Goal: Task Accomplishment & Management: Manage account settings

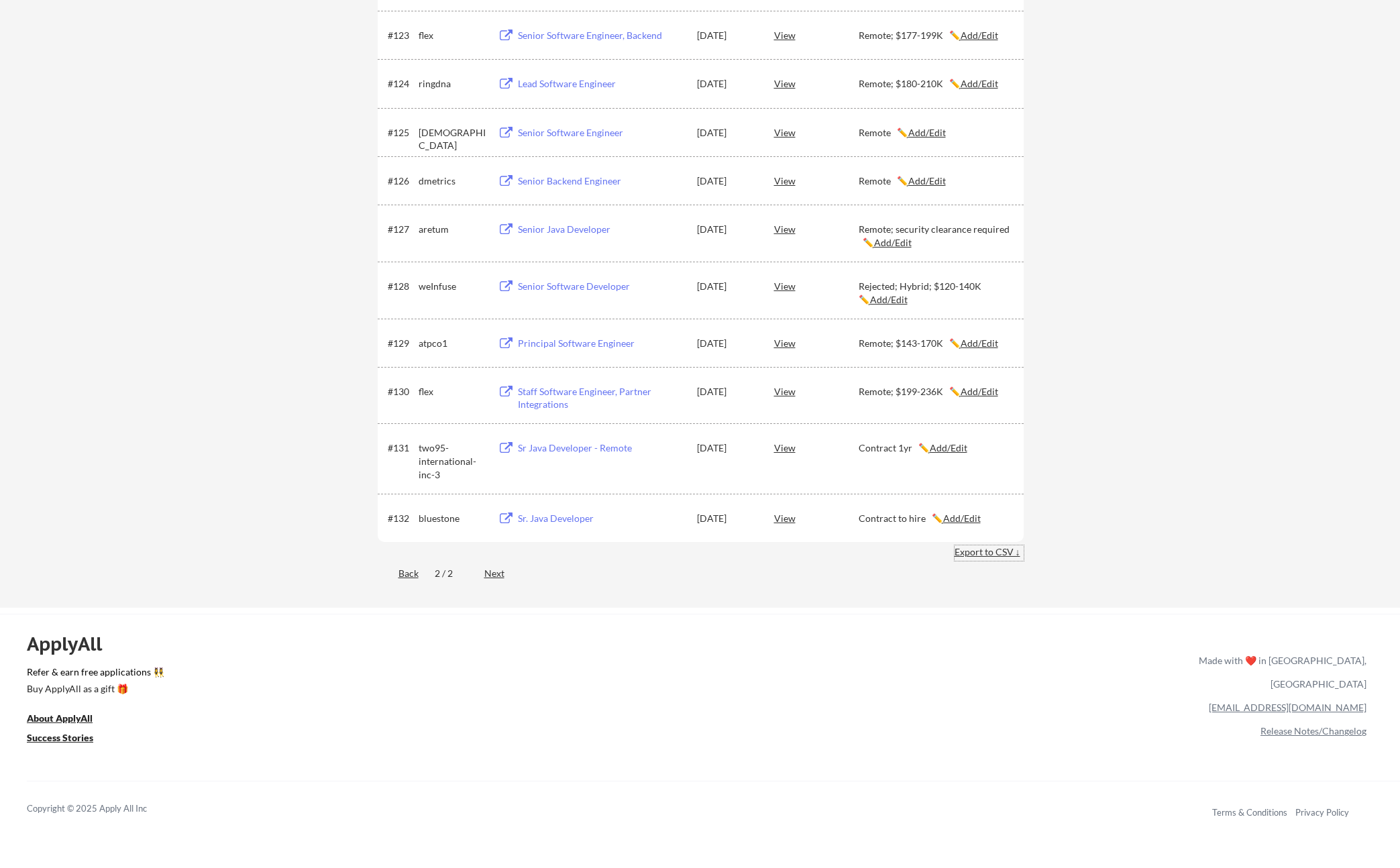
scroll to position [1459, 0]
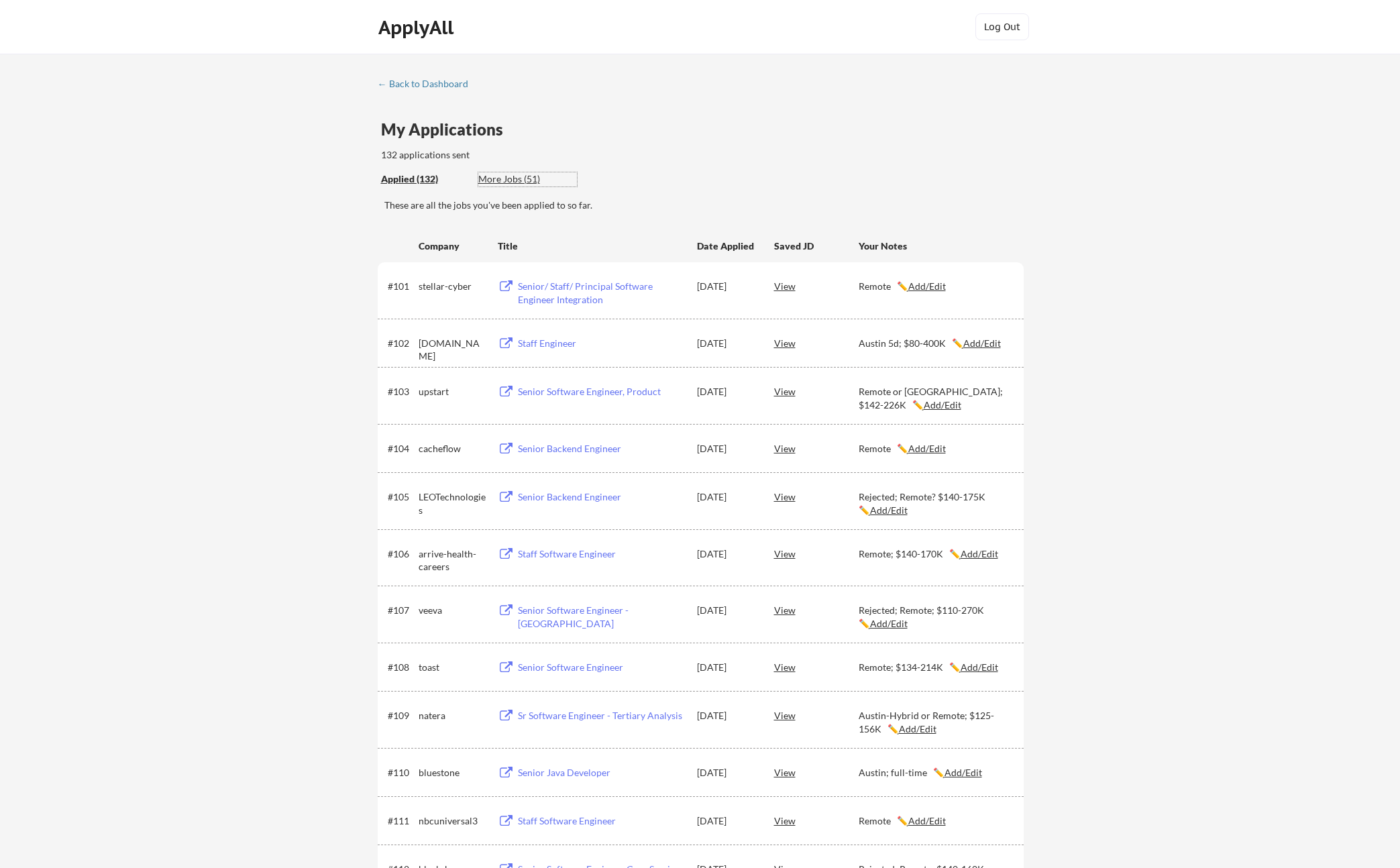
click at [497, 182] on div "More Jobs (51)" at bounding box center [528, 179] width 99 height 14
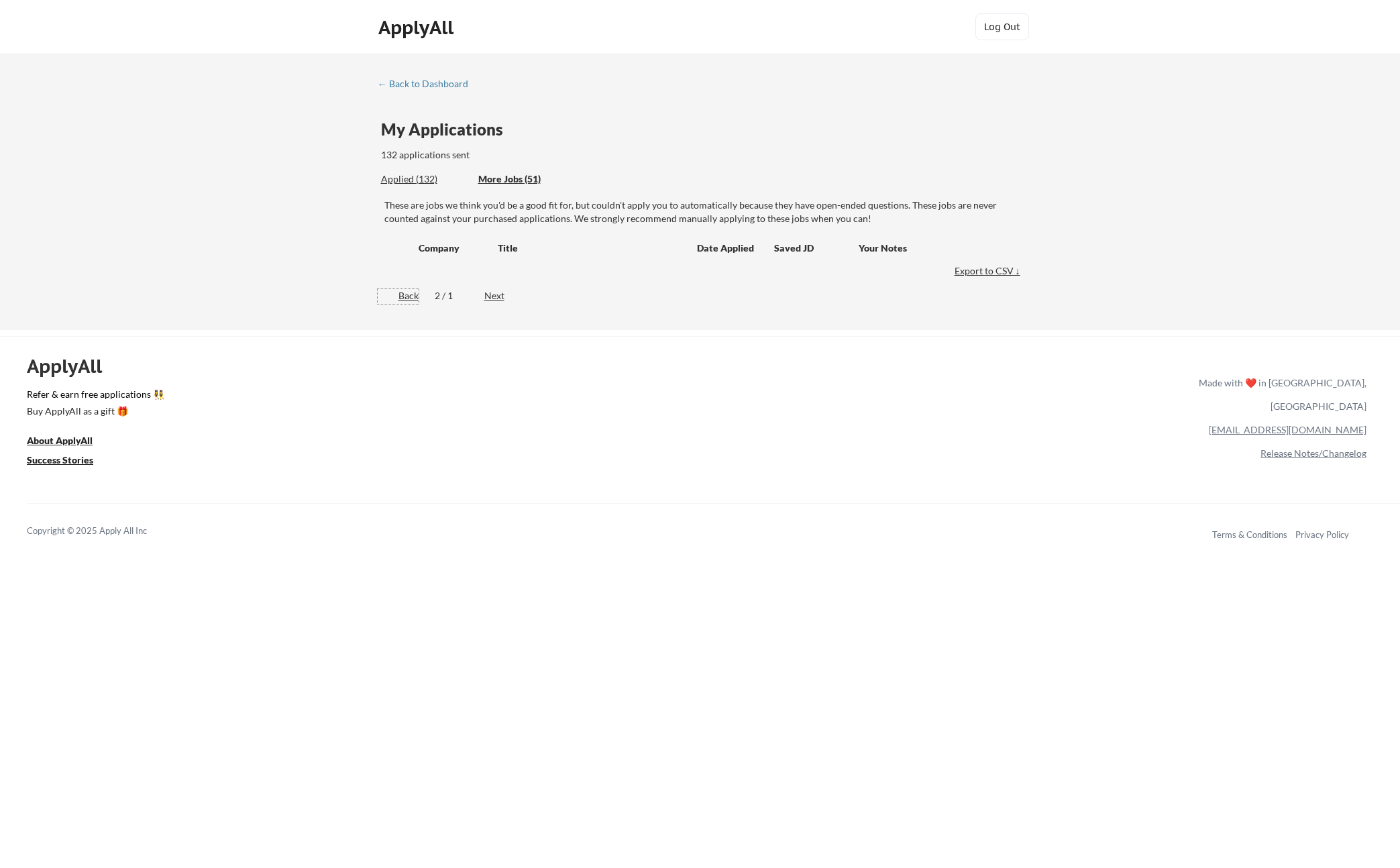
click at [415, 298] on div "Back" at bounding box center [398, 296] width 41 height 14
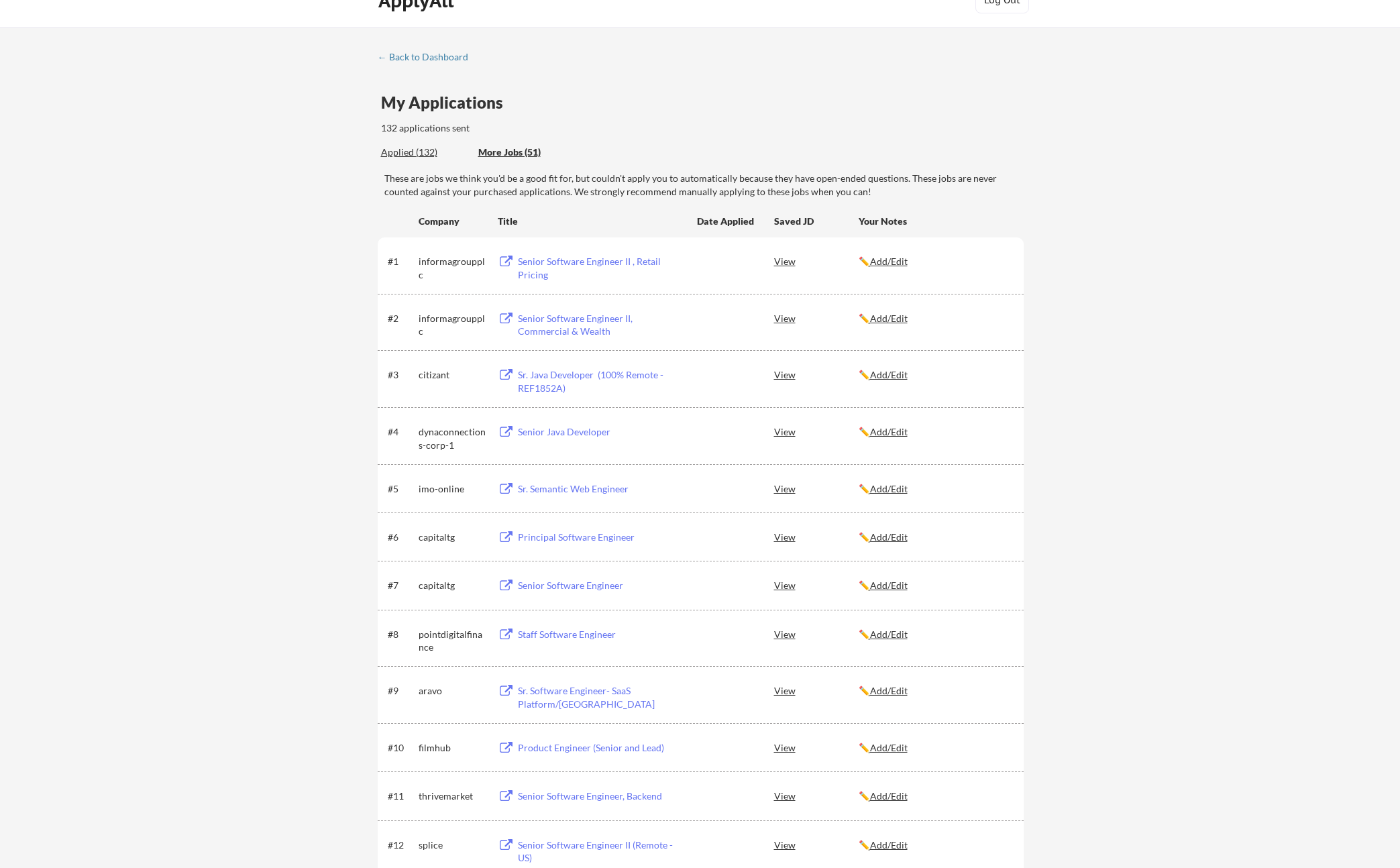
scroll to position [118, 0]
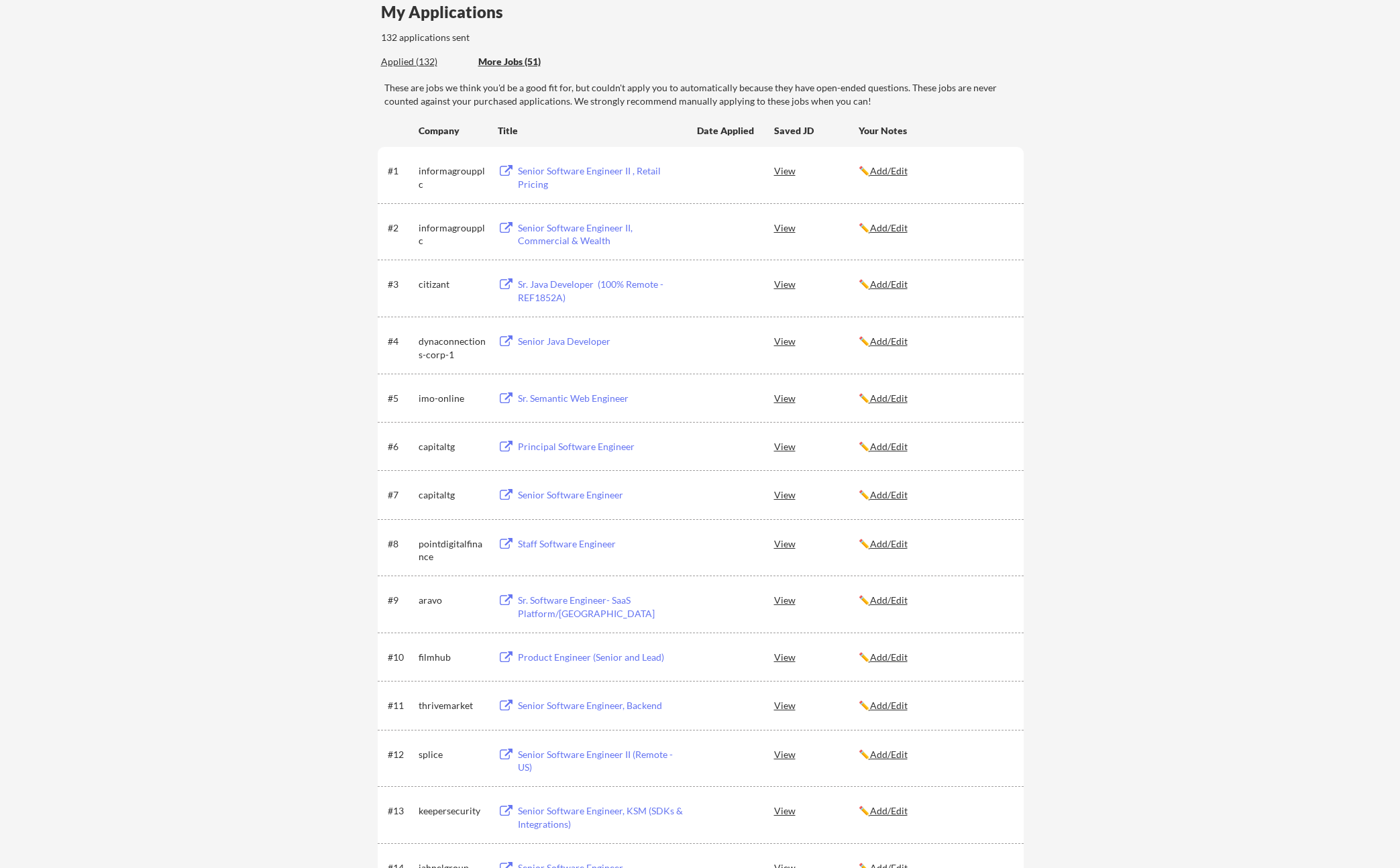
click at [564, 289] on div "Sr. Java Developer (100% Remote - REF1852A)" at bounding box center [602, 291] width 166 height 26
click at [560, 176] on div "Senior Software Engineer II , Retail Pricing" at bounding box center [602, 177] width 166 height 26
click at [886, 173] on u "Add/Edit" at bounding box center [889, 170] width 38 height 12
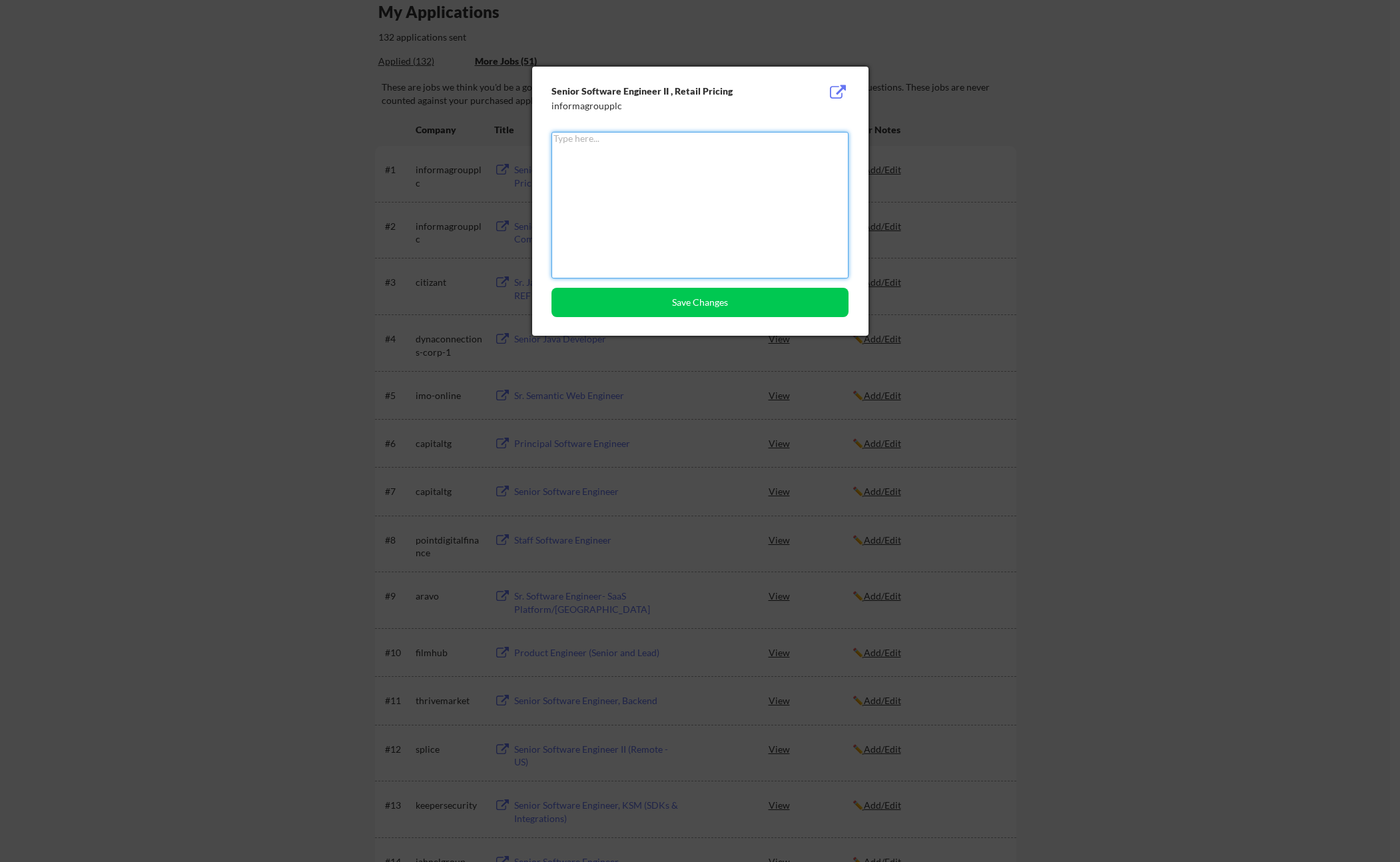
click at [775, 169] on textarea at bounding box center [700, 205] width 297 height 146
click at [735, 304] on button "Save Changes" at bounding box center [700, 302] width 297 height 30
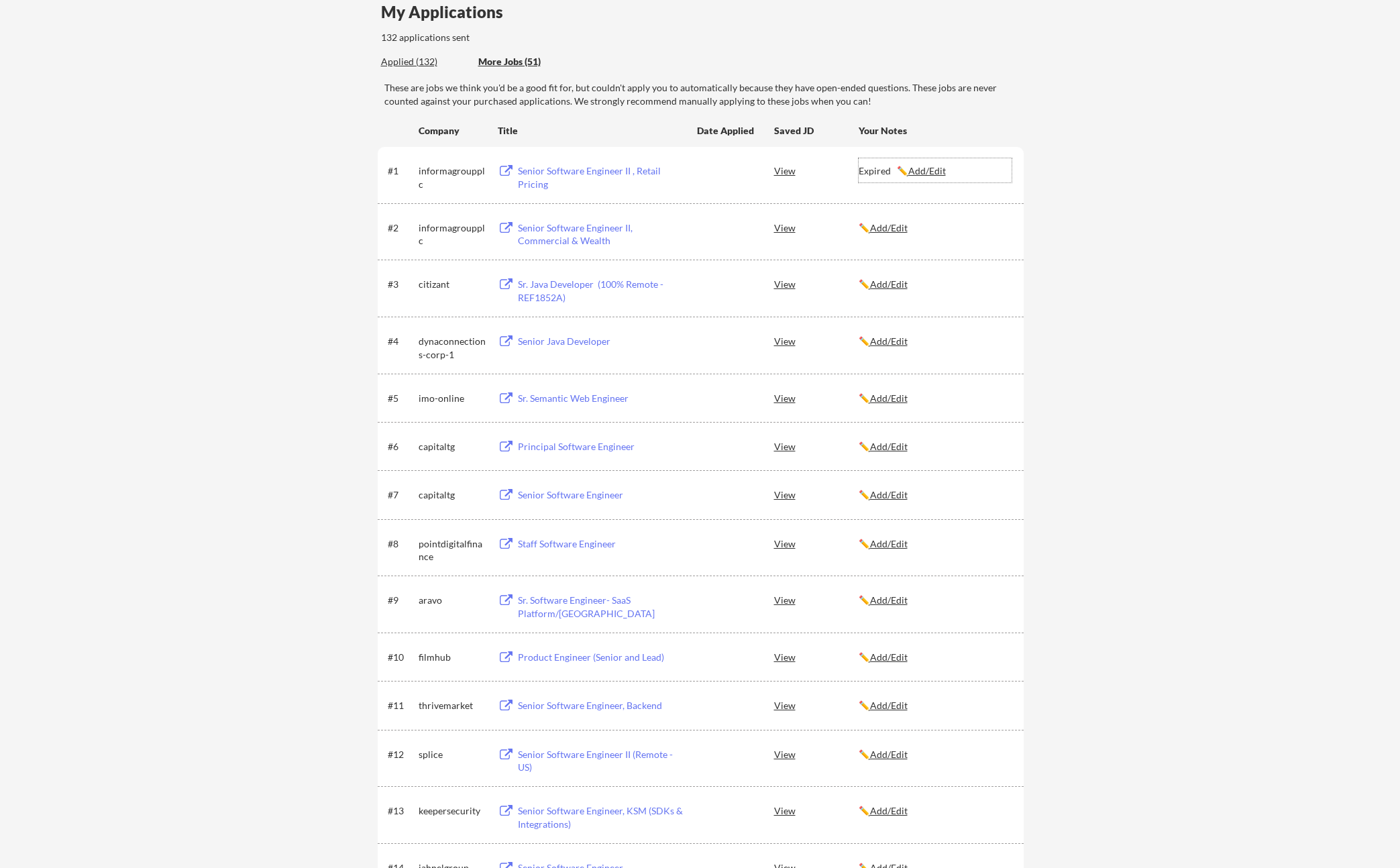
click at [865, 170] on div "Expired ✏️ Add/Edit" at bounding box center [935, 171] width 153 height 14
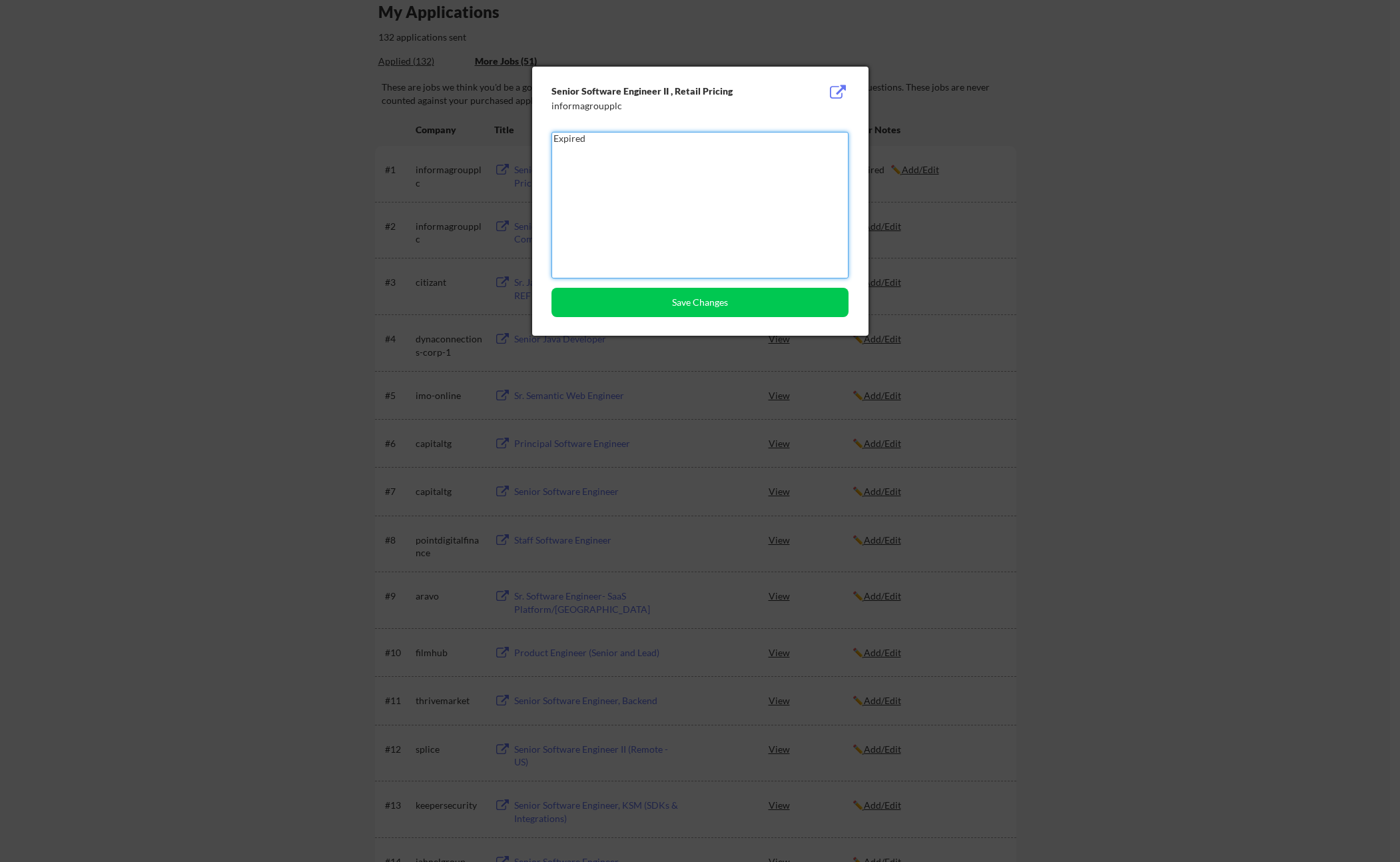
click at [734, 142] on textarea "Expired" at bounding box center [700, 205] width 297 height 146
type textarea "Expired 9/30 or sooner"
click at [630, 143] on textarea "Expired 9/30 or sooner" at bounding box center [700, 205] width 297 height 146
type textarea "Expired 9/30 or earlier"
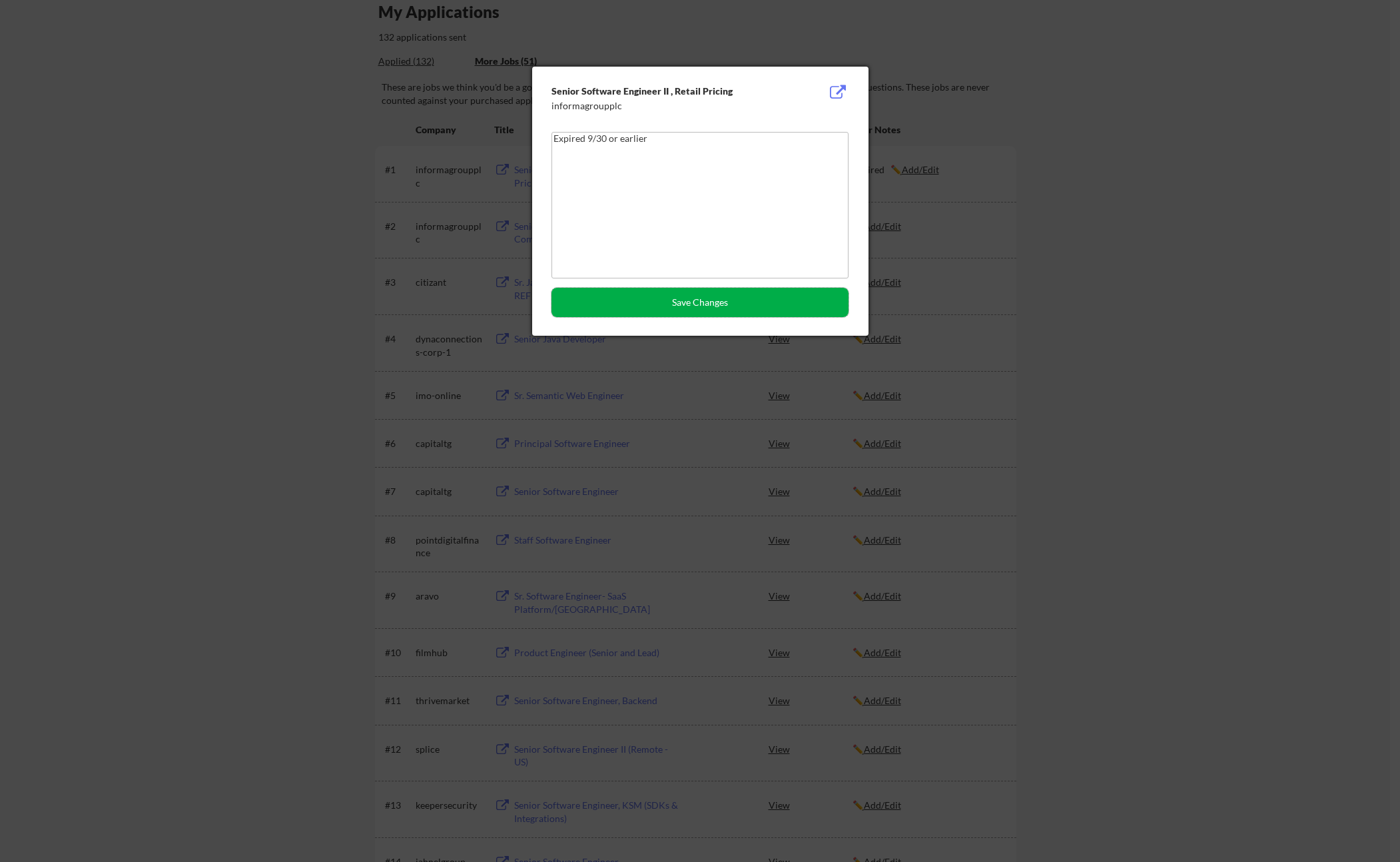
click at [676, 294] on button "Save Changes" at bounding box center [700, 302] width 297 height 30
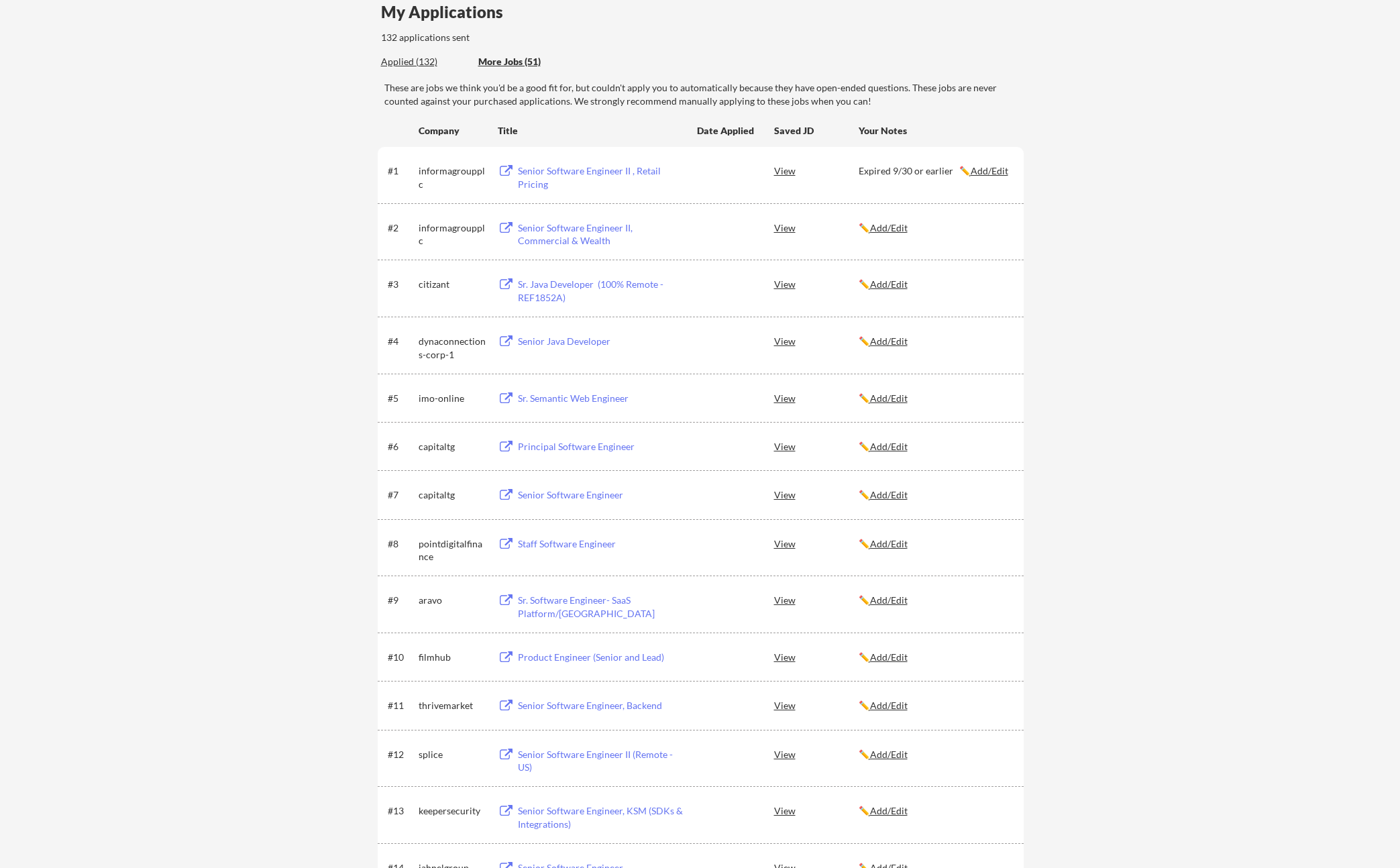
click at [639, 230] on div "Senior Software Engineer II, Commercial & Wealth" at bounding box center [602, 234] width 166 height 26
click at [900, 174] on div "Expired 9/30 or earlier ✏️ Add/Edit" at bounding box center [935, 171] width 153 height 14
click at [878, 225] on u "Add/Edit" at bounding box center [889, 227] width 38 height 12
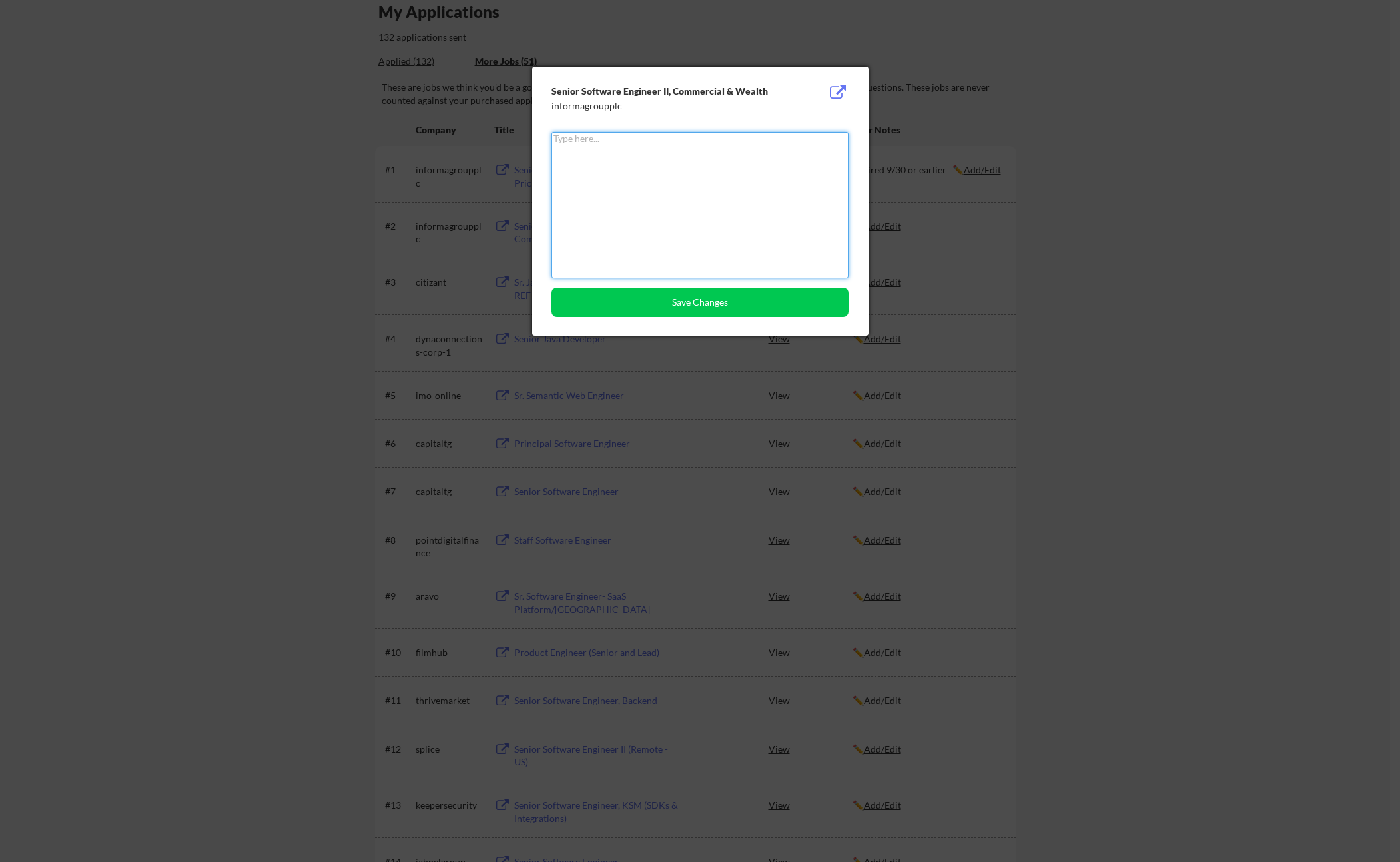
paste textarea "Expired 9/30 or earlier"
type textarea "Expired 9/30 or earlier"
click at [703, 304] on button "Save Changes" at bounding box center [700, 302] width 297 height 30
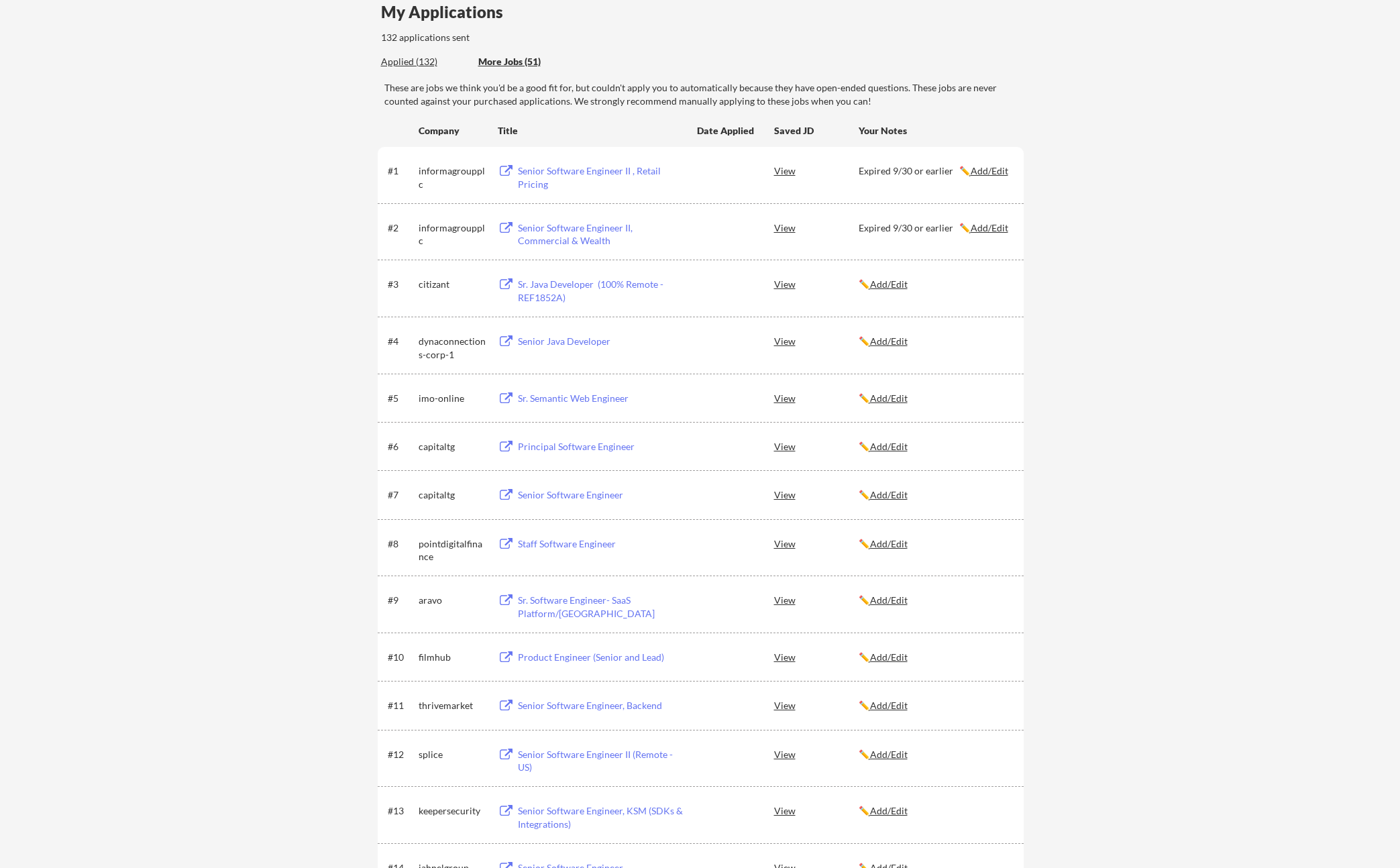
click at [616, 271] on div "#3 citizant Sr. Java Developer (100% Remote - REF1852A) View ✏️ Add/Edit" at bounding box center [700, 288] width 646 height 57
click at [614, 283] on div "Sr. Java Developer (100% Remote - REF1852A)" at bounding box center [602, 291] width 166 height 26
click at [880, 283] on u "Add/Edit" at bounding box center [889, 284] width 38 height 12
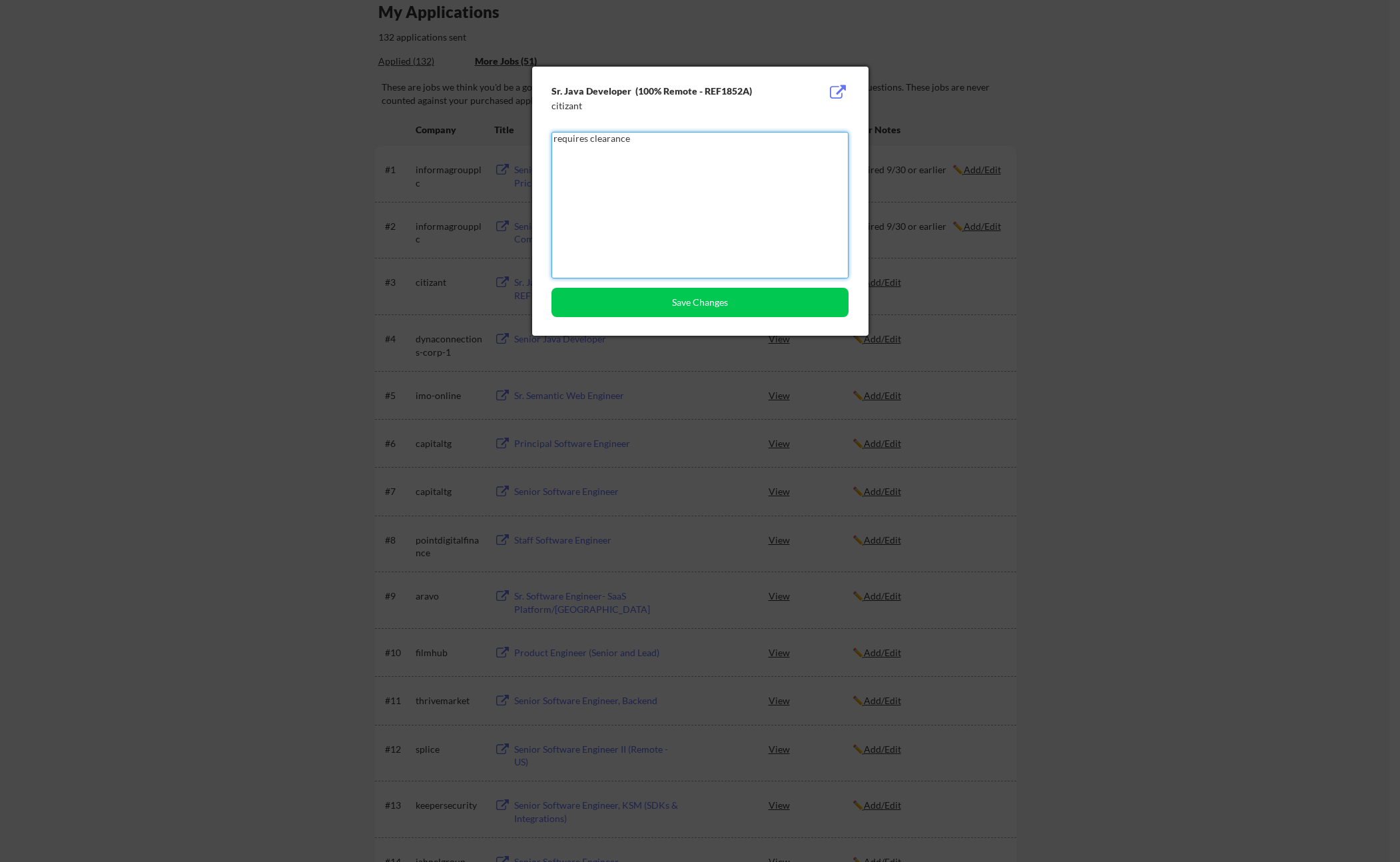
click at [589, 142] on textarea "requires clearance" at bounding box center [700, 205] width 297 height 146
click at [587, 140] on textarea "requires security clearance" at bounding box center [700, 205] width 297 height 146
type textarea "requires government security clearance"
click at [695, 303] on button "Save Changes" at bounding box center [700, 302] width 297 height 30
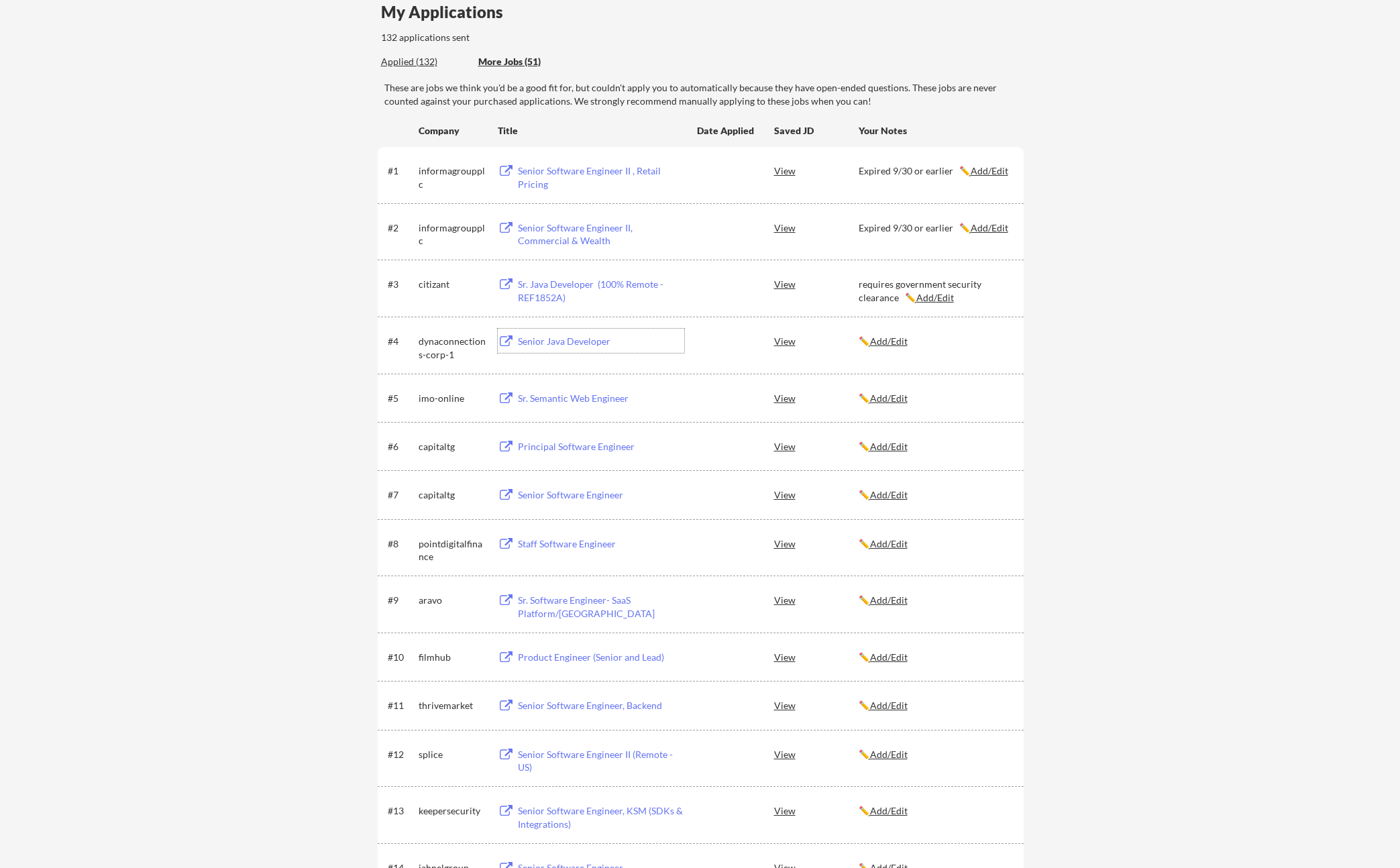
click at [564, 341] on div "Senior Java Developer" at bounding box center [602, 342] width 166 height 14
click at [586, 398] on div "Sr. Semantic Web Engineer" at bounding box center [602, 398] width 166 height 14
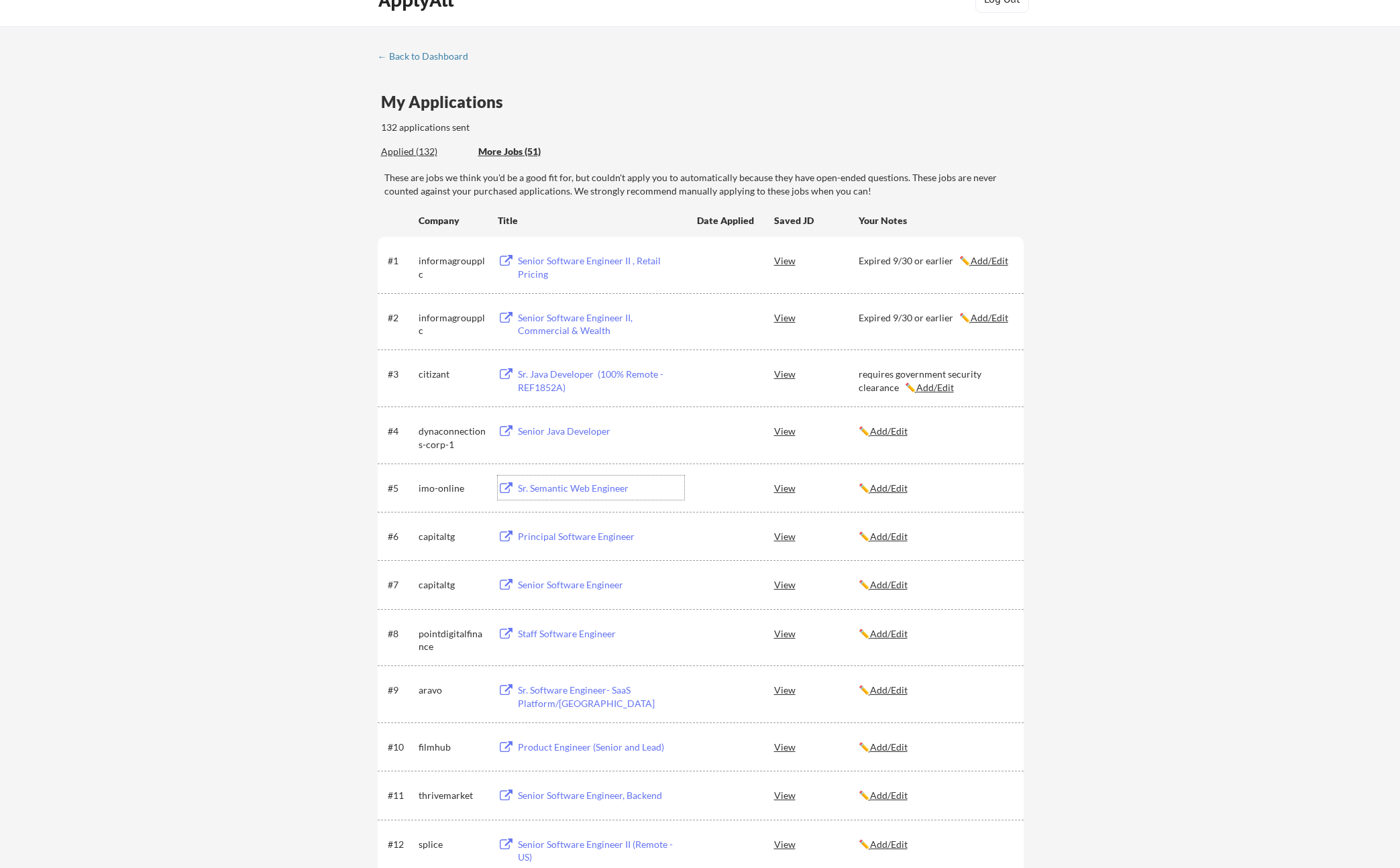
scroll to position [37, 0]
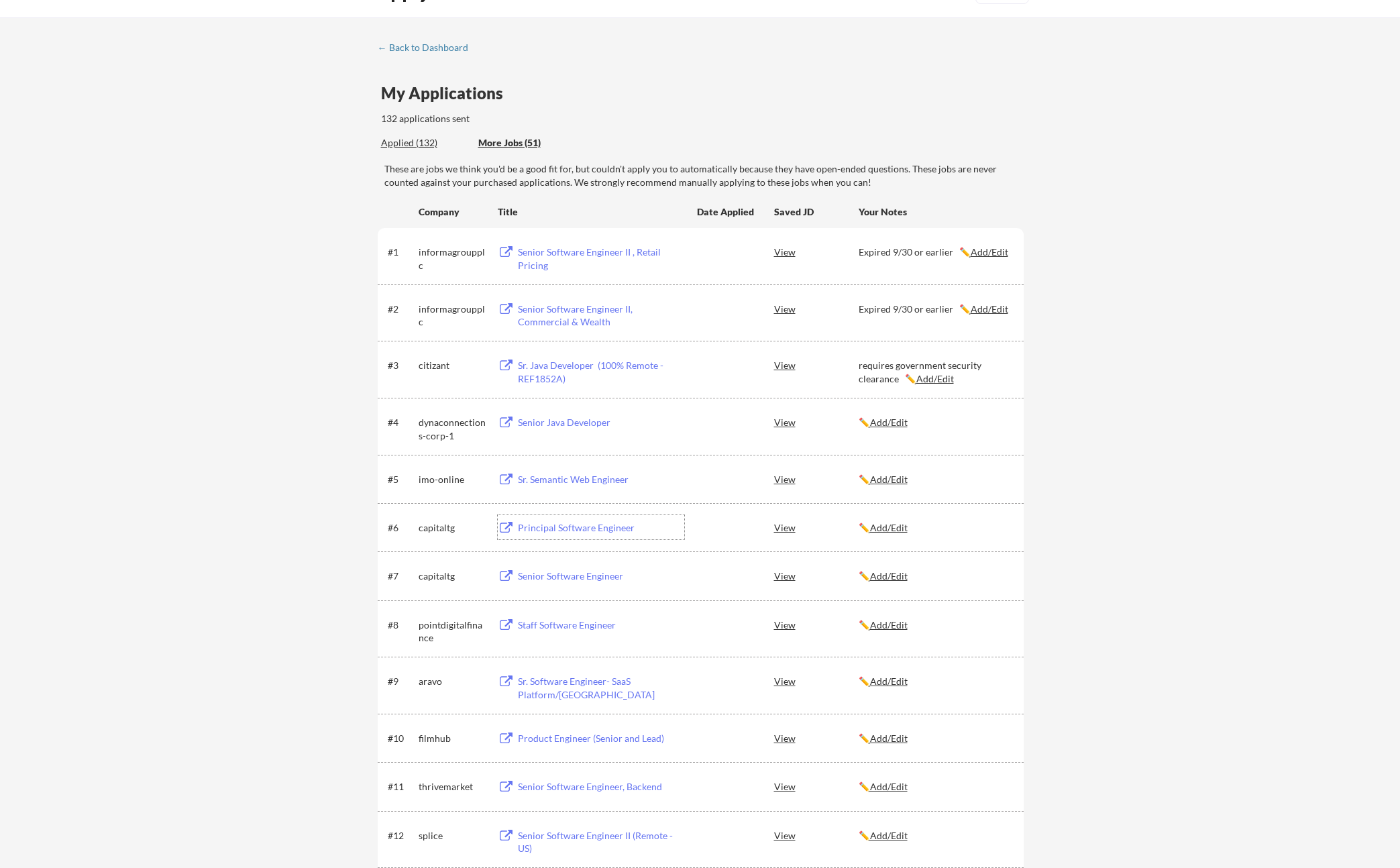
click at [593, 528] on div "Principal Software Engineer" at bounding box center [602, 528] width 166 height 14
click at [892, 524] on u "Add/Edit" at bounding box center [889, 527] width 38 height 12
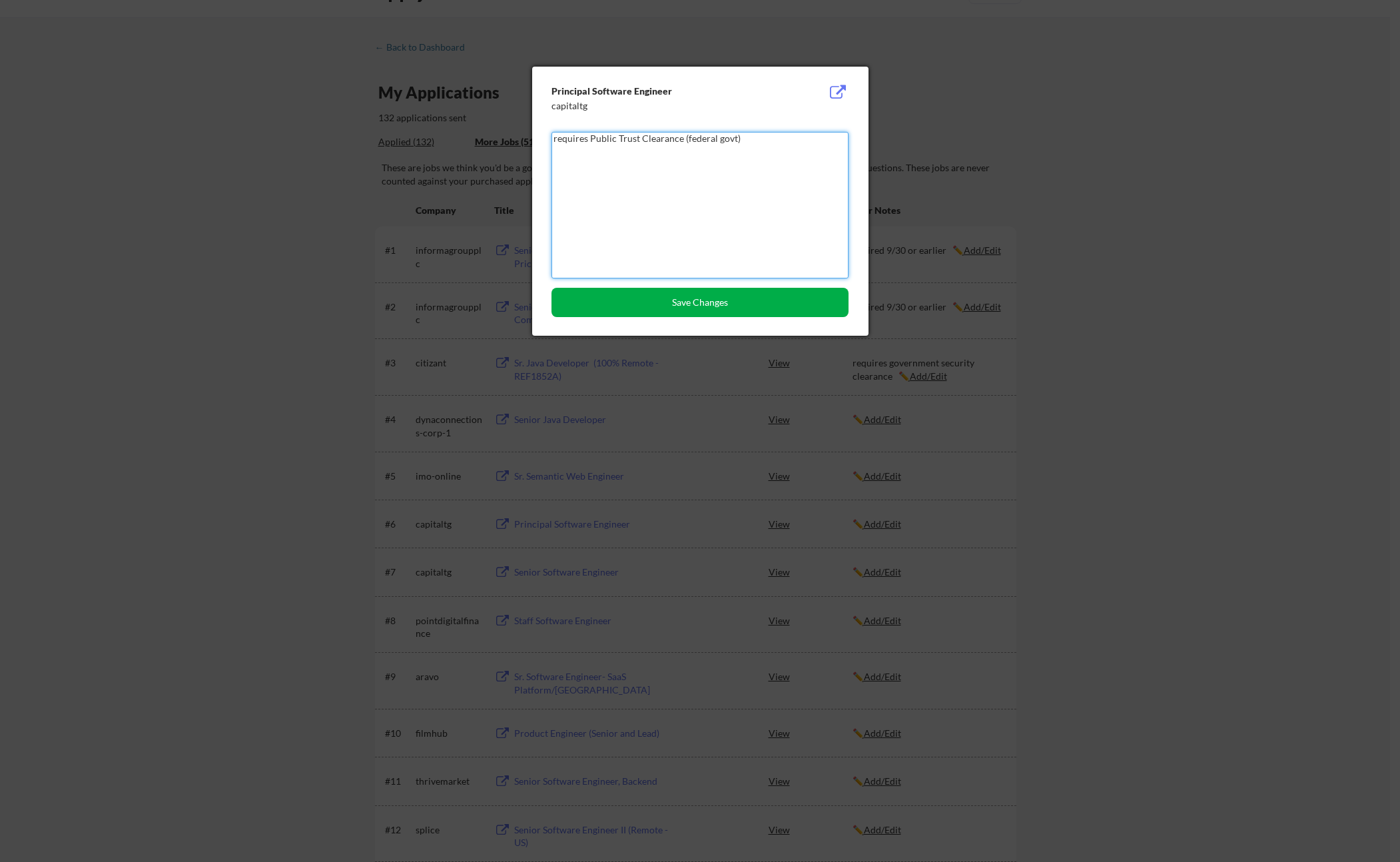
click at [714, 308] on button "Save Changes" at bounding box center [700, 302] width 297 height 30
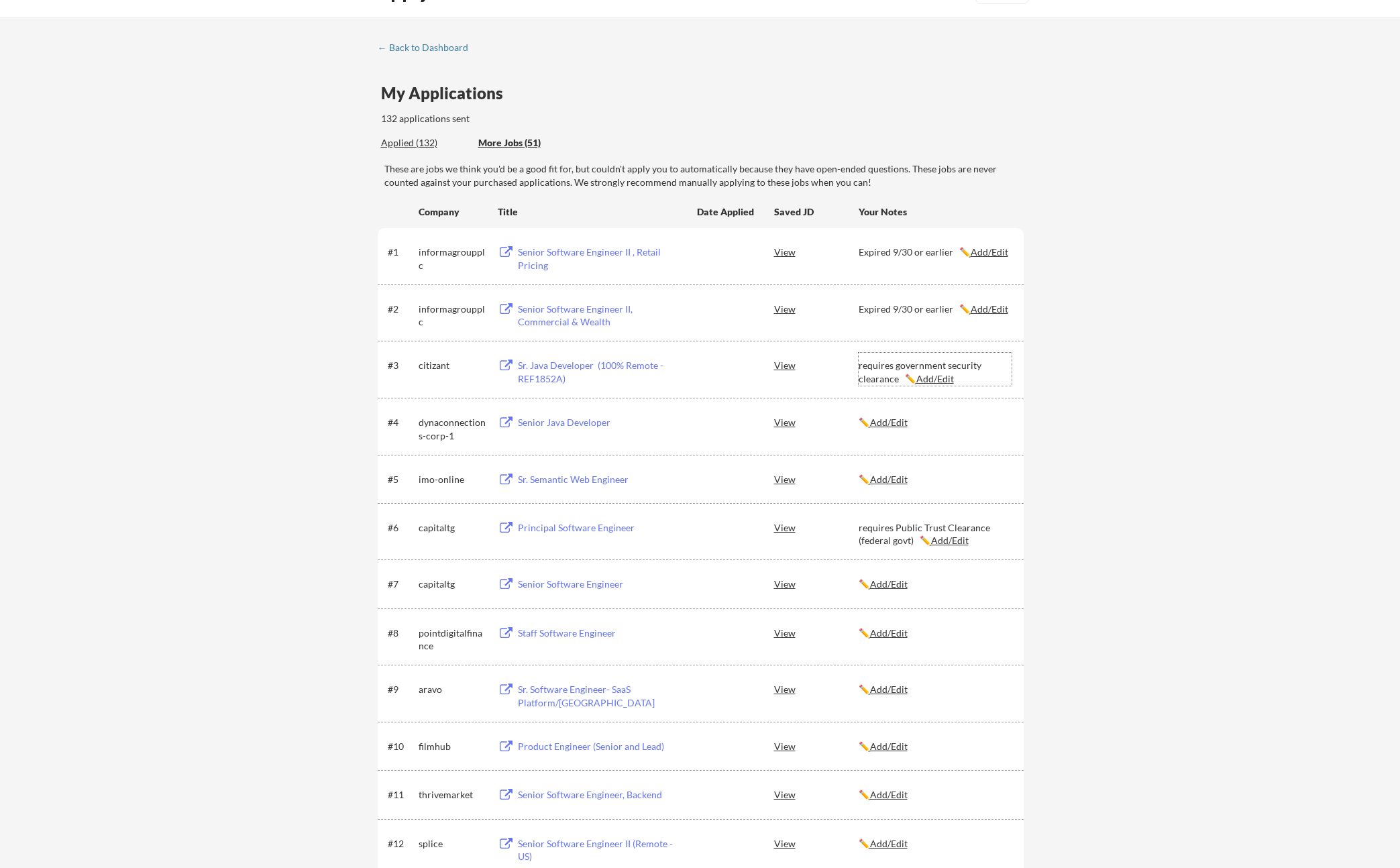
click at [925, 380] on u "Add/Edit" at bounding box center [936, 378] width 38 height 12
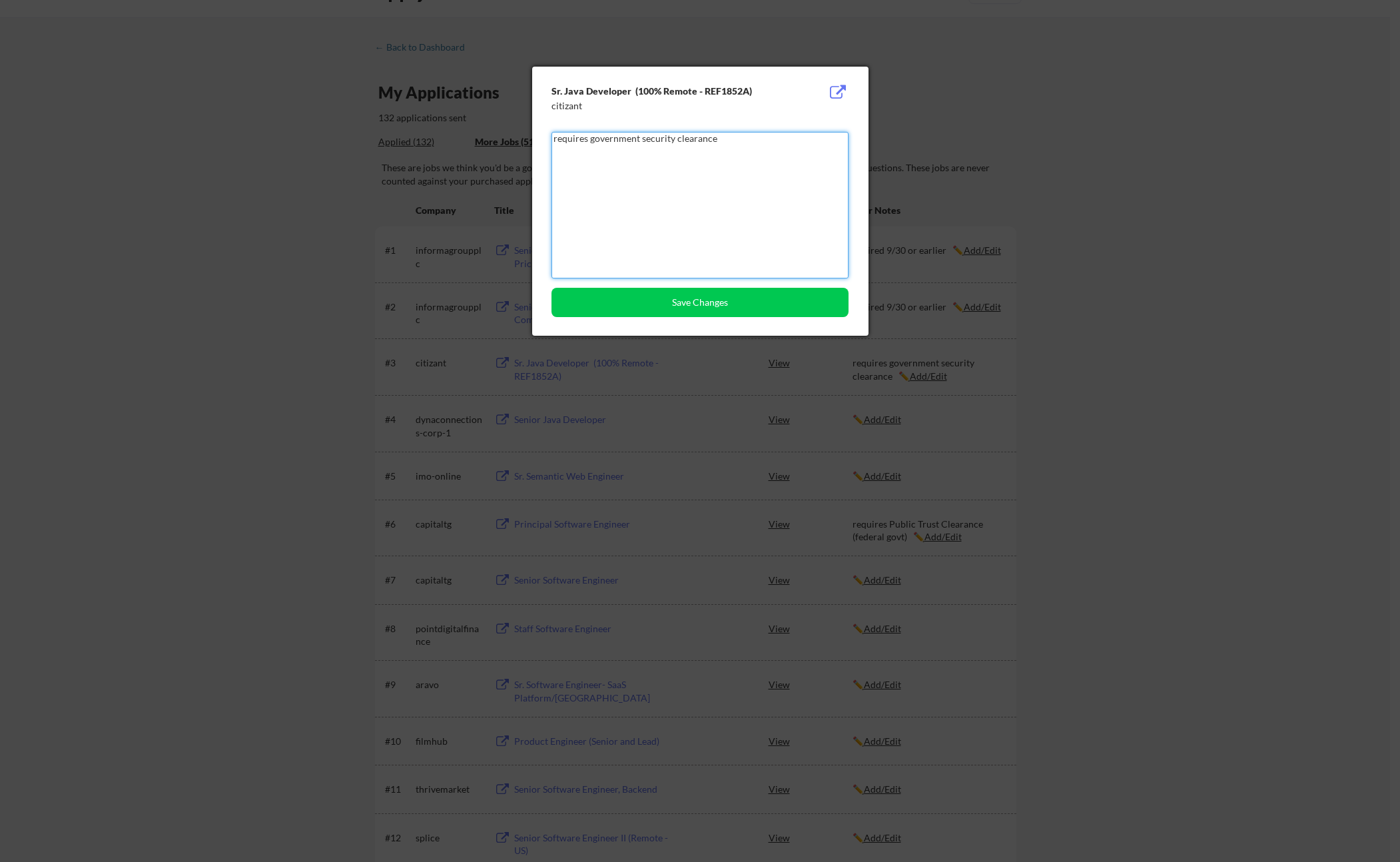
click at [696, 142] on textarea "requires government security clearance" at bounding box center [700, 205] width 297 height 146
click at [695, 138] on textarea "requires government security clearance" at bounding box center [700, 205] width 297 height 146
click at [694, 138] on textarea "requires government security clearance" at bounding box center [700, 205] width 297 height 146
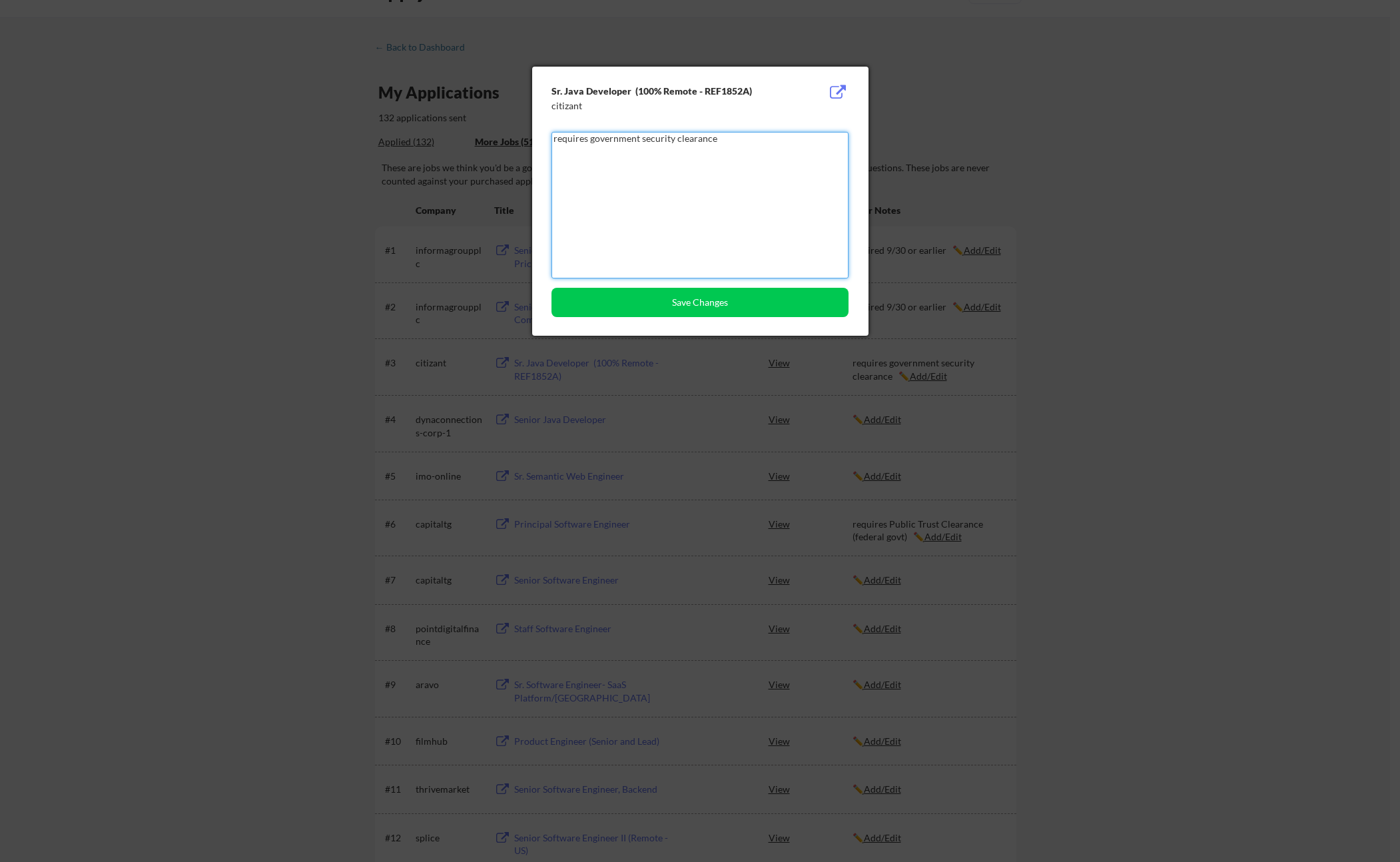
click at [694, 138] on textarea "requires government security clearance" at bounding box center [700, 205] width 297 height 146
paste textarea "Public Trust Clearance (federal govt)"
type textarea "requires Public Trust Clearance (federal govt)"
click at [740, 305] on button "Save Changes" at bounding box center [700, 302] width 297 height 30
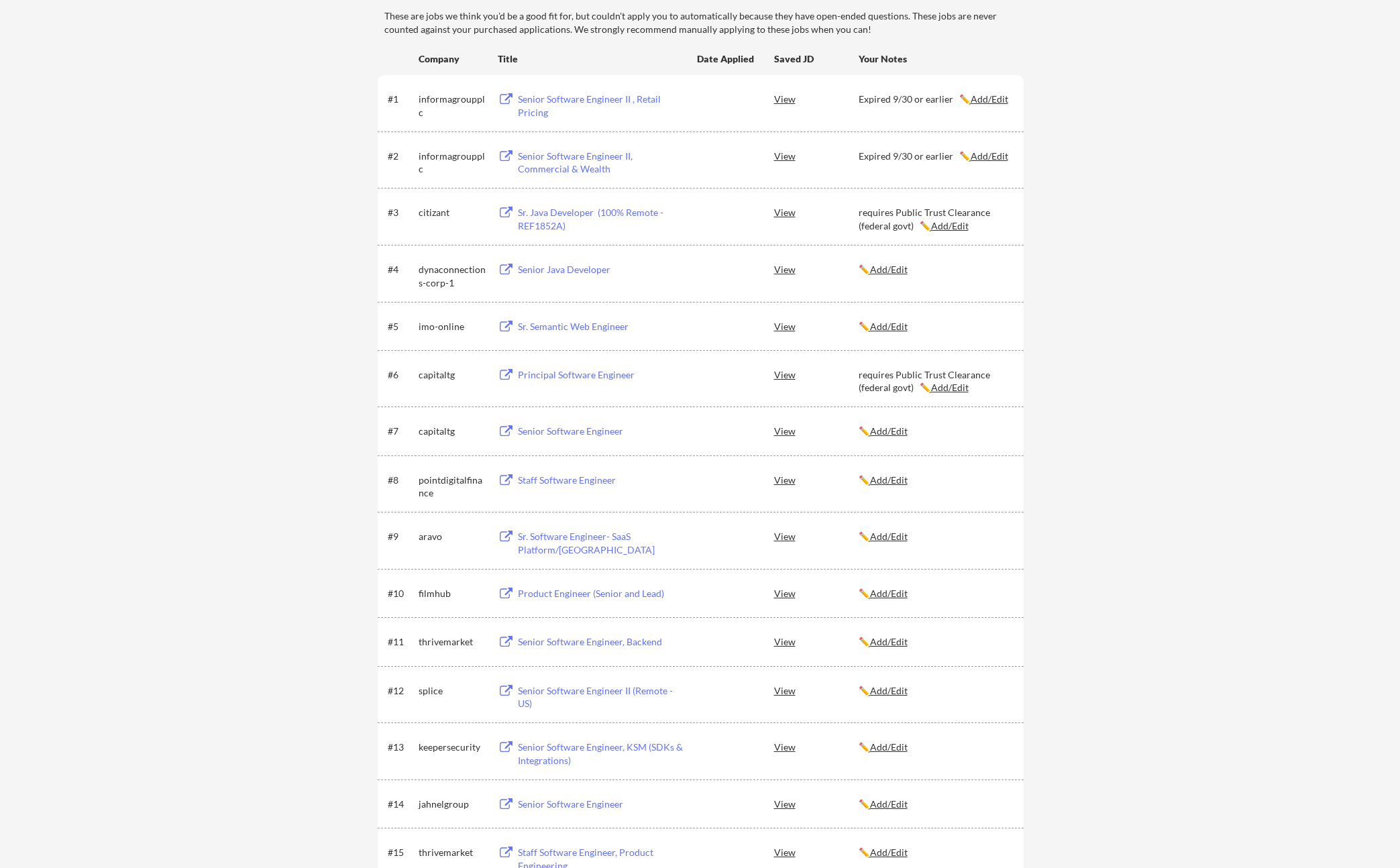
scroll to position [265, 0]
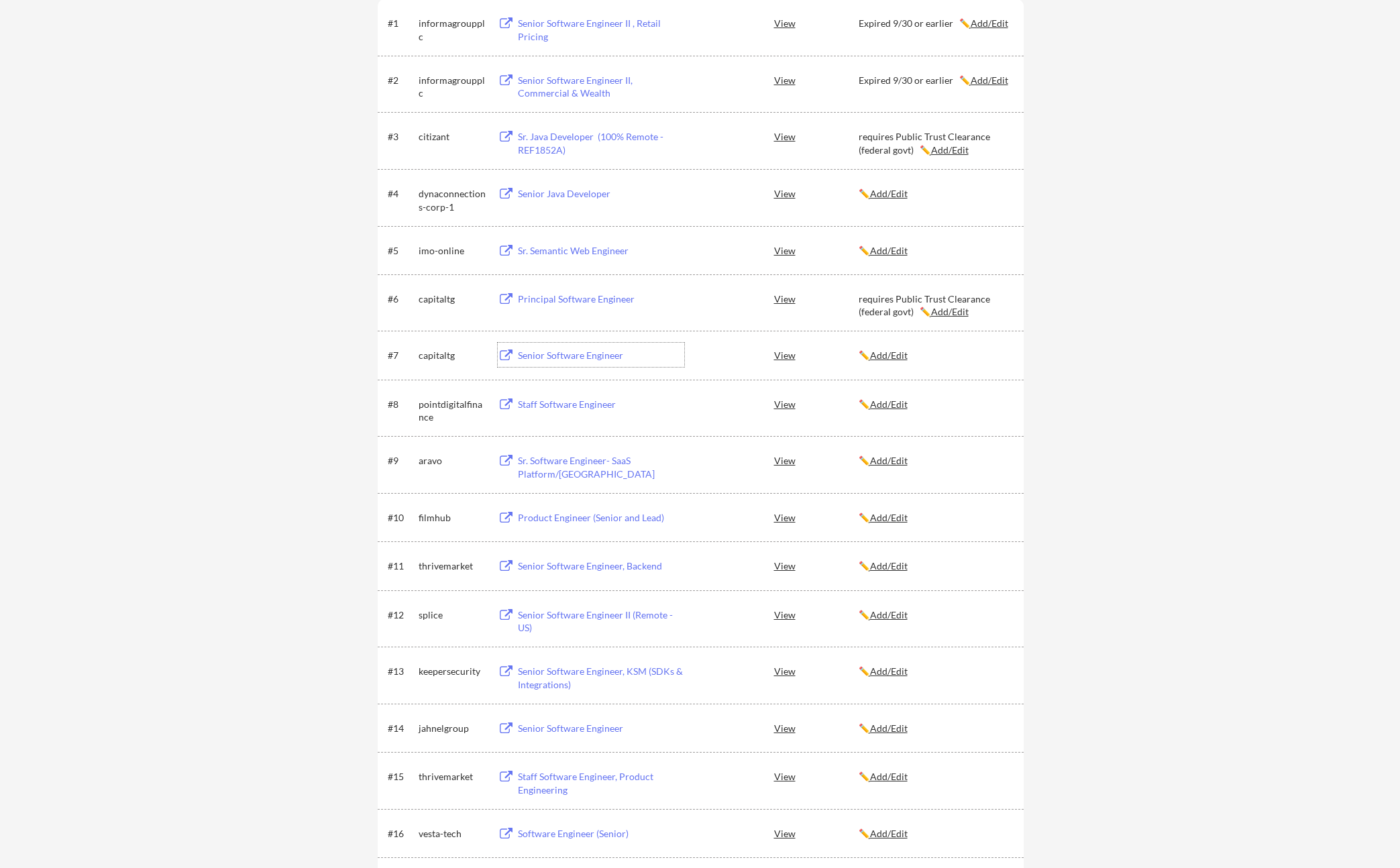
click at [602, 353] on div "Senior Software Engineer" at bounding box center [602, 356] width 166 height 14
click at [890, 356] on u "Add/Edit" at bounding box center [889, 355] width 38 height 12
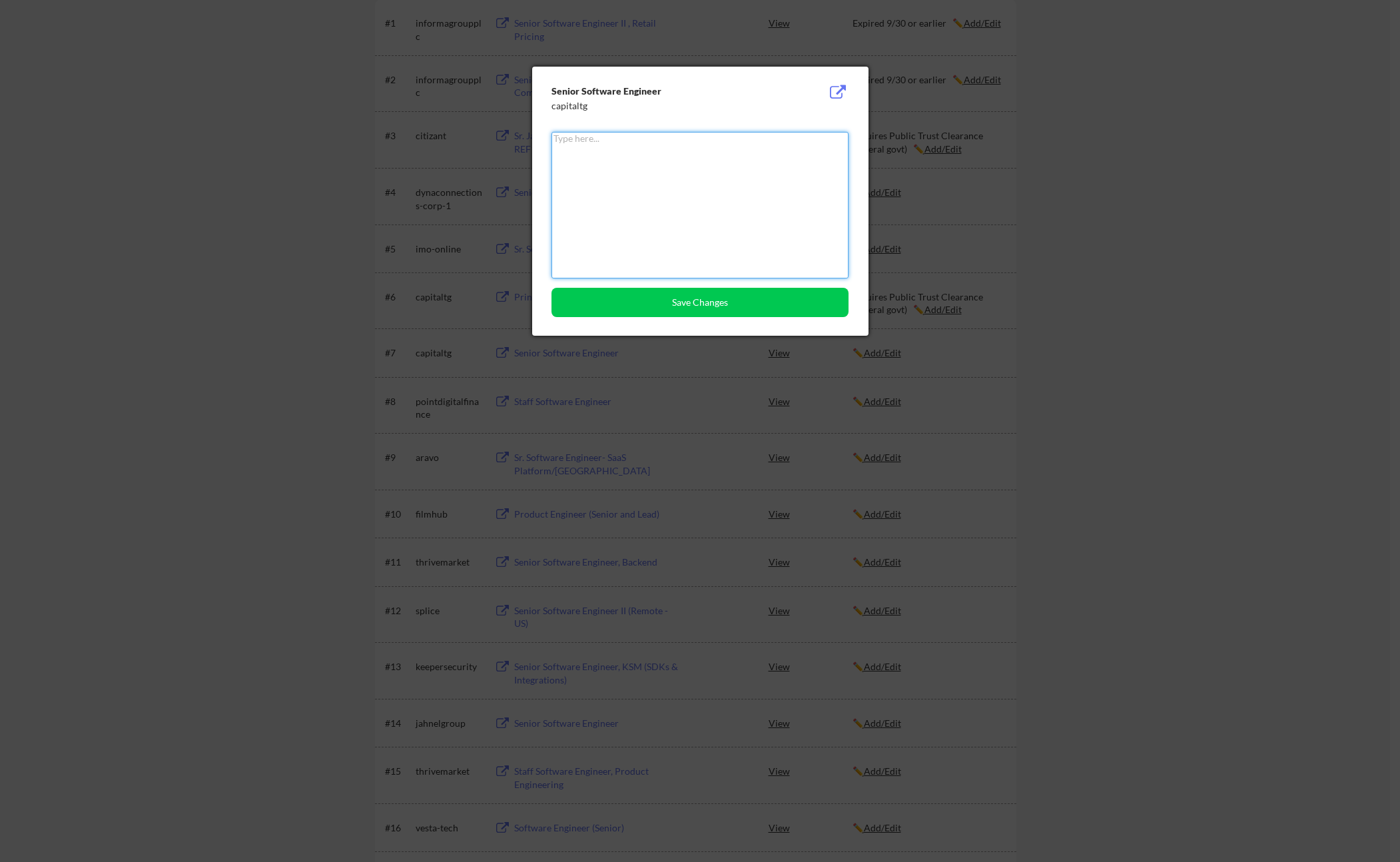
paste textarea "requires Public Trust Clearance (federal govt)"
type textarea "requires Public Trust Clearance (federal govt)"
click at [774, 304] on button "Save Changes" at bounding box center [700, 302] width 297 height 30
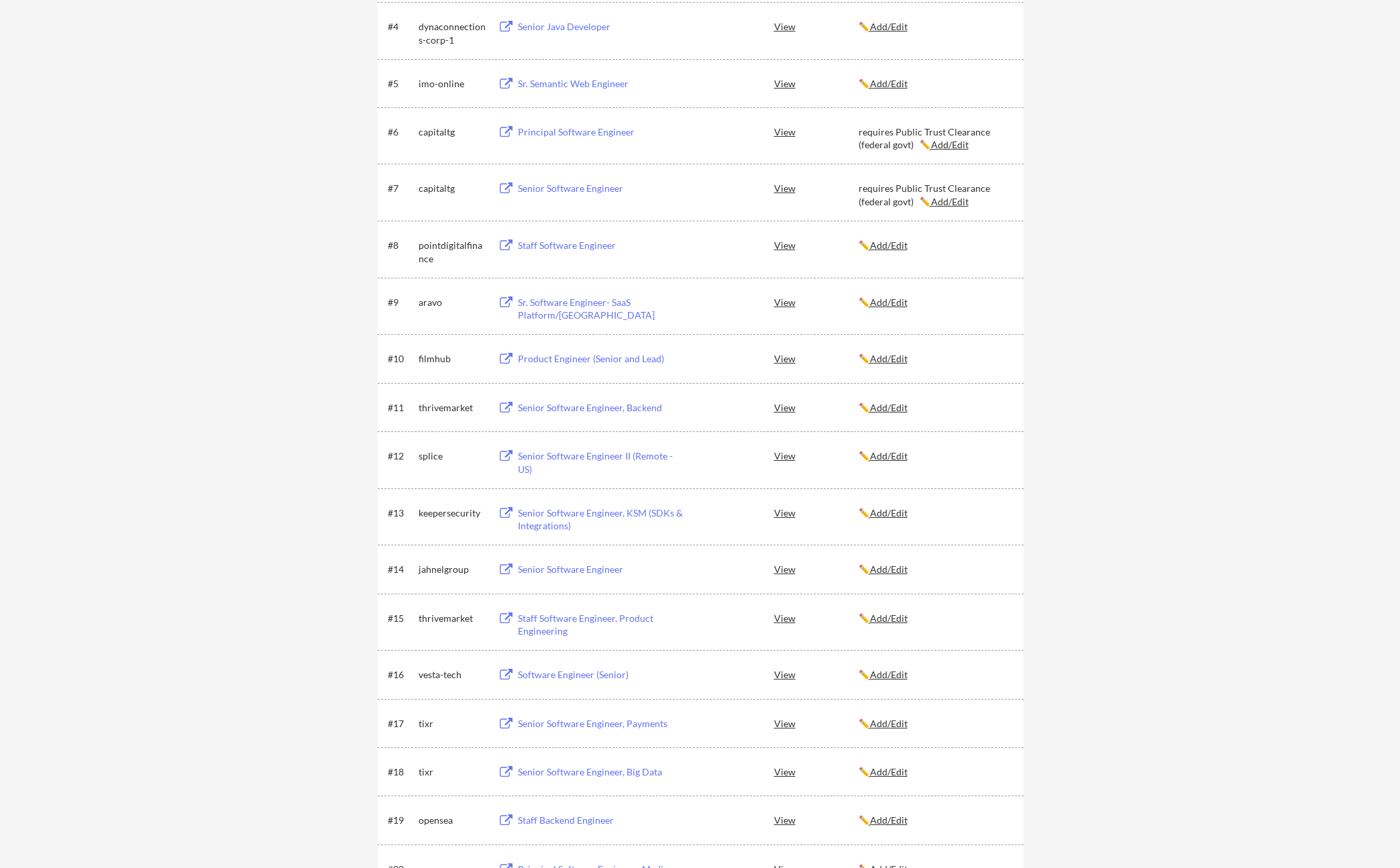
scroll to position [440, 0]
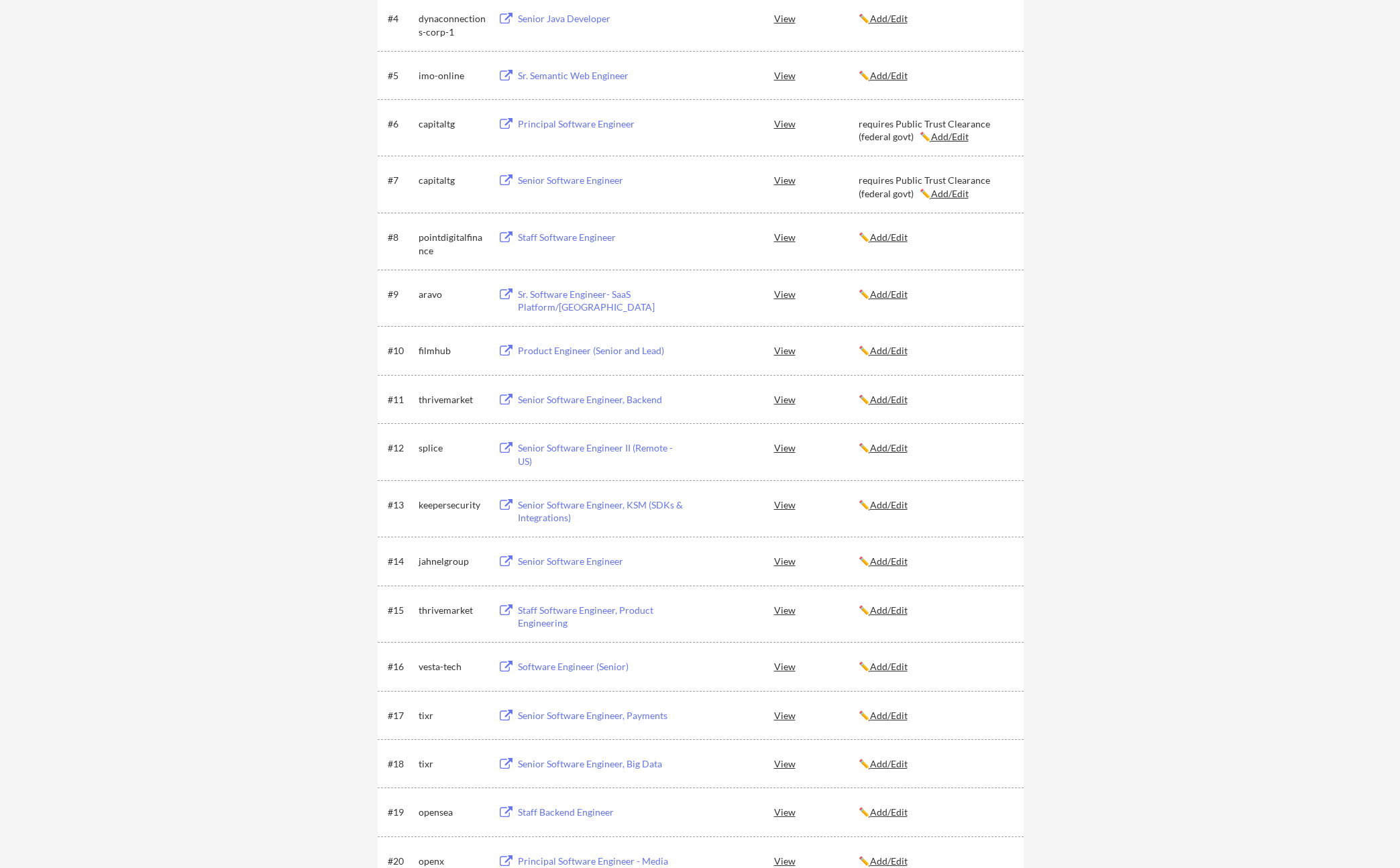
click at [557, 237] on div "Staff Software Engineer" at bounding box center [602, 237] width 166 height 14
click at [609, 291] on div "Sr. Software Engineer- SaaS Platform/[GEOGRAPHIC_DATA]" at bounding box center [602, 300] width 166 height 26
click at [631, 349] on div "Product Engineer (Senior and Lead)" at bounding box center [602, 351] width 166 height 14
click at [584, 403] on div "Senior Software Engineer, Backend" at bounding box center [602, 400] width 166 height 14
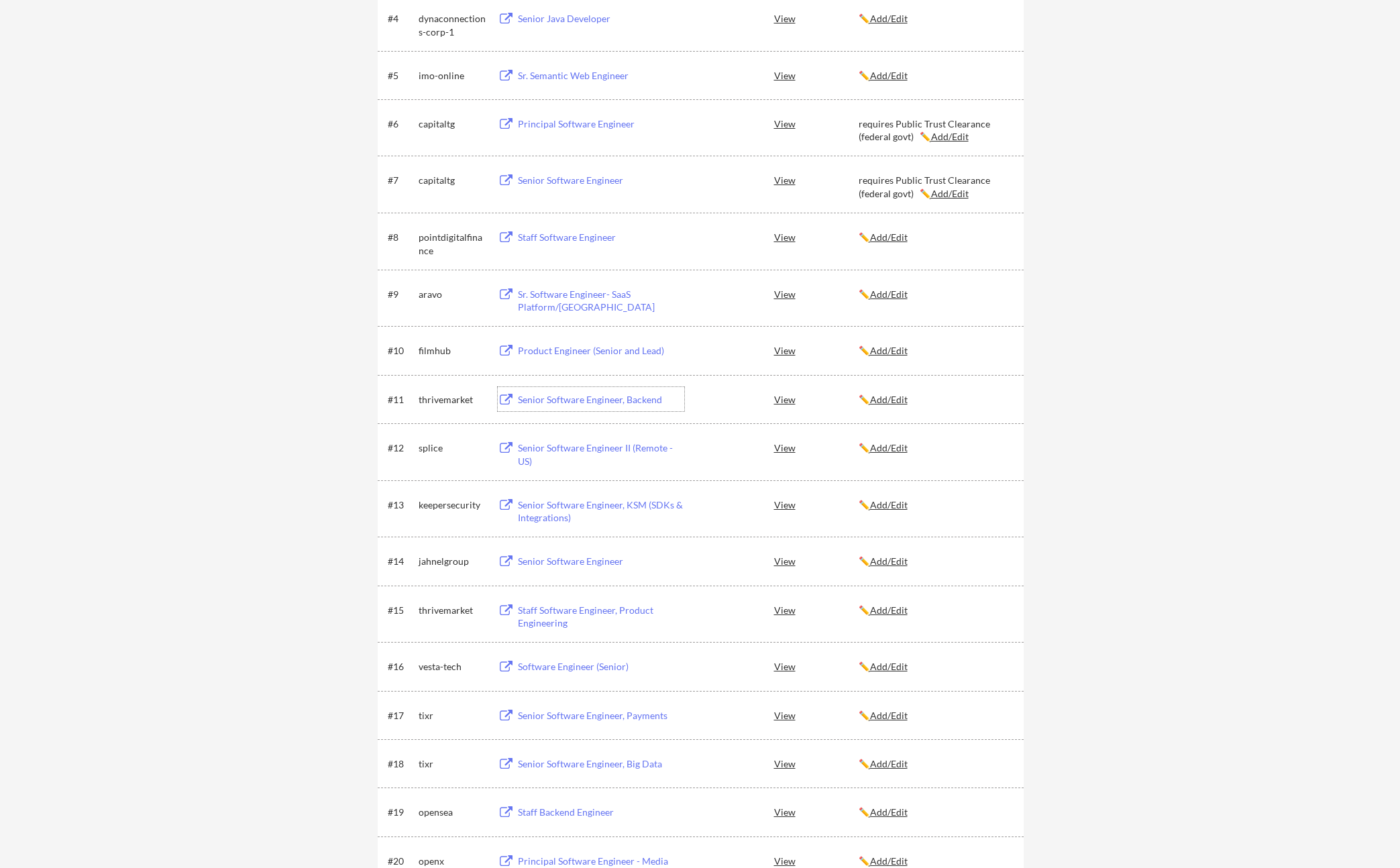
click at [786, 397] on div "View" at bounding box center [816, 399] width 85 height 24
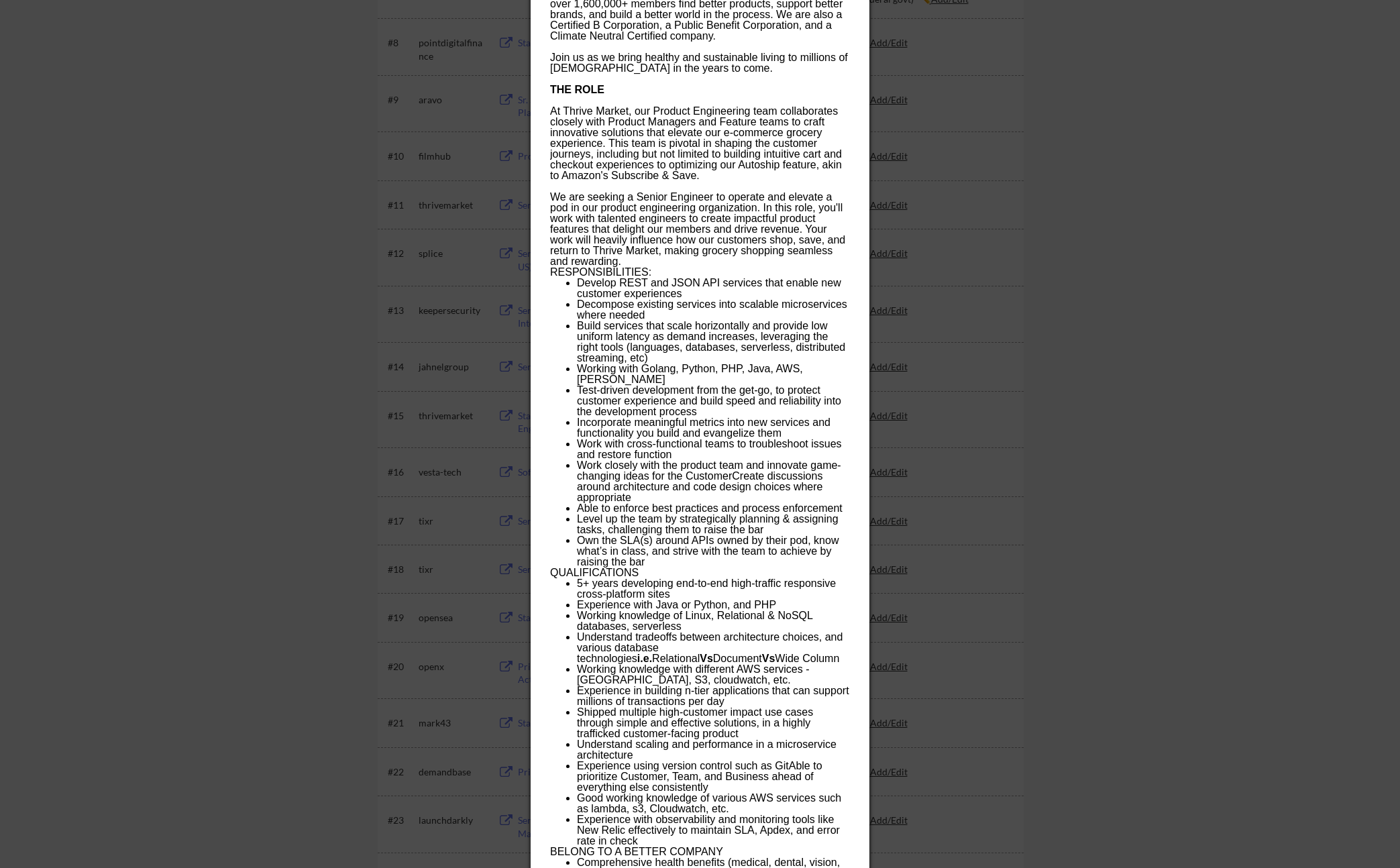
scroll to position [688, 0]
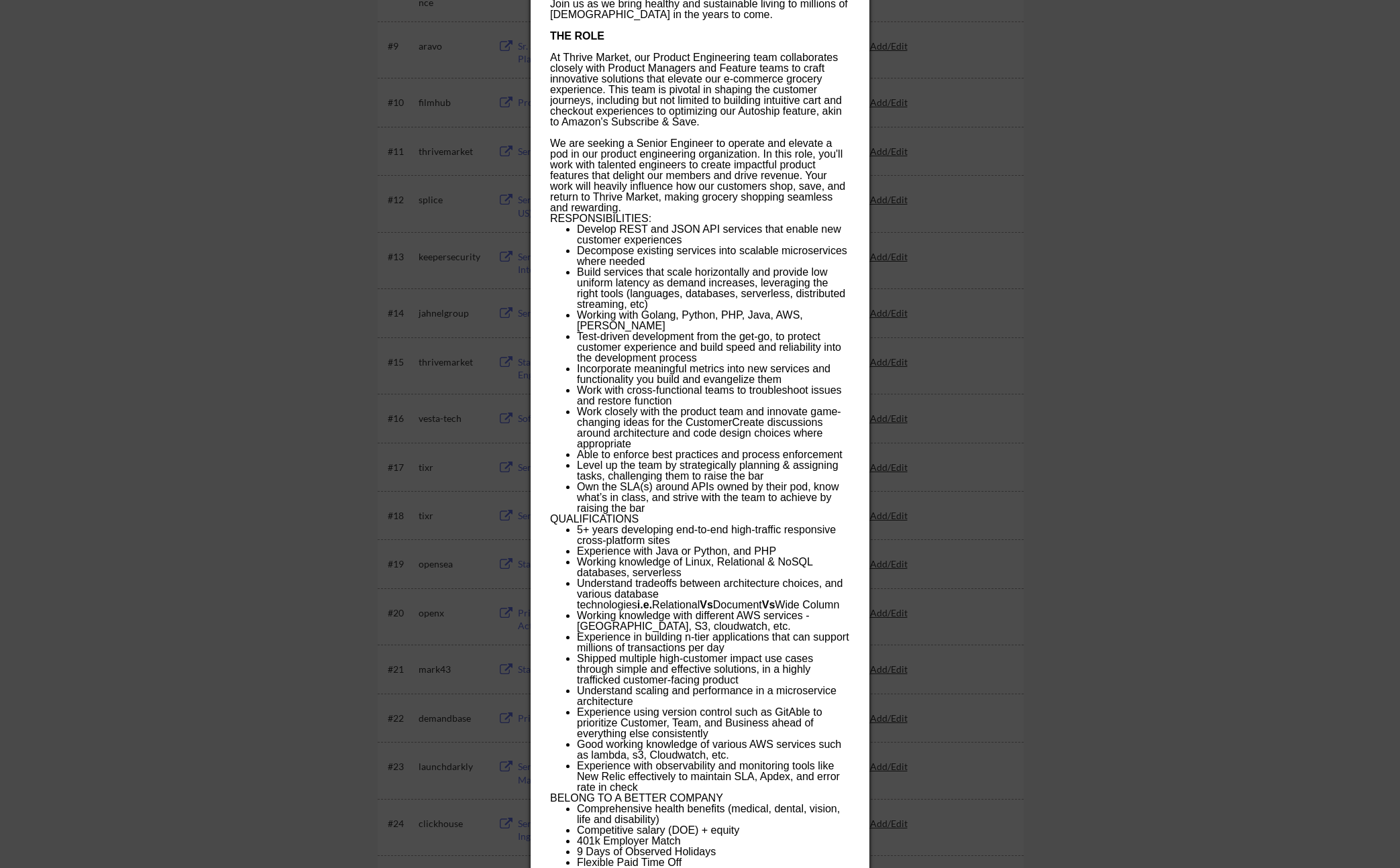
click at [1102, 410] on div at bounding box center [700, 434] width 1400 height 868
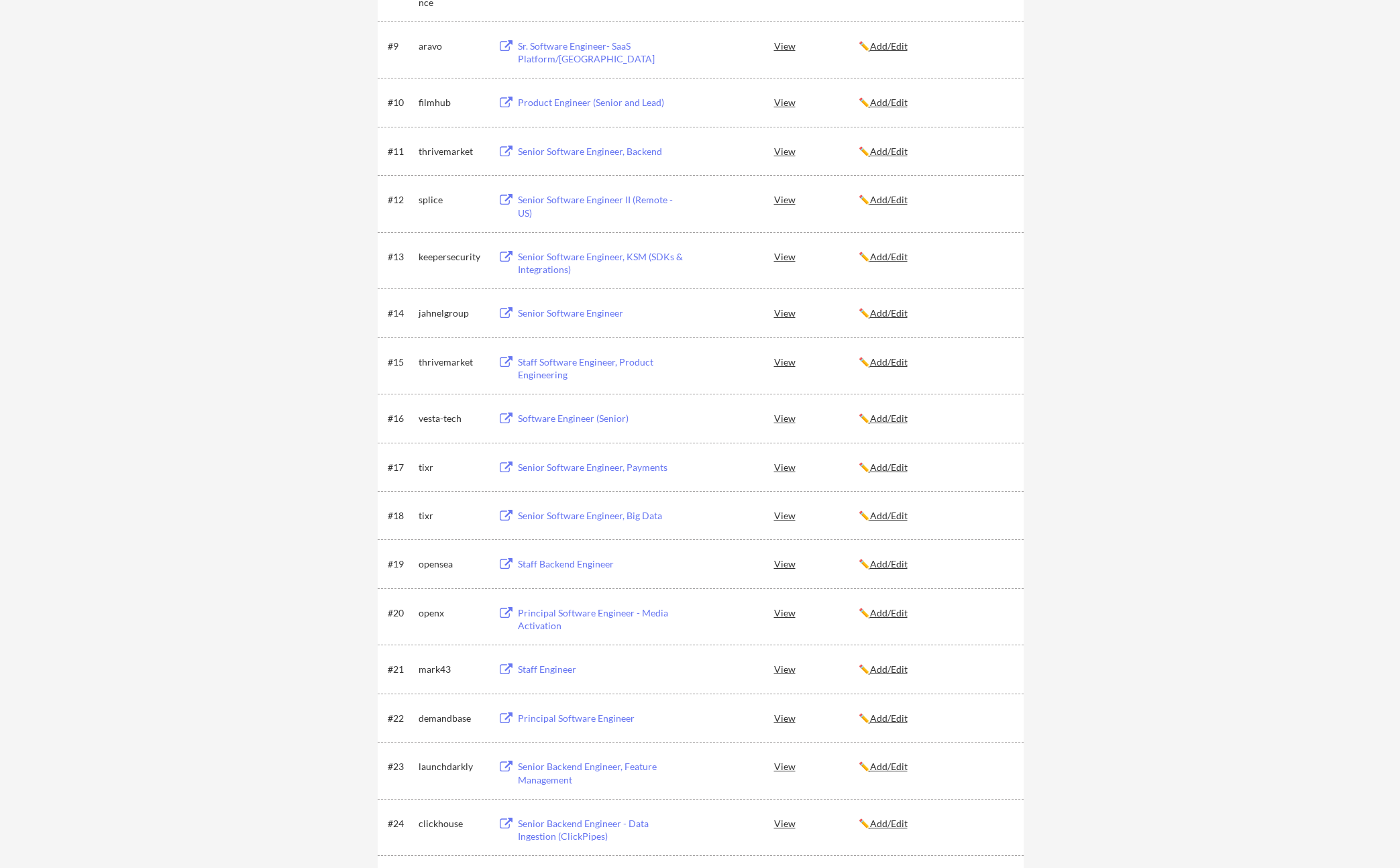
scroll to position [621, 0]
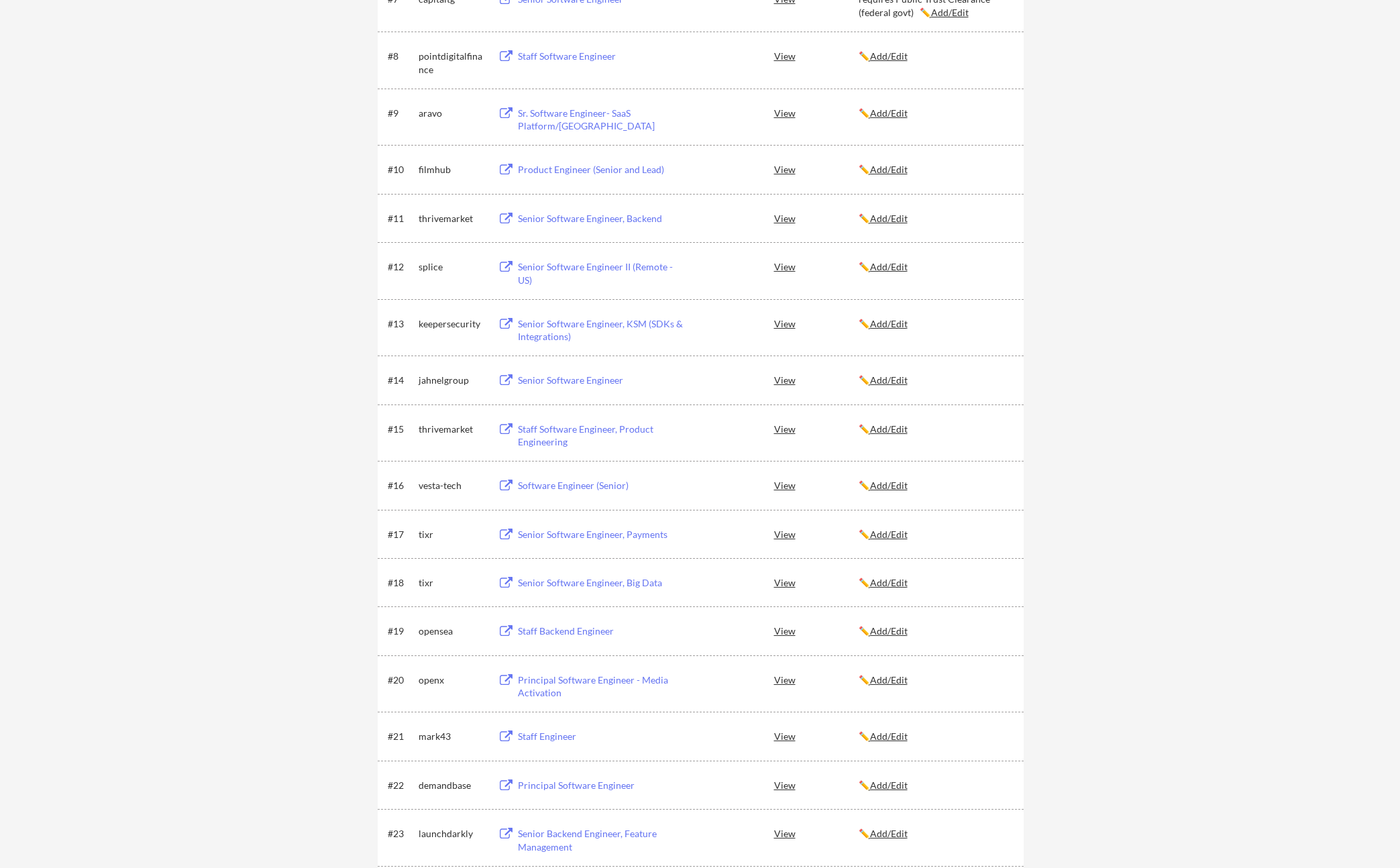
click at [507, 215] on button at bounding box center [506, 219] width 17 height 13
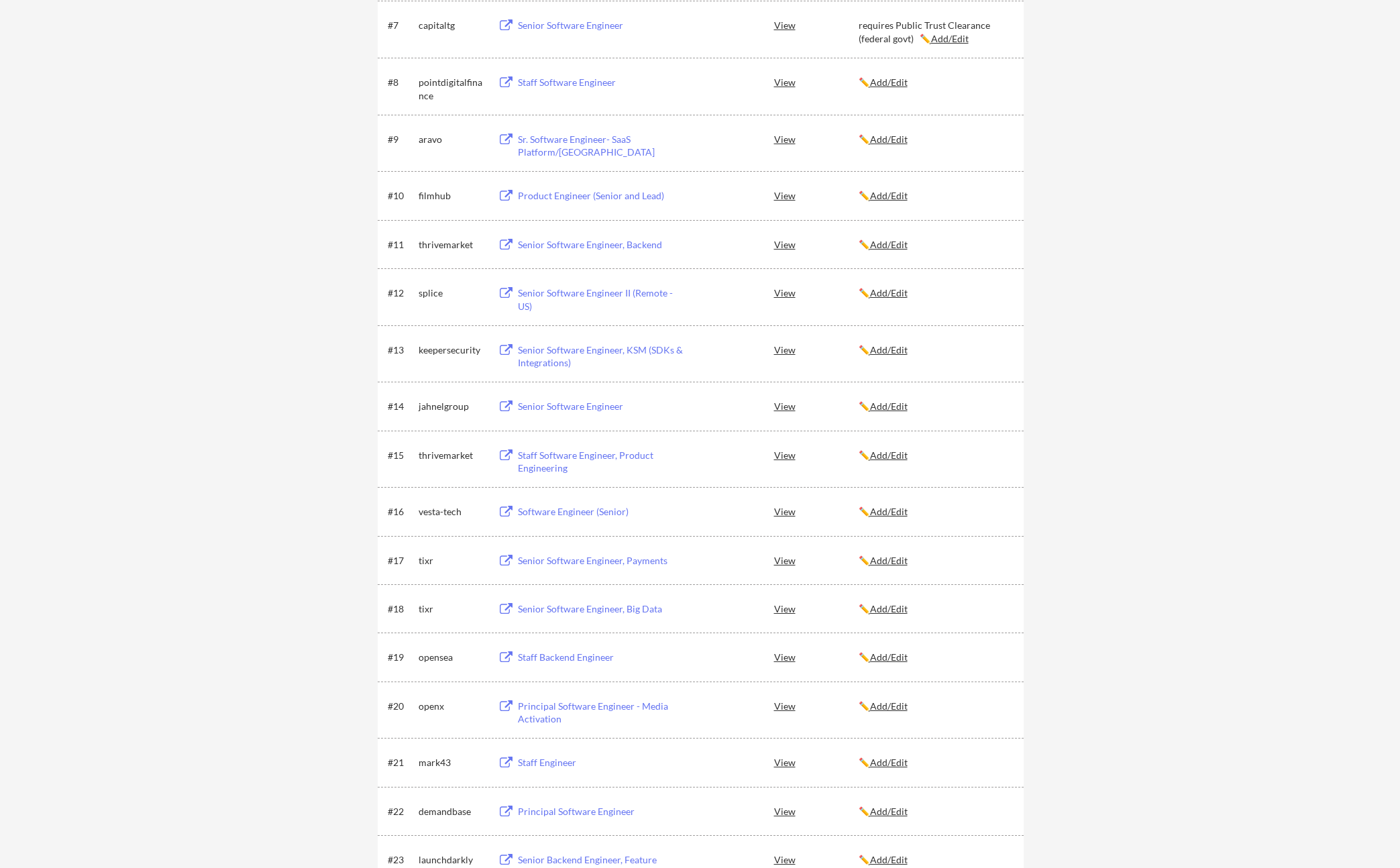
scroll to position [587, 0]
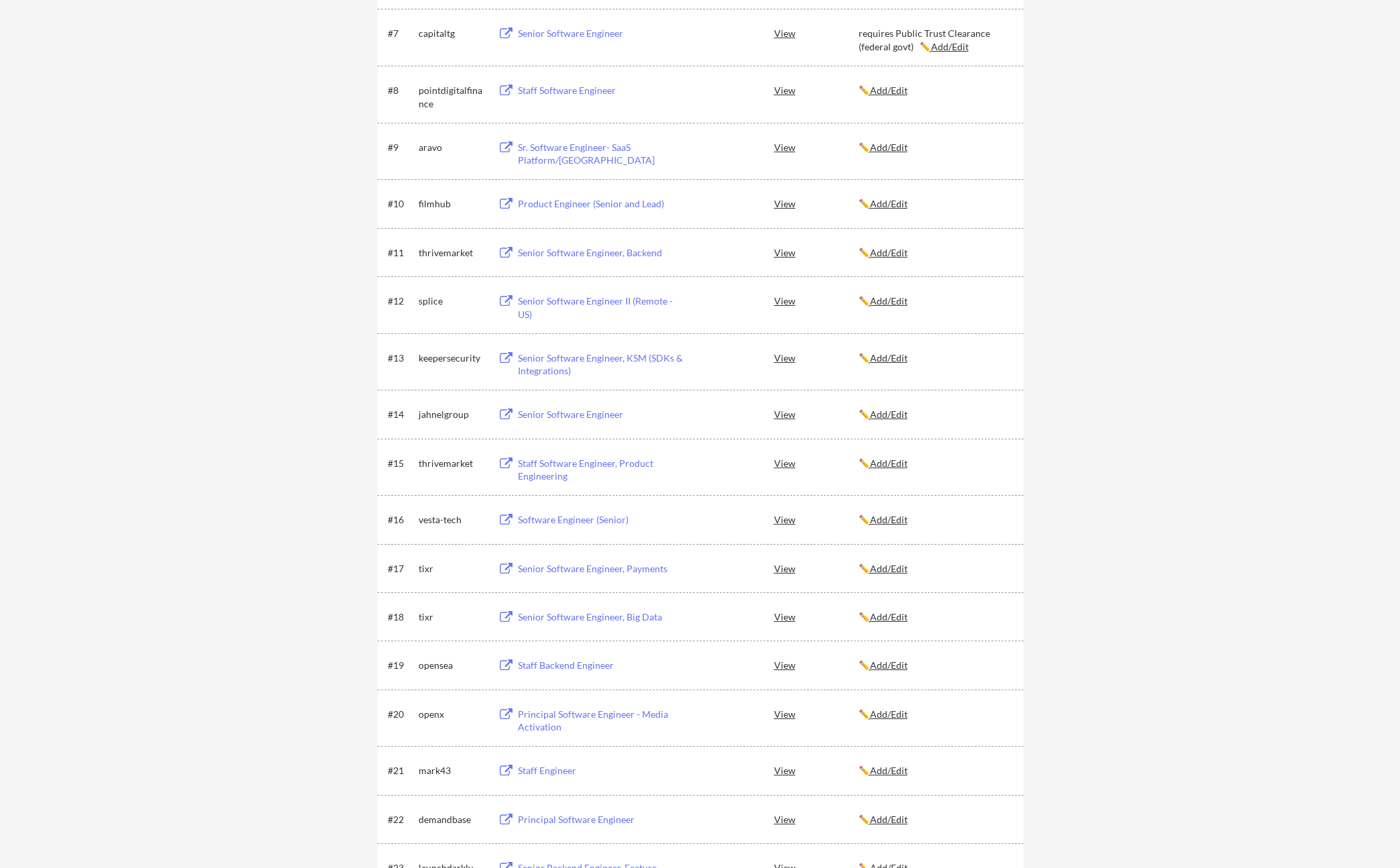
click at [893, 254] on u "Add/Edit" at bounding box center [889, 252] width 38 height 12
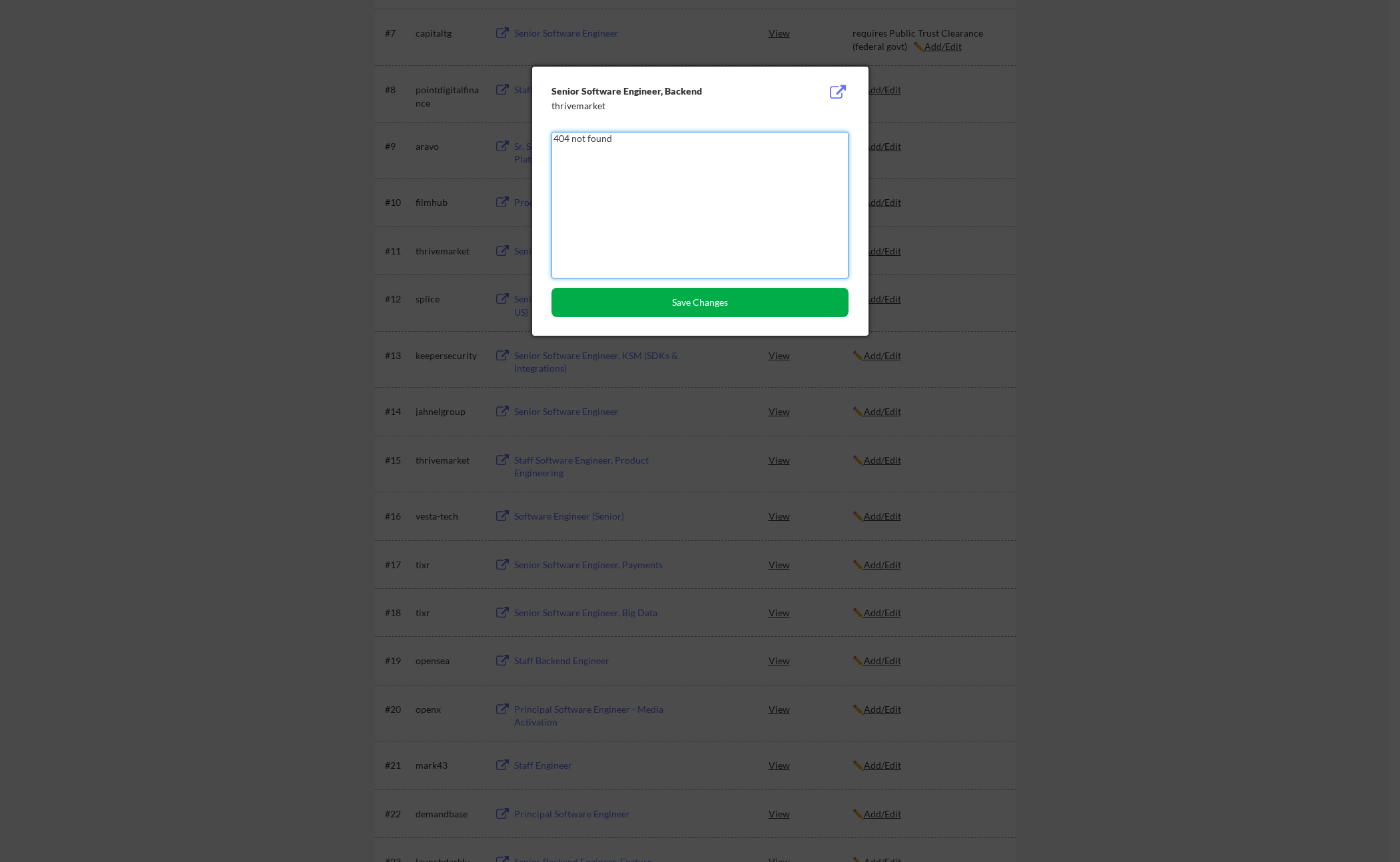
type textarea "404 not found"
click at [677, 310] on button "Save Changes" at bounding box center [700, 302] width 297 height 30
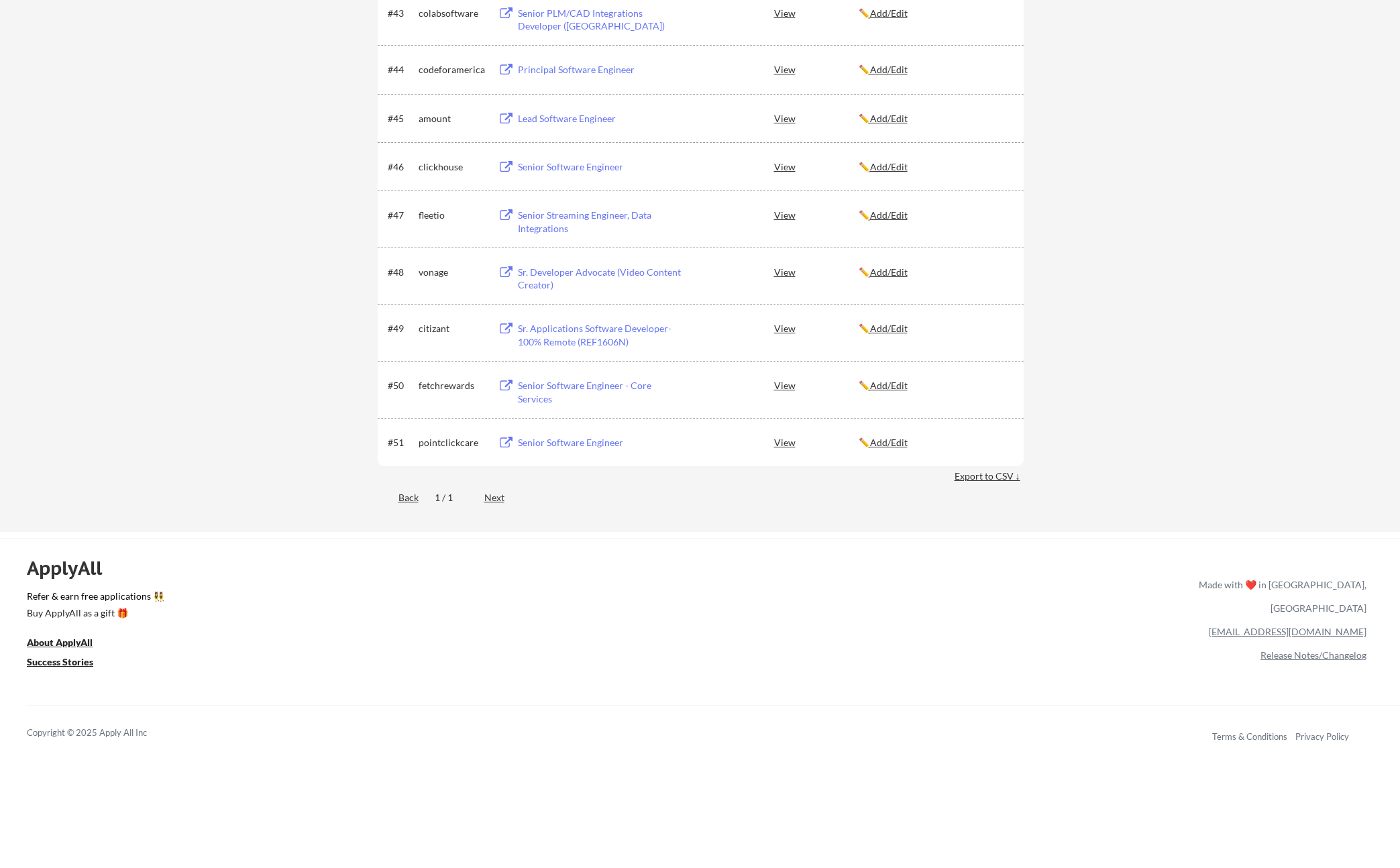
scroll to position [2460, 0]
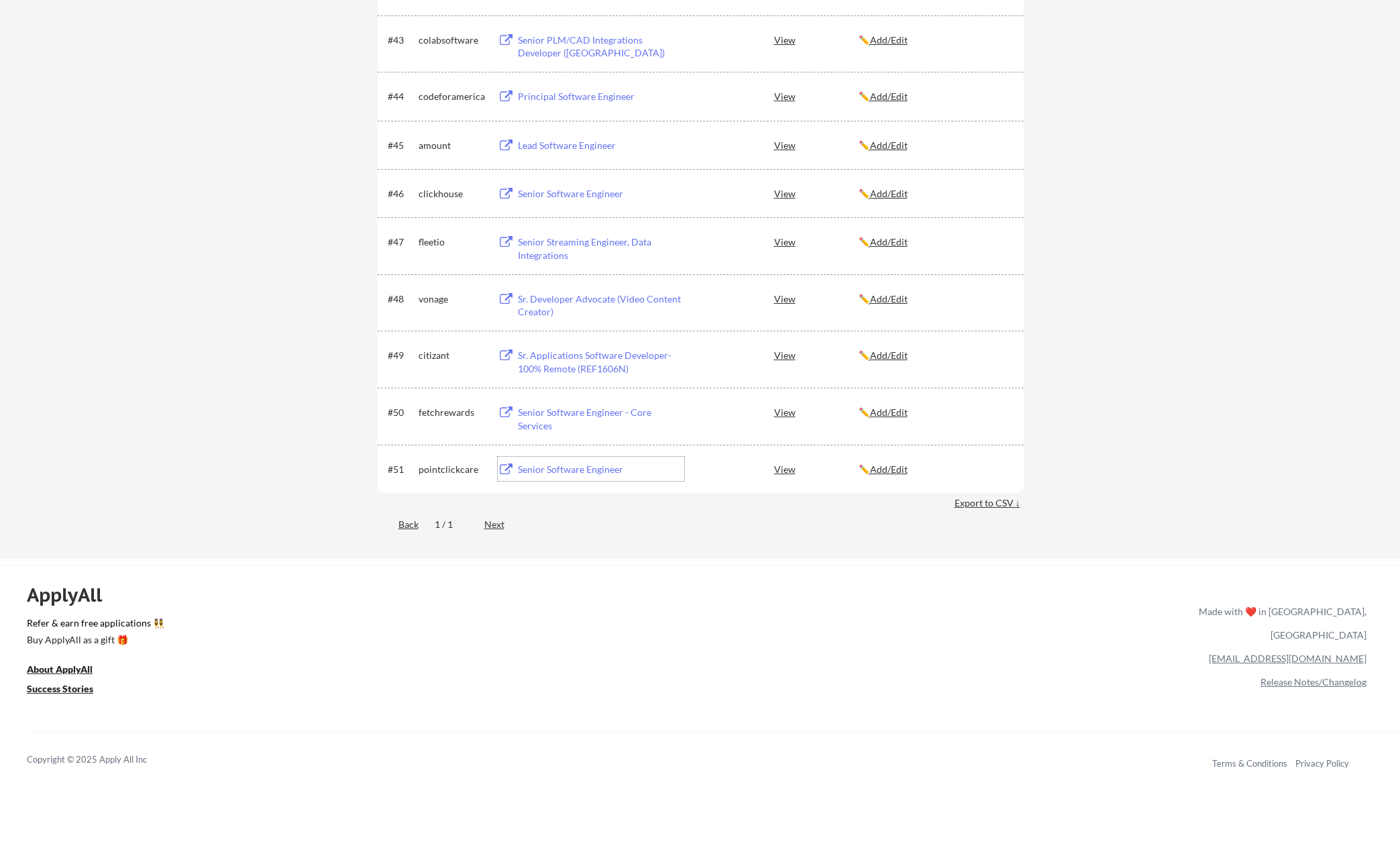
click at [586, 471] on div "Senior Software Engineer" at bounding box center [602, 470] width 166 height 14
click at [517, 431] on div "Senior Software Engineer - Core Services" at bounding box center [600, 416] width 170 height 32
click at [538, 361] on div "Sr. Applications Software Developer- 100% Remote (REF1606N)" at bounding box center [602, 362] width 166 height 26
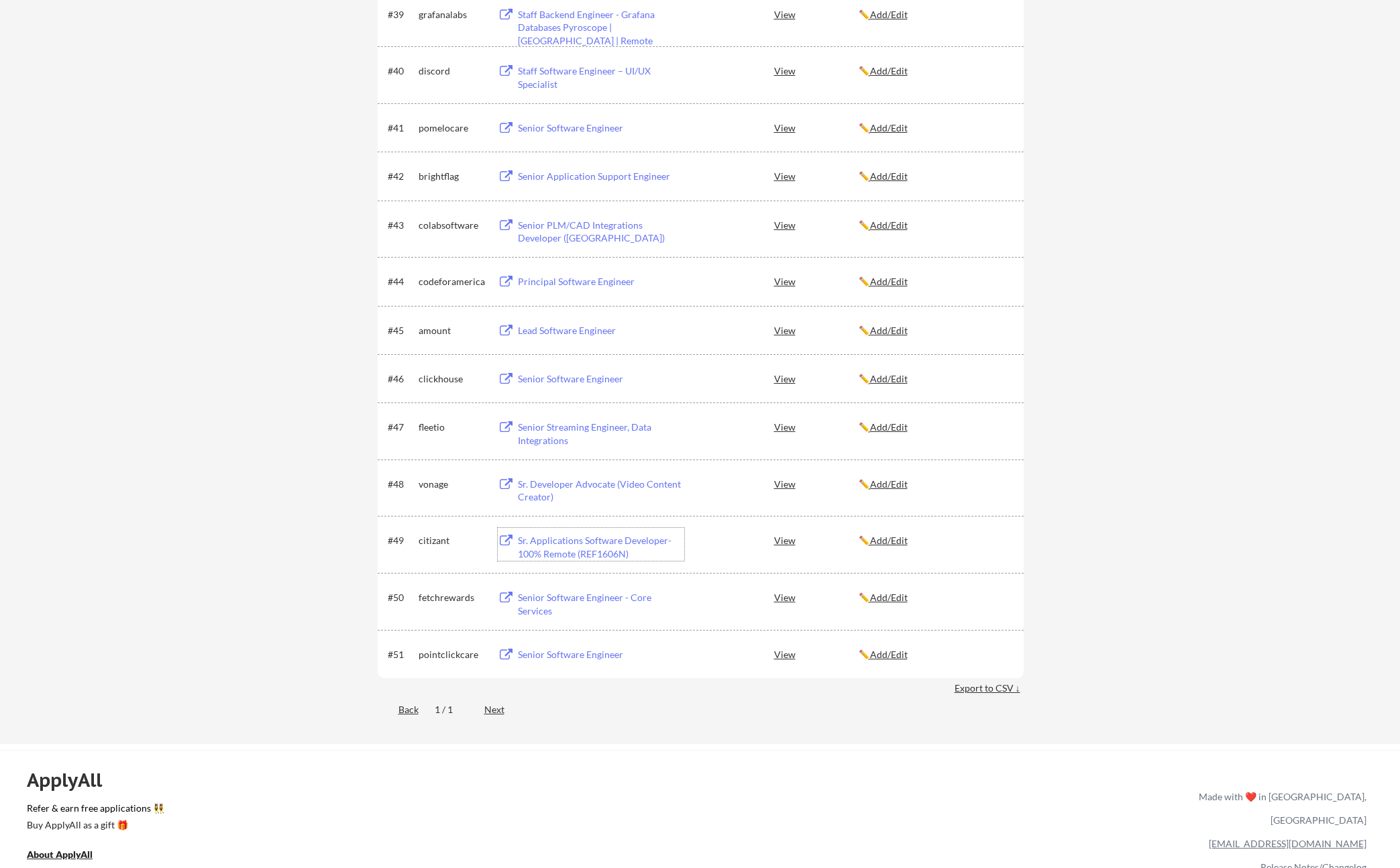
scroll to position [2344, 0]
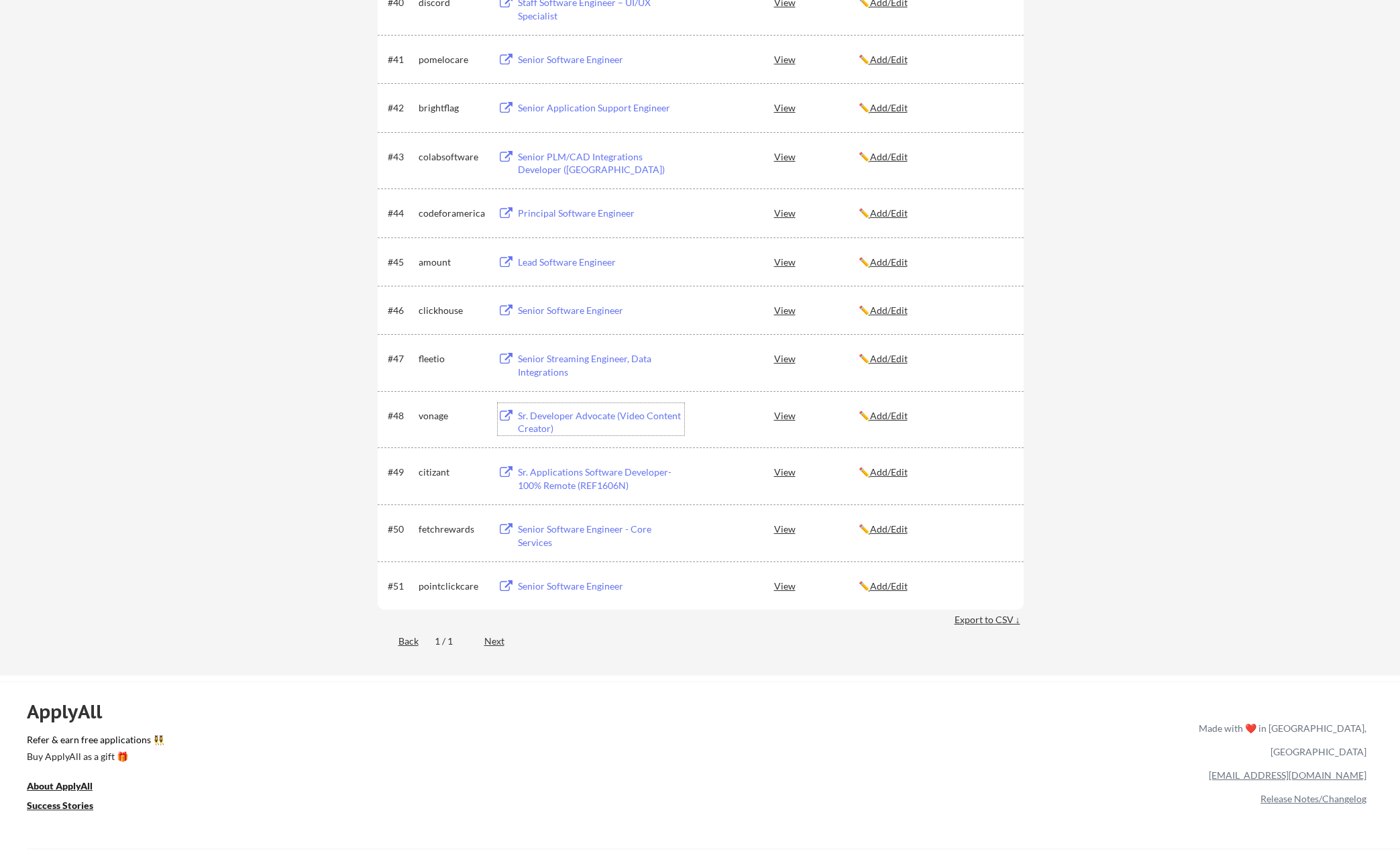
click at [570, 416] on div "Sr. Developer Advocate (Video Content Creator)" at bounding box center [602, 422] width 166 height 26
click at [548, 365] on div "Senior Streaming Engineer, Data Integrations" at bounding box center [602, 365] width 166 height 26
click at [556, 306] on div "Senior Software Engineer" at bounding box center [602, 311] width 166 height 14
click at [583, 259] on div "Lead Software Engineer" at bounding box center [602, 262] width 166 height 14
click at [527, 210] on div "Principal Software Engineer" at bounding box center [602, 213] width 166 height 14
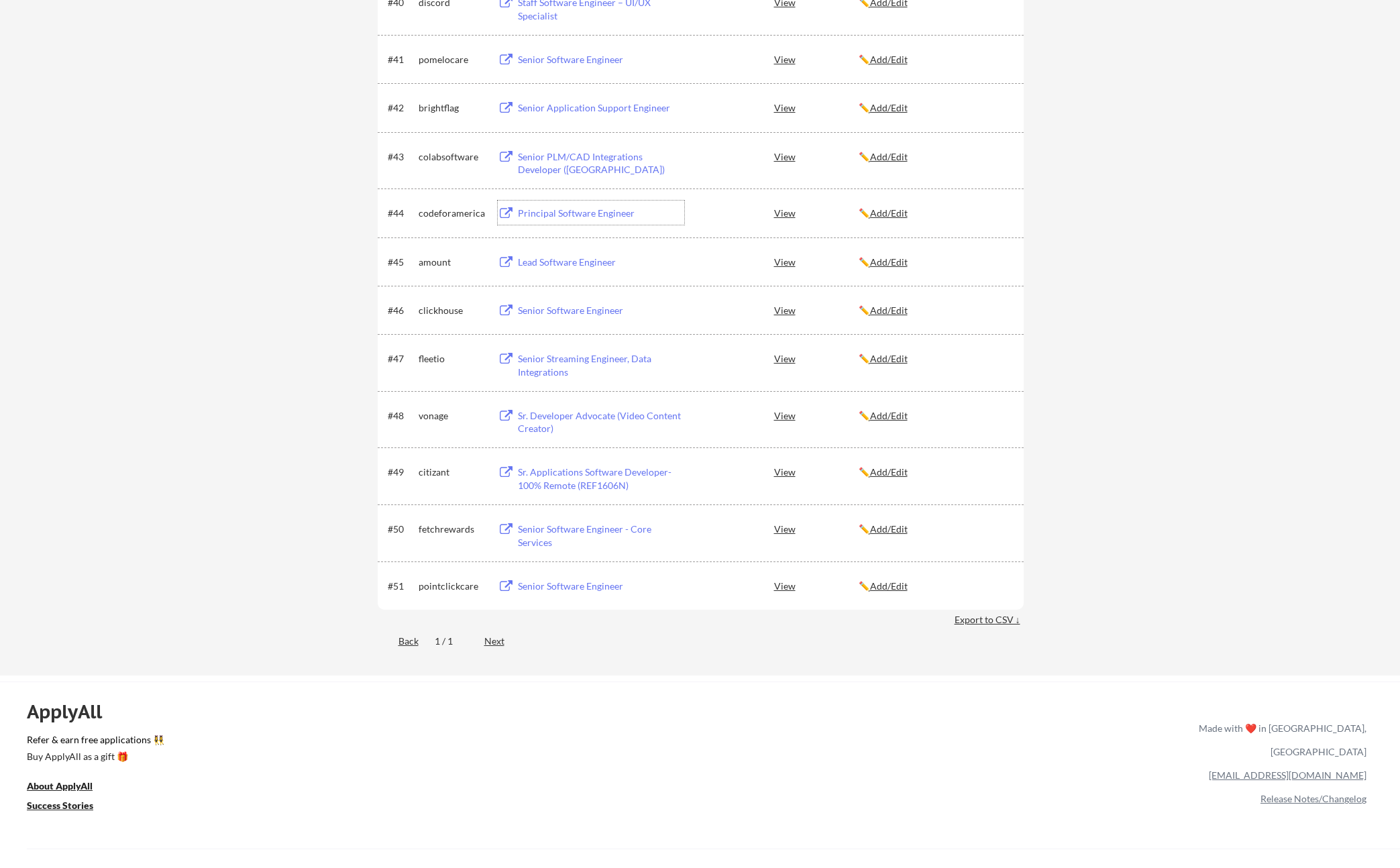
click at [886, 213] on u "Add/Edit" at bounding box center [889, 212] width 38 height 12
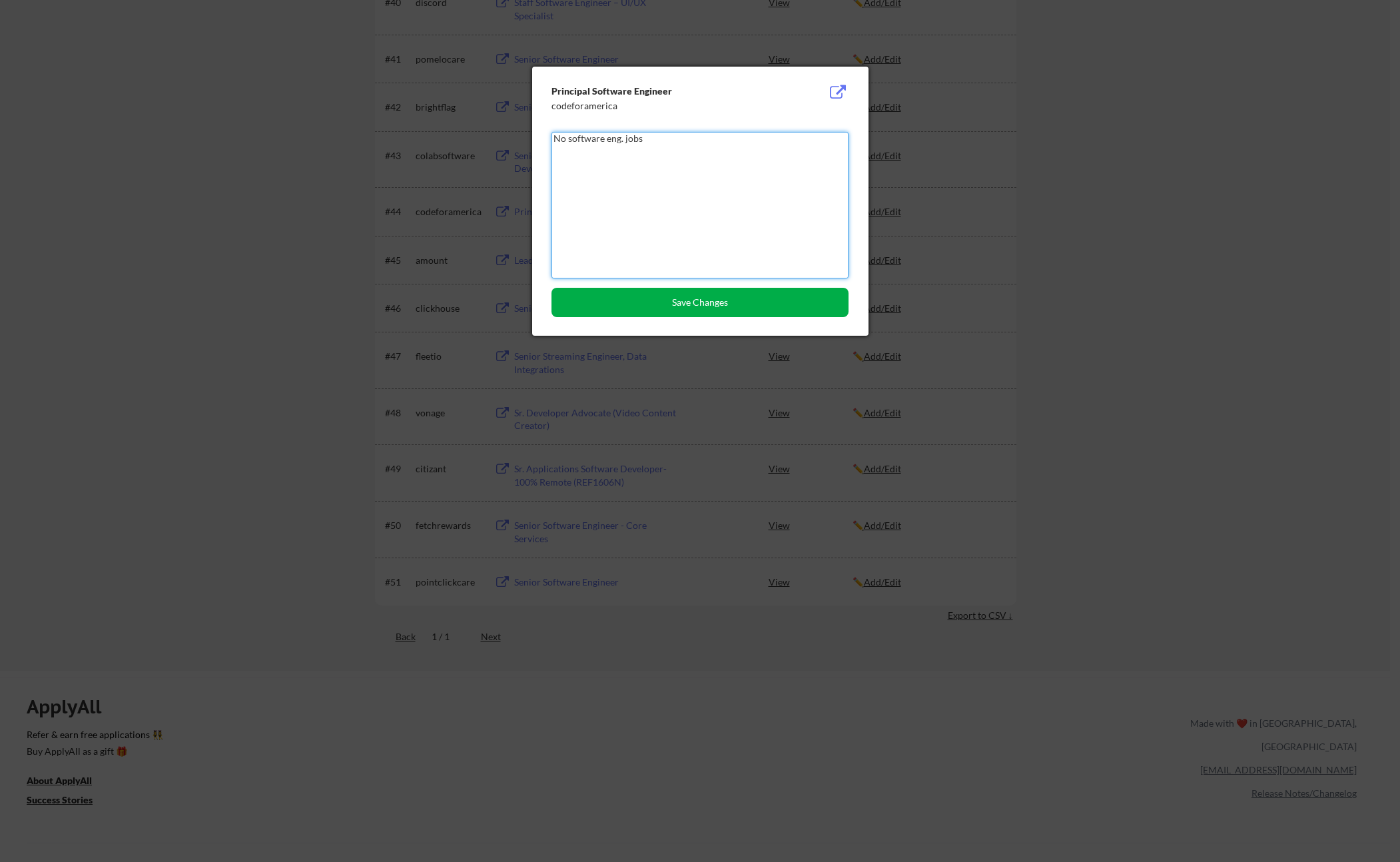
type textarea "No software eng. jobs"
click at [754, 296] on button "Save Changes" at bounding box center [700, 302] width 297 height 30
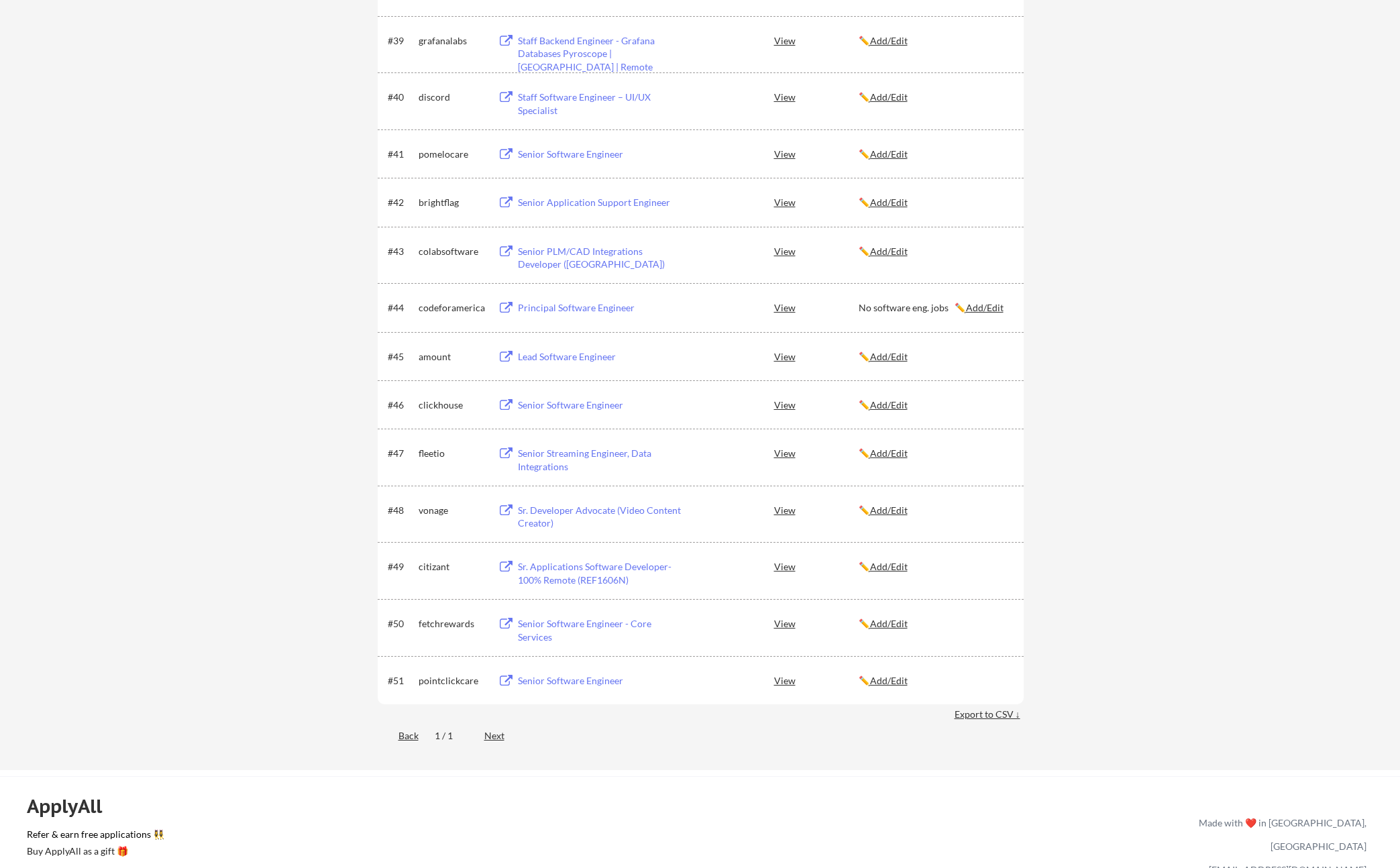
scroll to position [2213, 0]
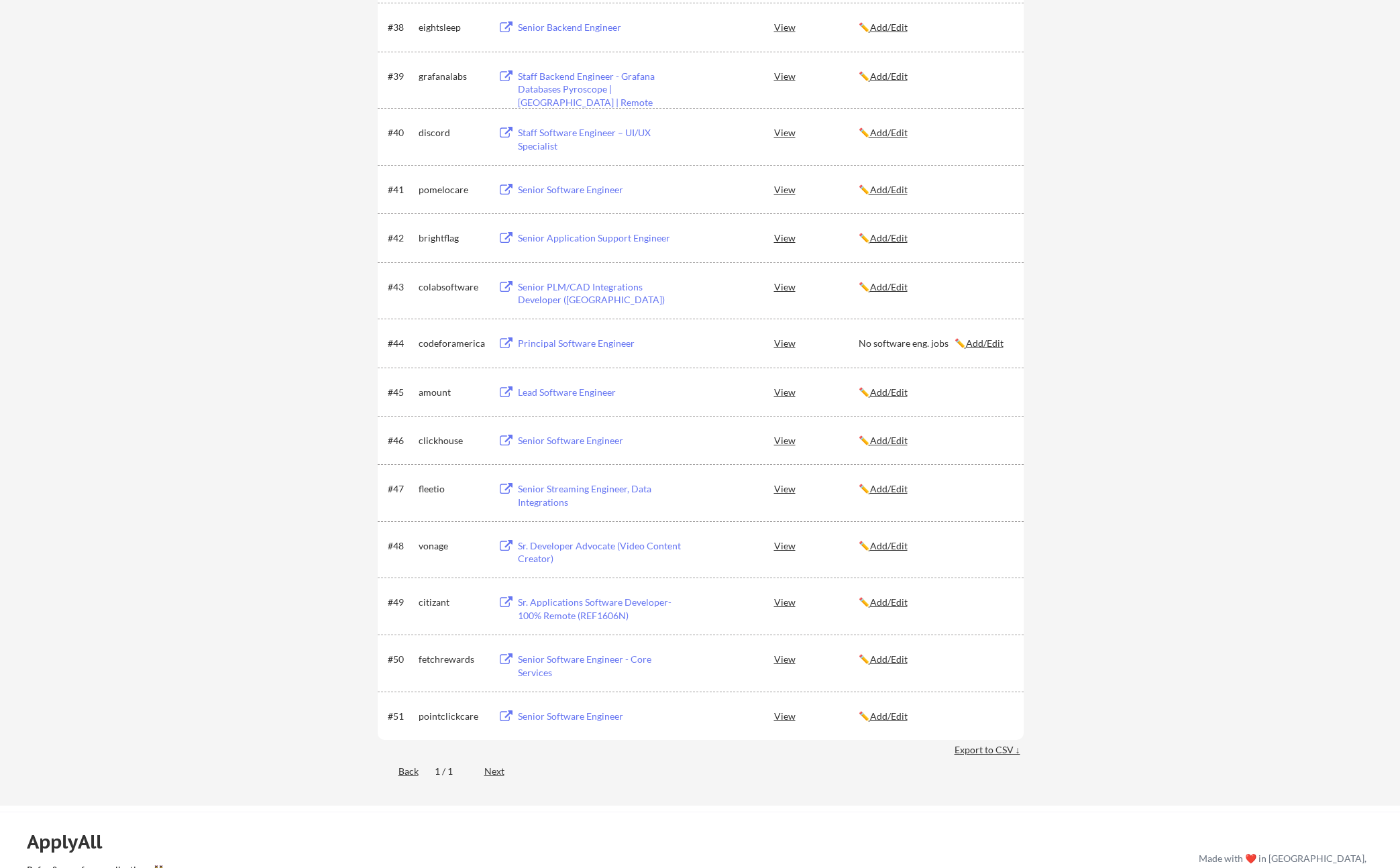
click at [537, 294] on div "Senior PLM/CAD Integrations Developer ([GEOGRAPHIC_DATA])" at bounding box center [602, 293] width 166 height 26
click at [552, 234] on div "Senior Application Support Engineer" at bounding box center [602, 238] width 166 height 14
click at [893, 240] on u "Add/Edit" at bounding box center [889, 237] width 38 height 12
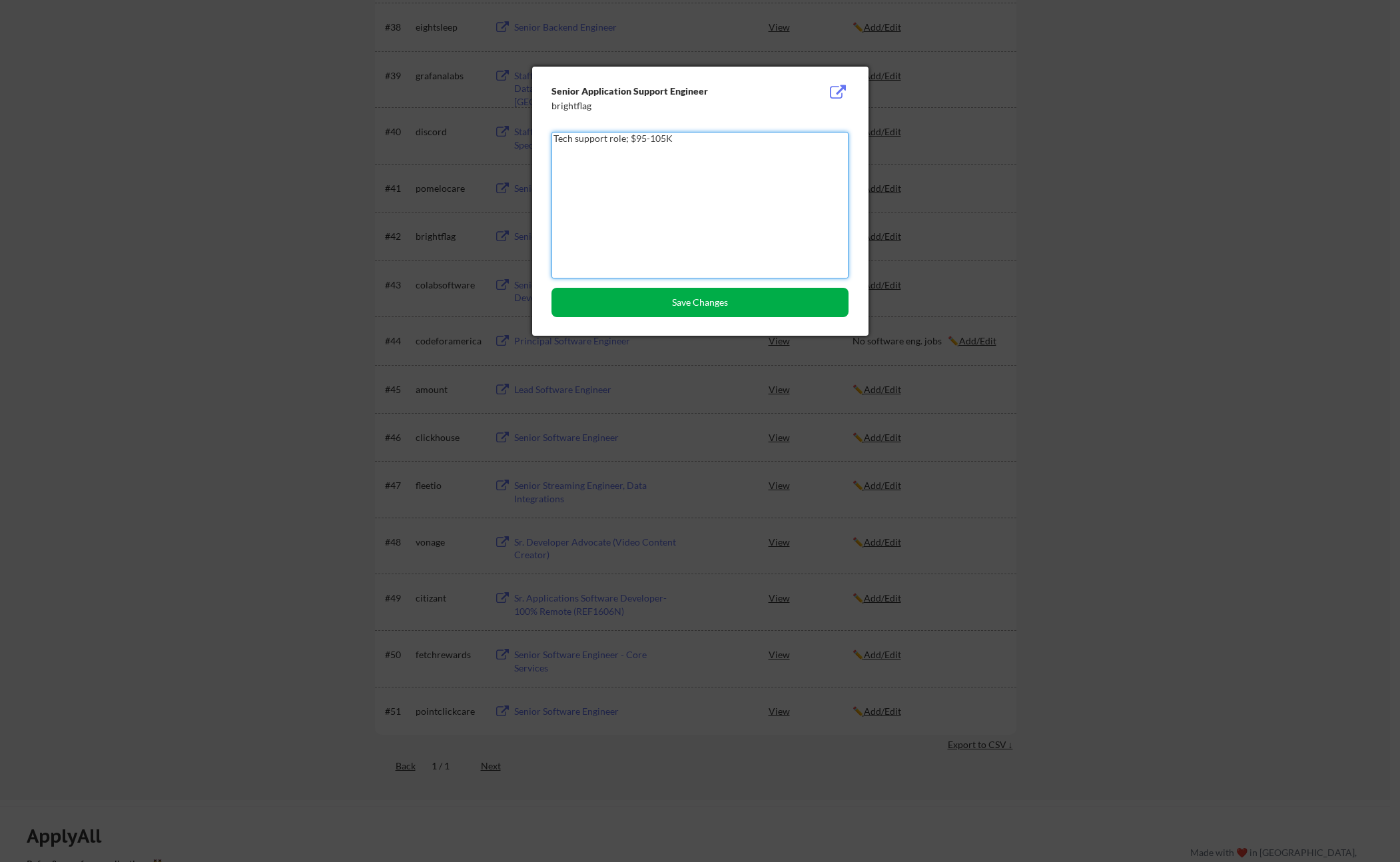
type textarea "Tech support role; $95-105K"
click at [717, 295] on button "Save Changes" at bounding box center [700, 302] width 297 height 30
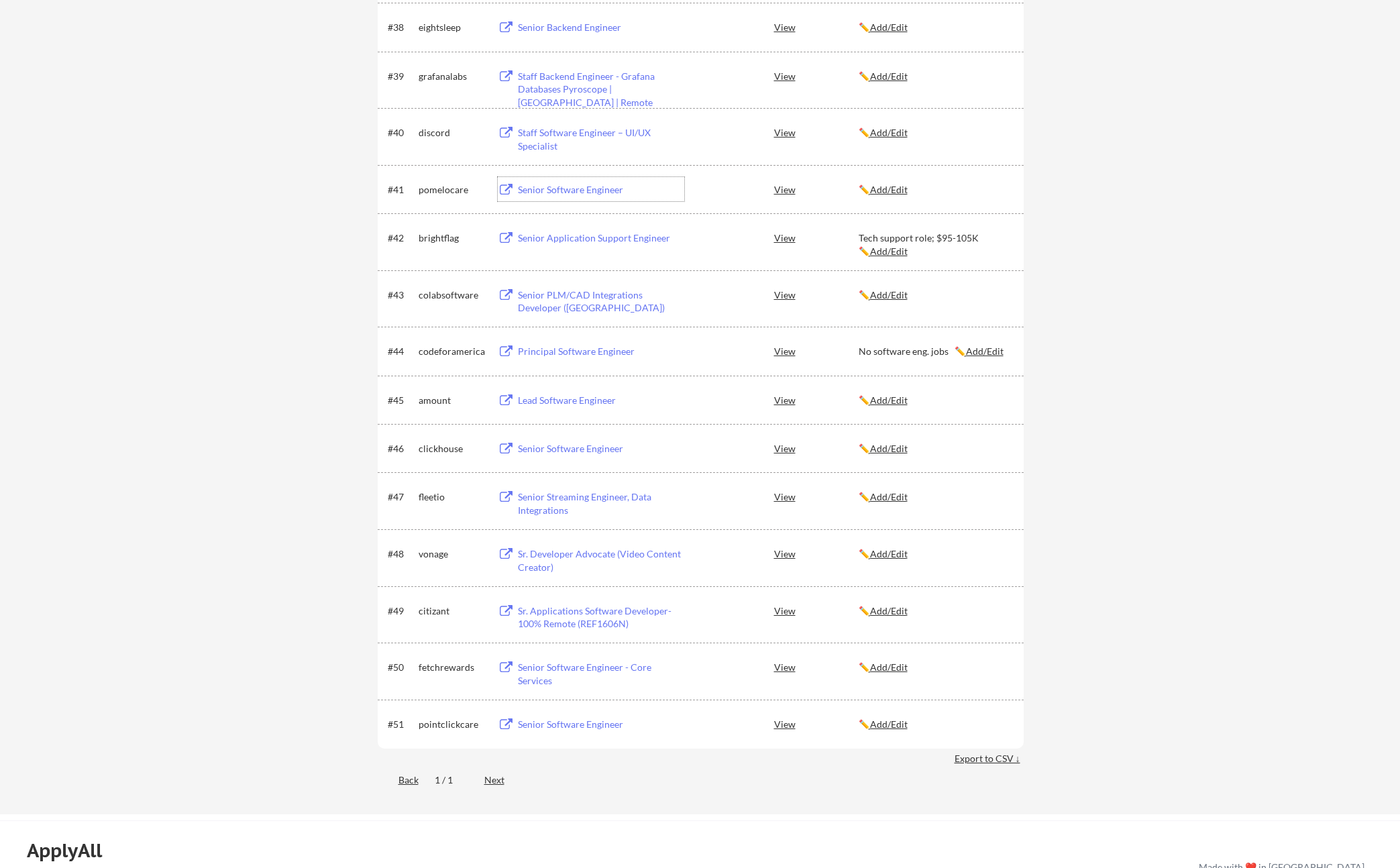
click at [539, 197] on div "Senior Software Engineer" at bounding box center [600, 189] width 170 height 24
click at [606, 135] on div "Staff Software Engineer – UI/UX Specialist" at bounding box center [602, 139] width 166 height 26
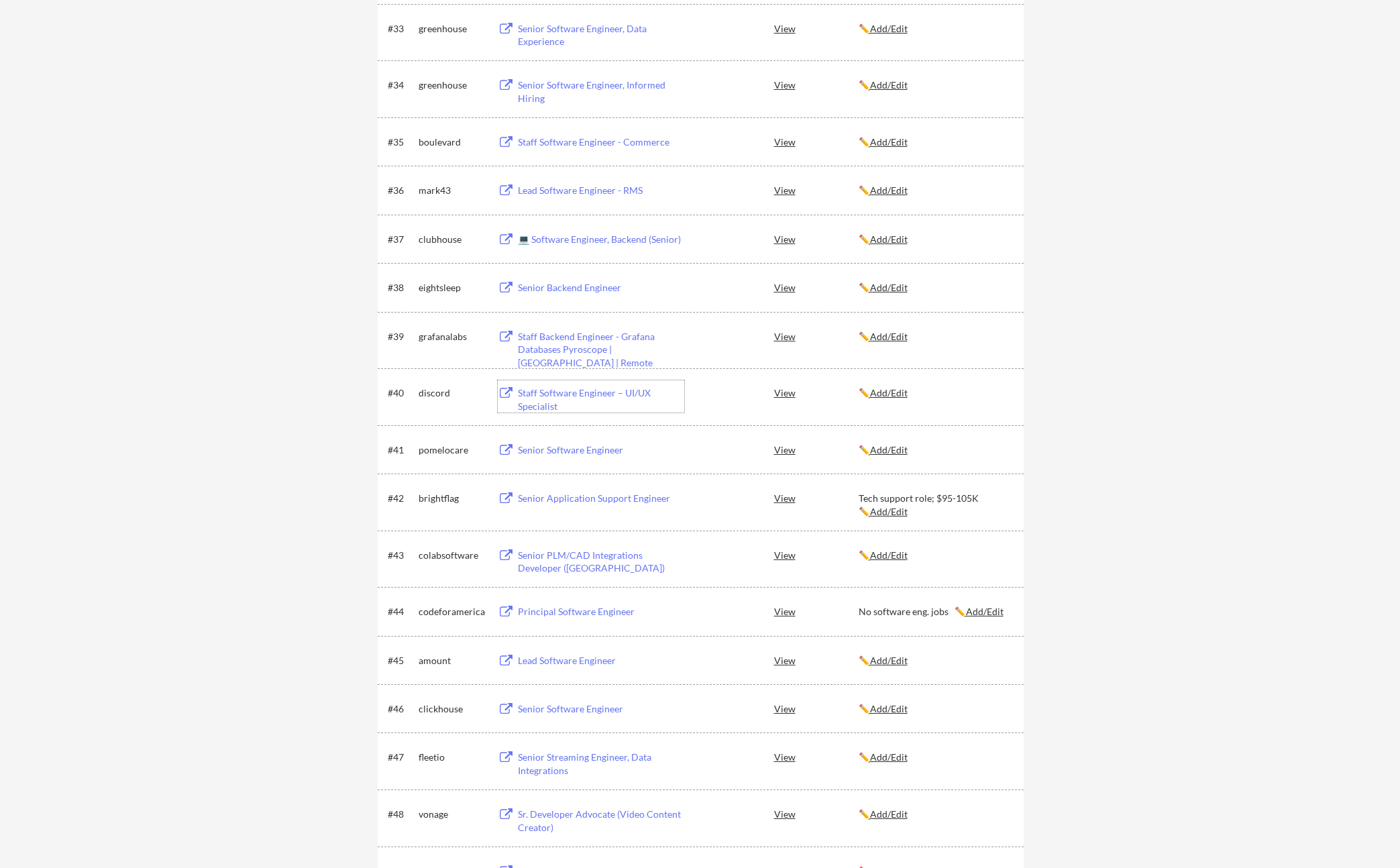
scroll to position [1944, 0]
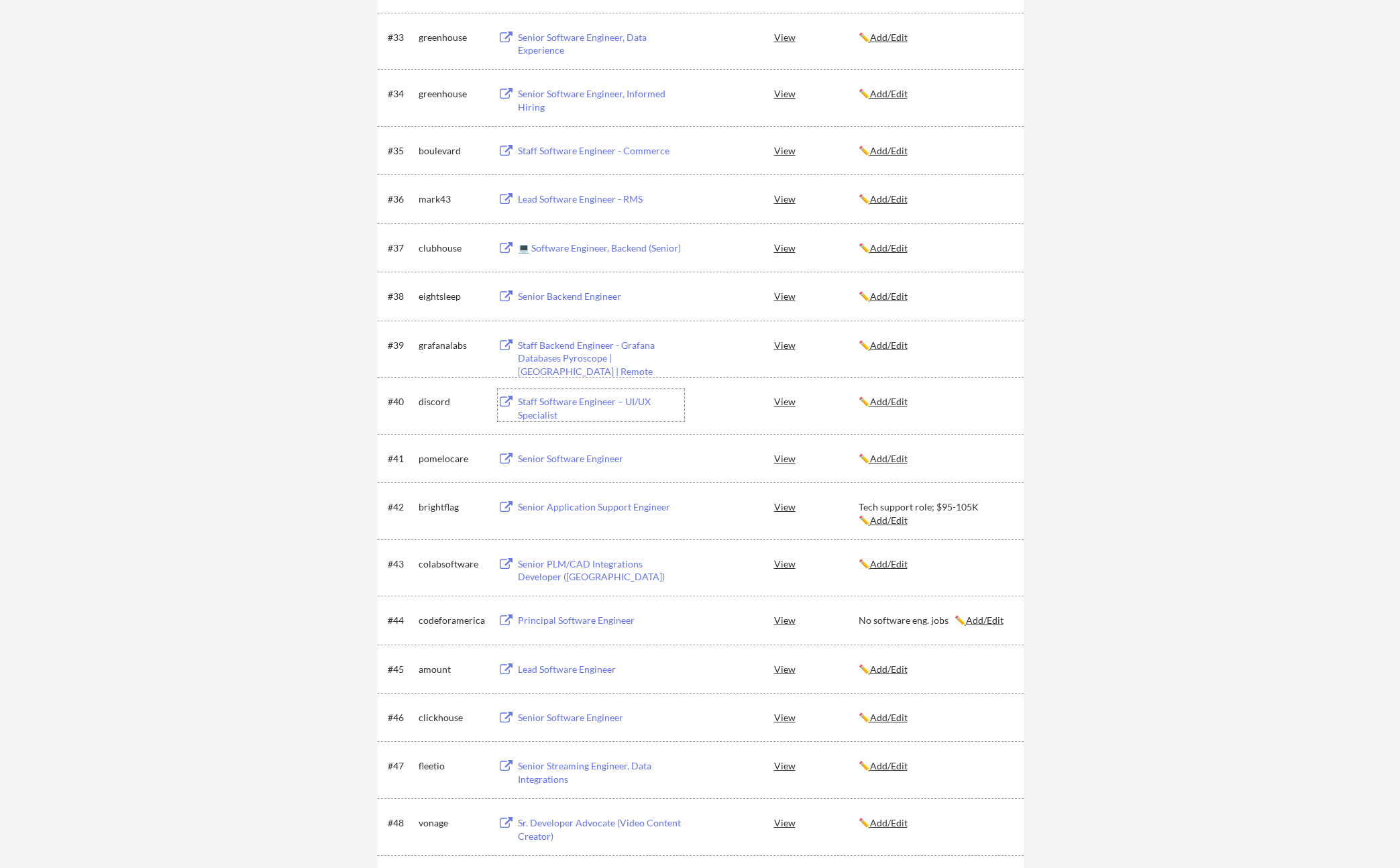
click at [581, 349] on div "Staff Backend Engineer - Grafana Databases Pyroscope | [GEOGRAPHIC_DATA] | Remo…" at bounding box center [602, 359] width 166 height 40
click at [587, 298] on div "Senior Backend Engineer" at bounding box center [602, 296] width 166 height 14
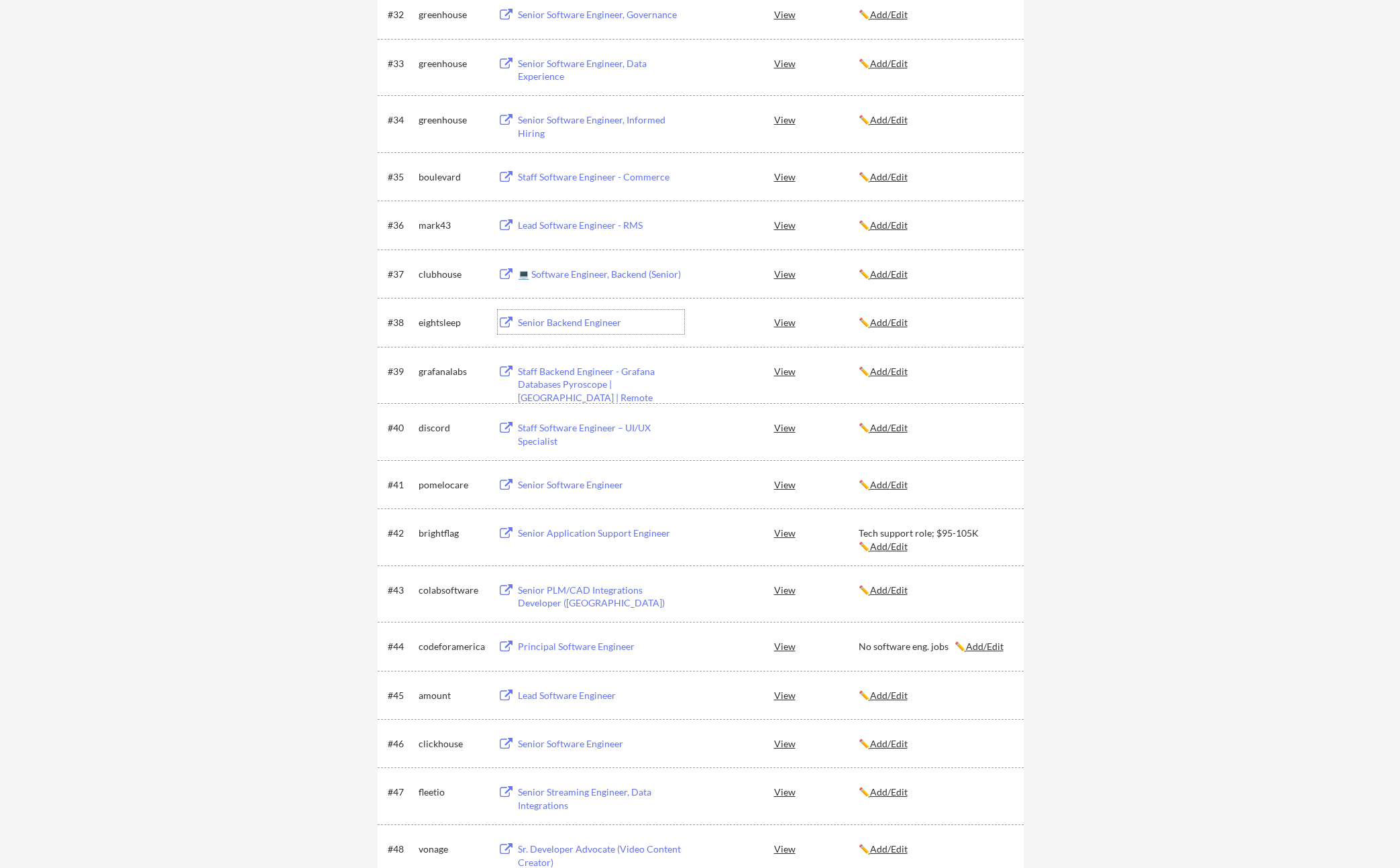
scroll to position [1909, 0]
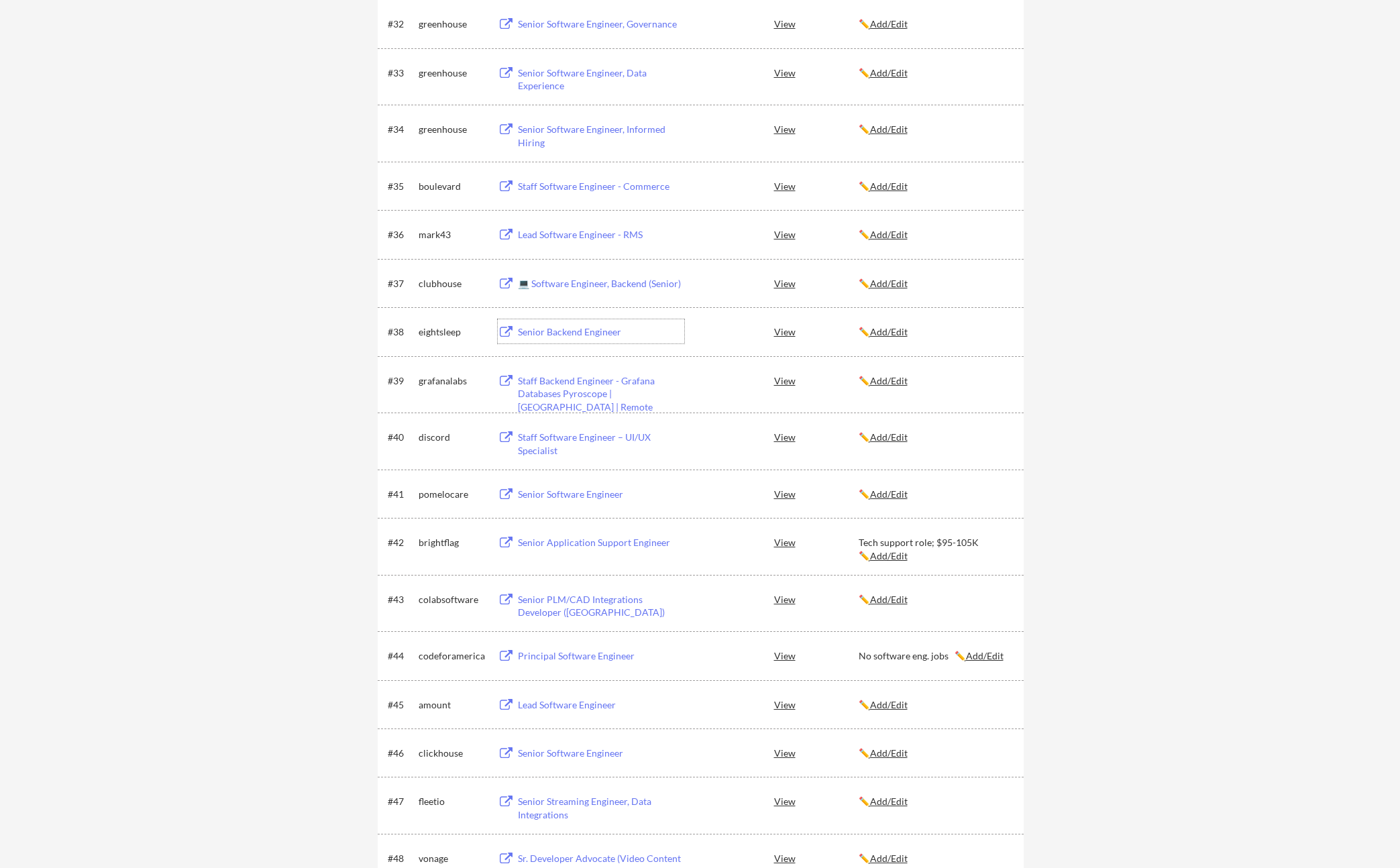
click at [592, 283] on div "💻 Software Engineer, Backend (Senior)" at bounding box center [602, 284] width 166 height 14
click at [546, 233] on div "Lead Software Engineer - RMS" at bounding box center [602, 235] width 166 height 14
click at [584, 189] on div "Staff Software Engineer - Commerce" at bounding box center [602, 187] width 166 height 14
click at [561, 133] on div "Senior Software Engineer, Informed Hiring" at bounding box center [602, 135] width 166 height 26
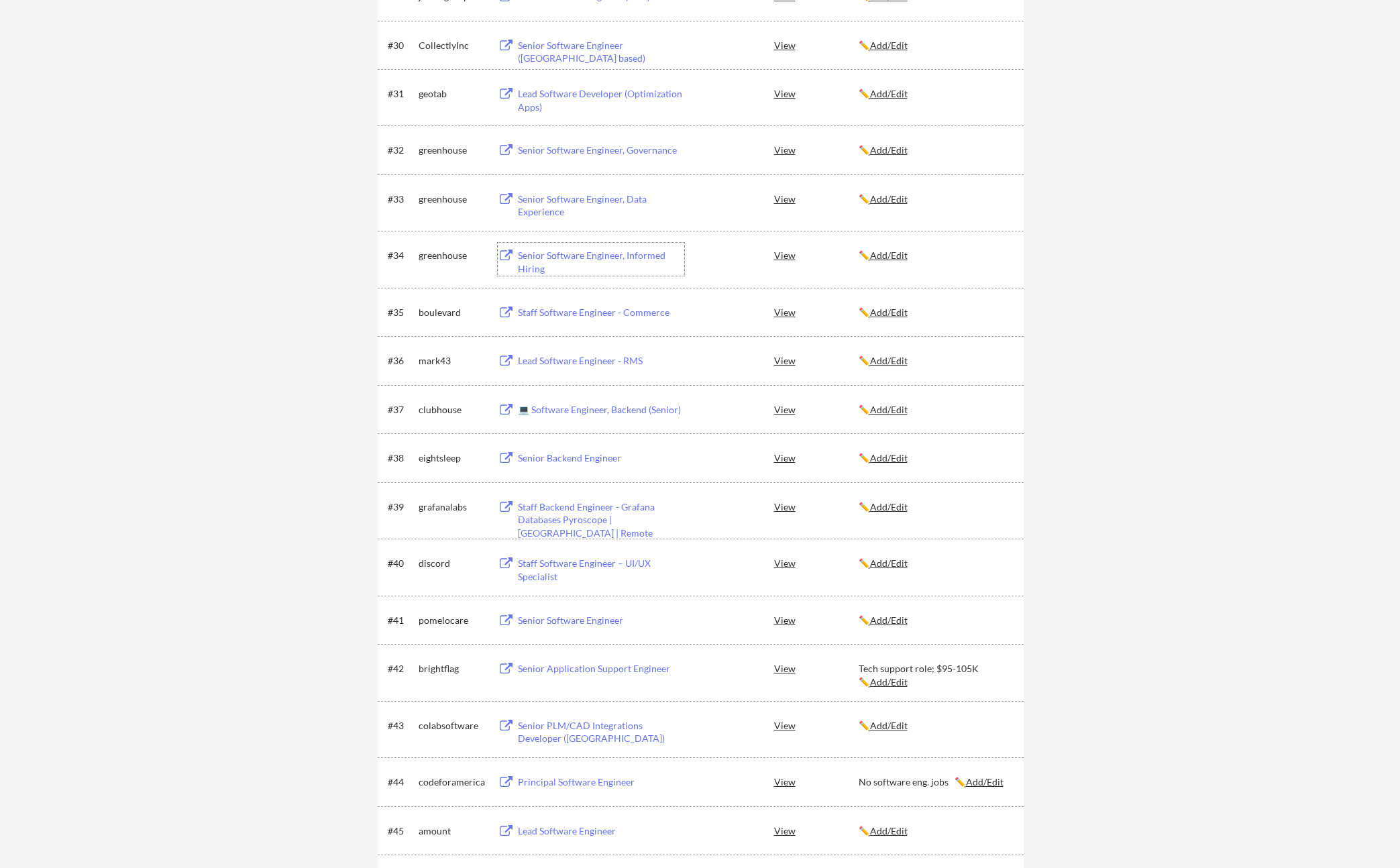
scroll to position [1708, 0]
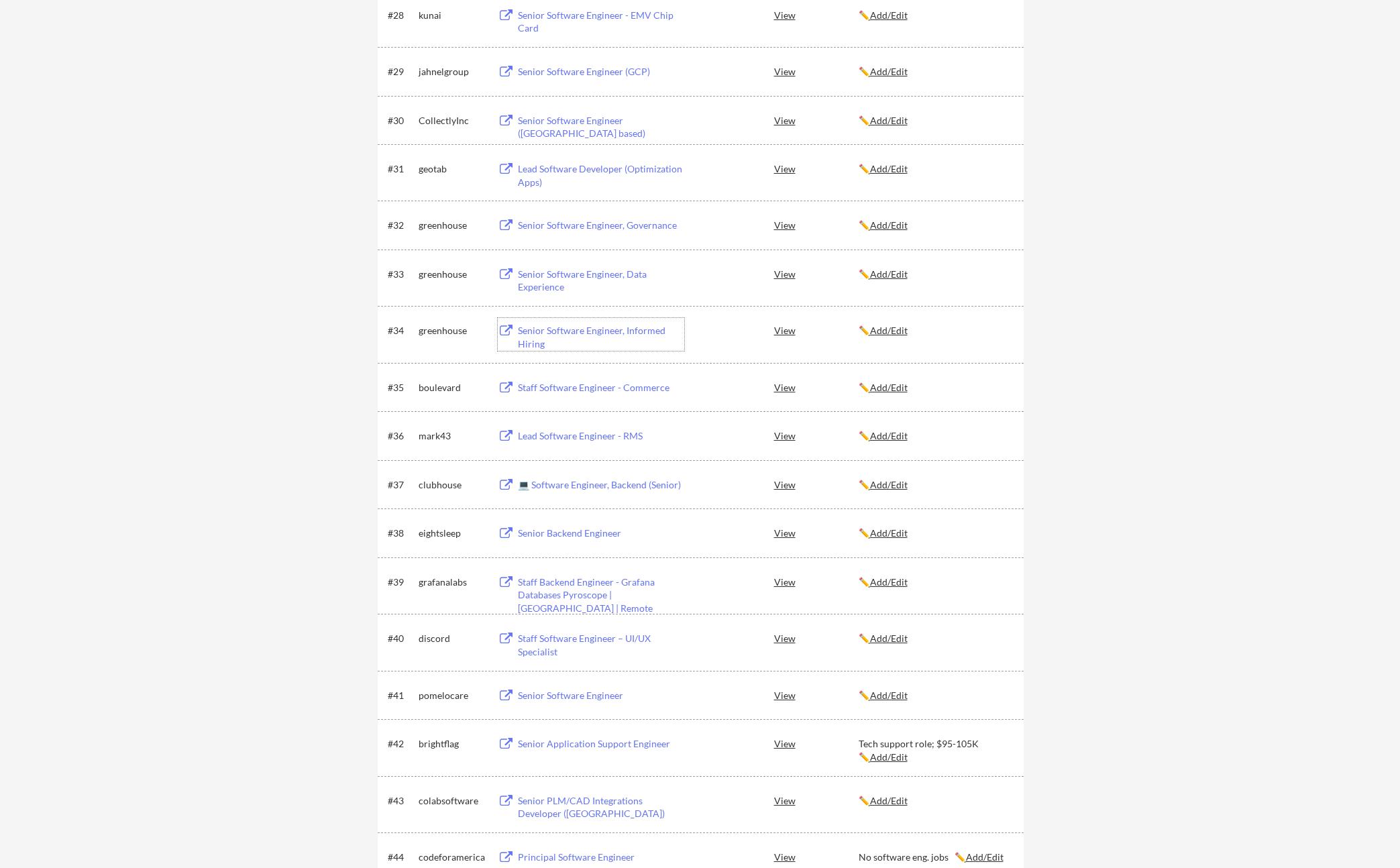
click at [541, 290] on div "Senior Software Engineer, Data Experience" at bounding box center [602, 281] width 166 height 26
click at [600, 223] on div "Senior Software Engineer, Governance" at bounding box center [602, 225] width 166 height 14
click at [601, 171] on div "Lead Software Developer (Optimization Apps)" at bounding box center [602, 175] width 166 height 26
click at [609, 120] on div "Senior Software Engineer ([GEOGRAPHIC_DATA] based)" at bounding box center [602, 127] width 166 height 26
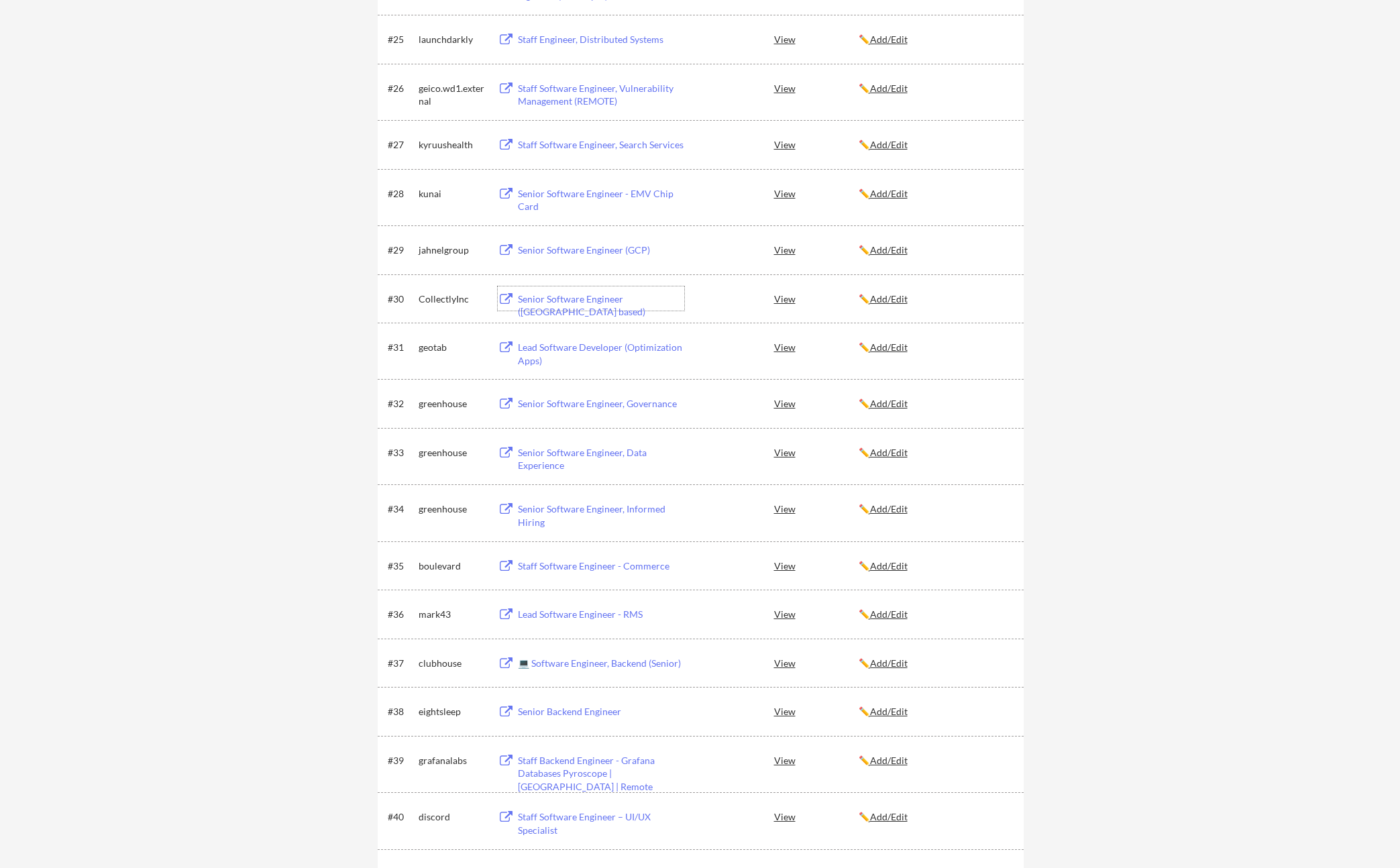
scroll to position [1520, 0]
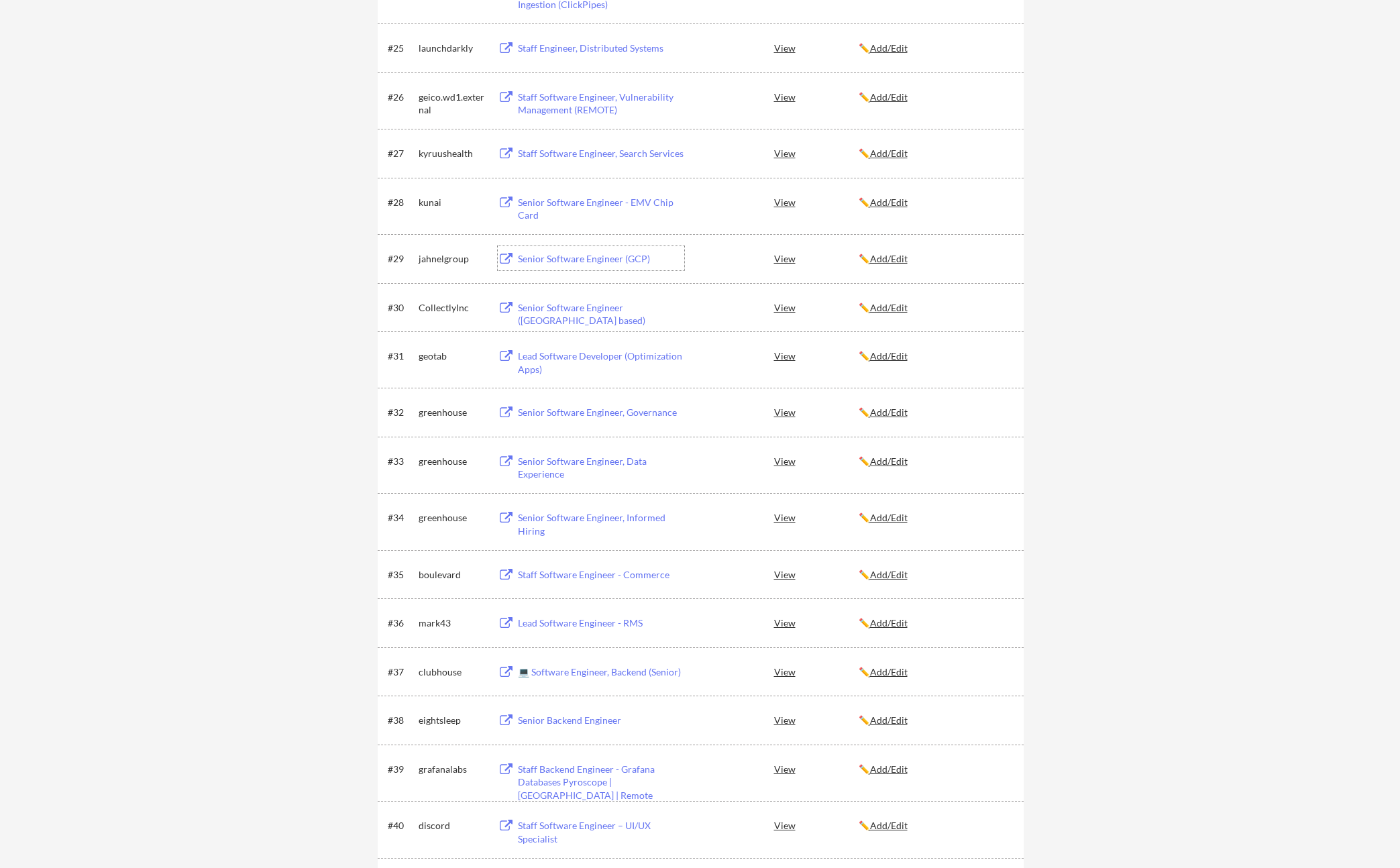
click at [595, 256] on div "Senior Software Engineer (GCP)" at bounding box center [602, 259] width 166 height 14
click at [593, 206] on div "Senior Software Engineer - EMV Chip Card" at bounding box center [602, 209] width 166 height 26
click at [641, 154] on div "Staff Software Engineer, Search Services" at bounding box center [602, 154] width 166 height 14
click at [888, 153] on u "Add/Edit" at bounding box center [889, 153] width 38 height 12
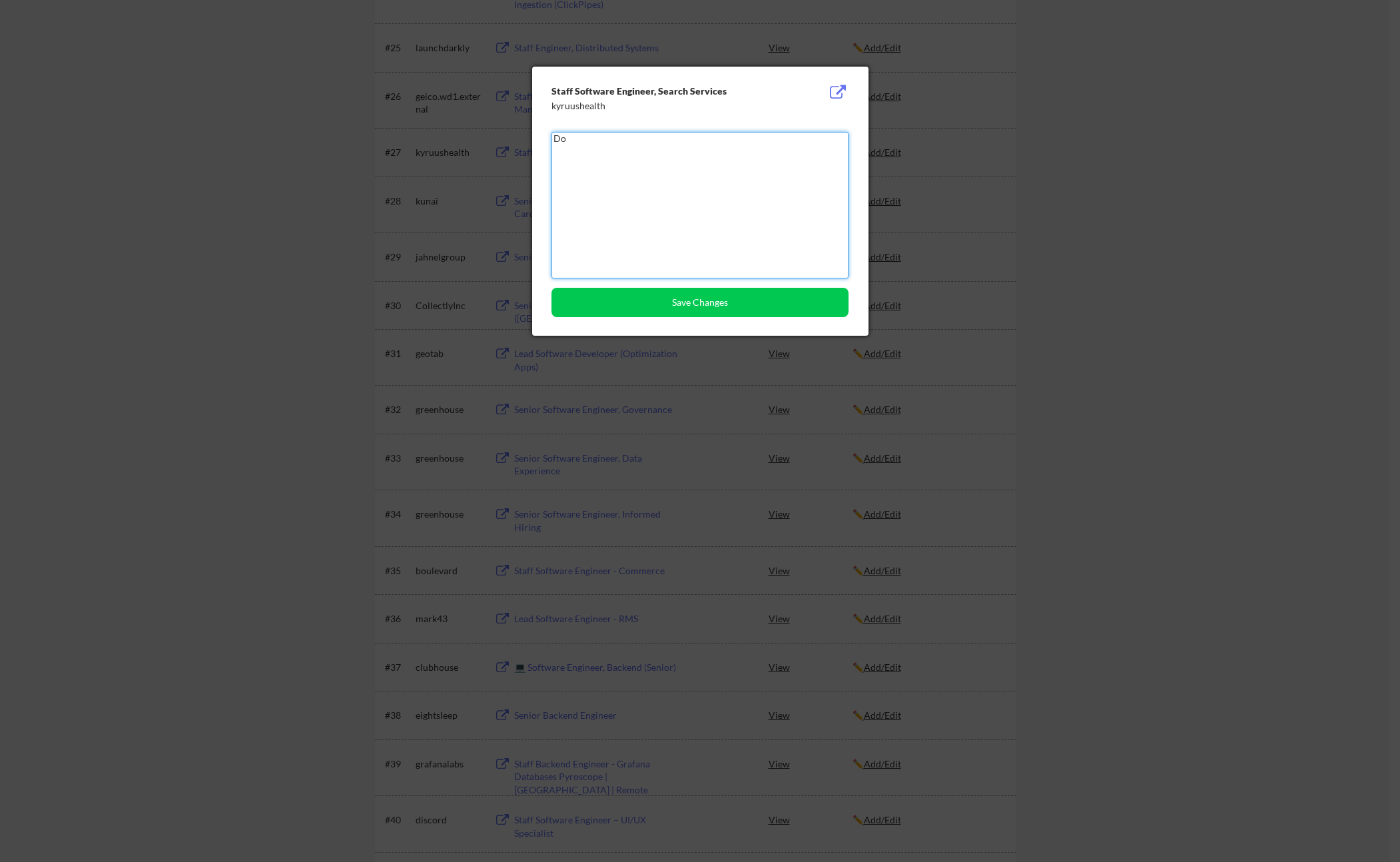
type textarea "D"
type textarea "K"
type textarea "M"
type textarea "Not found"
click at [700, 312] on button "Save Changes" at bounding box center [700, 302] width 297 height 30
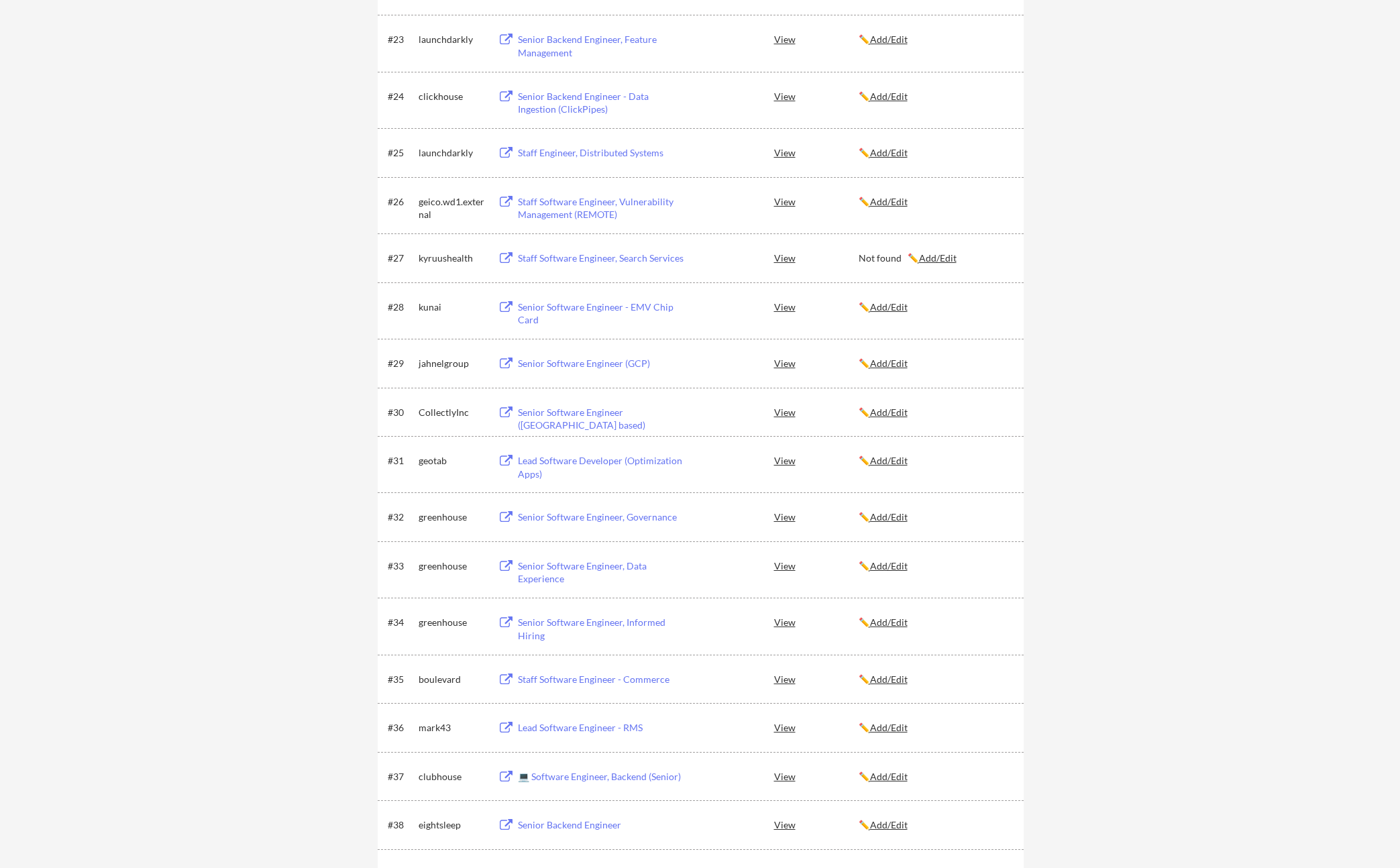
scroll to position [1407, 0]
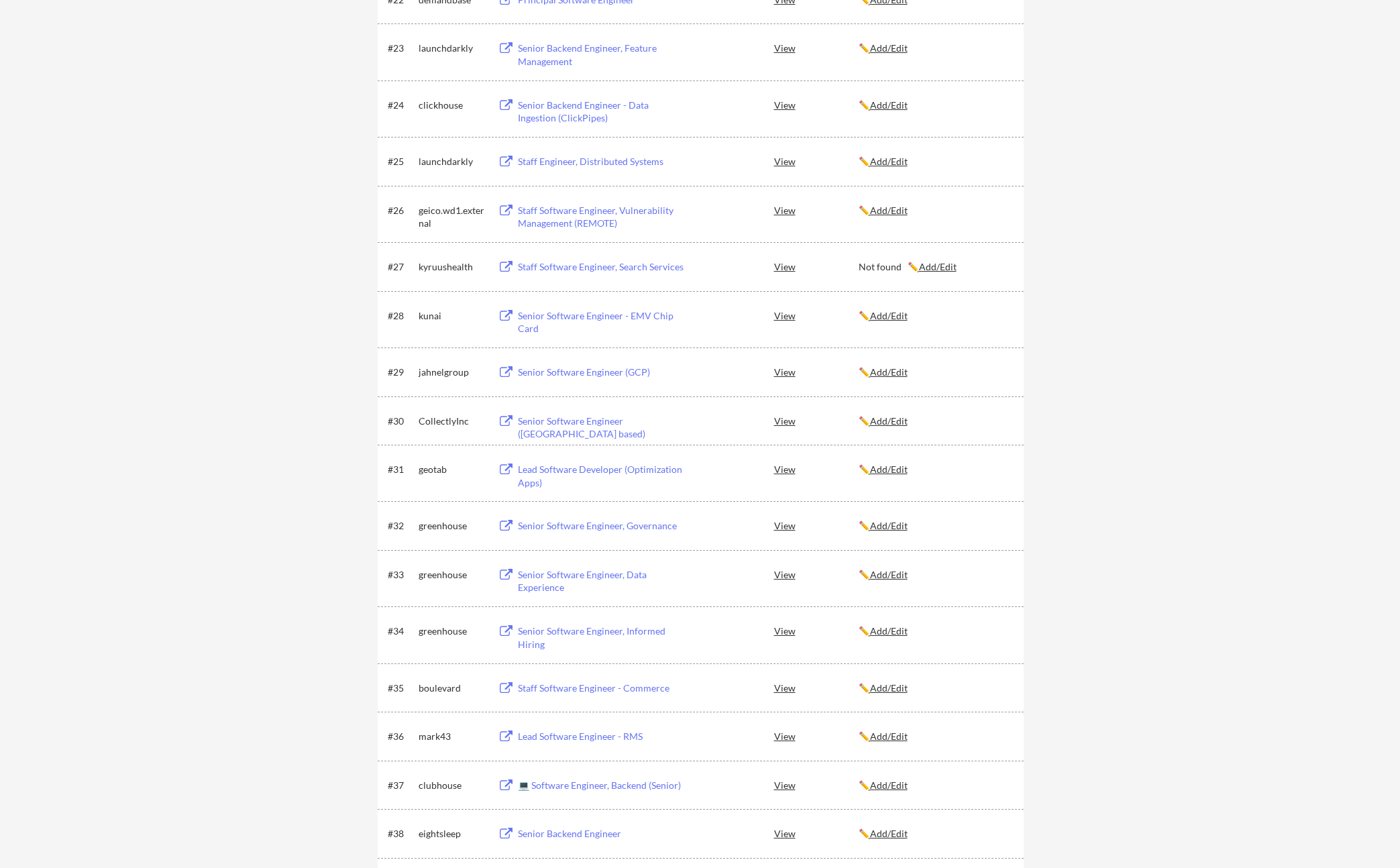
click at [558, 217] on div "Staff Software Engineer, Vulnerability Management (REMOTE)" at bounding box center [602, 216] width 166 height 26
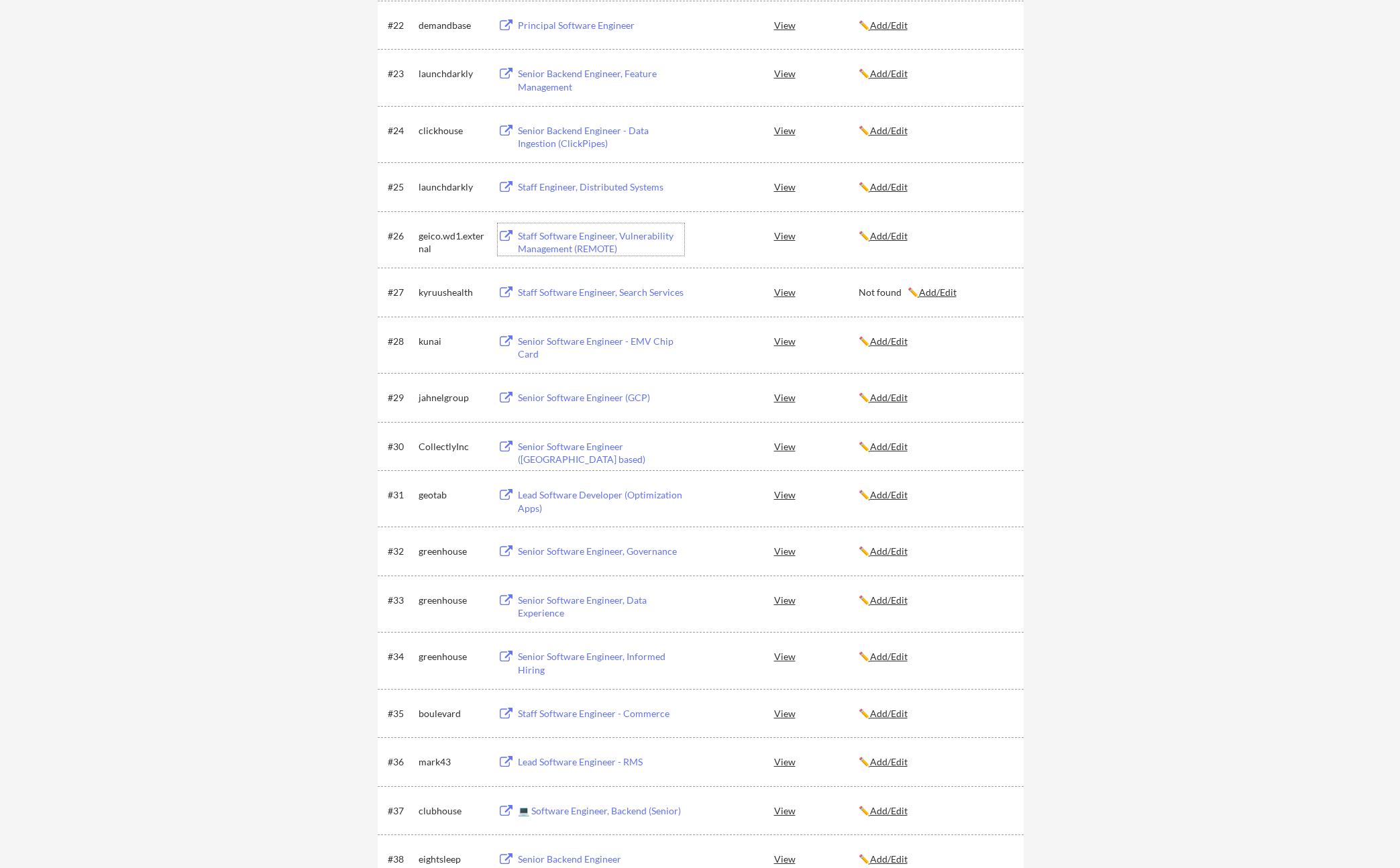
scroll to position [1262, 0]
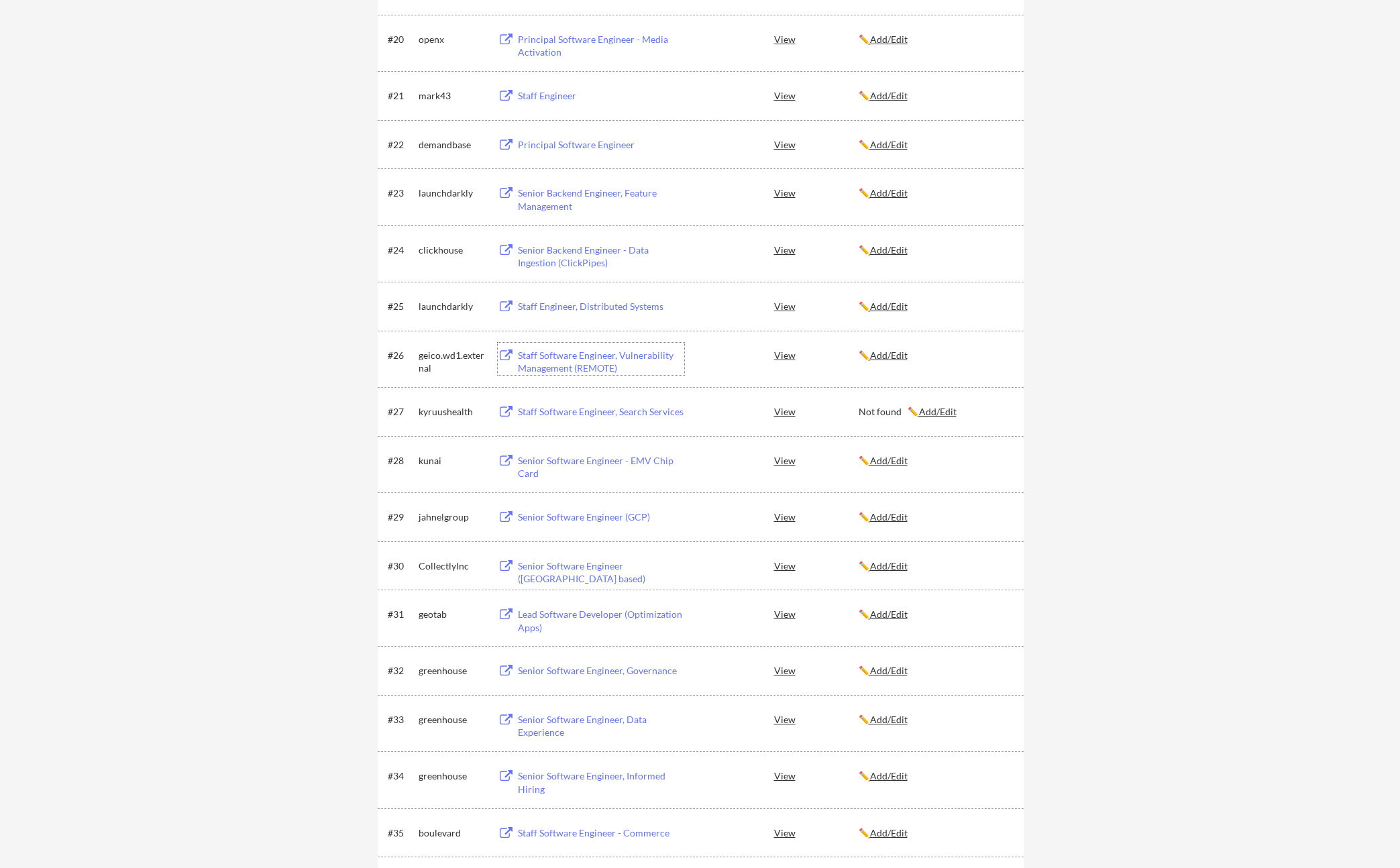
click at [581, 304] on div "Staff Engineer, Distributed Systems" at bounding box center [602, 306] width 166 height 14
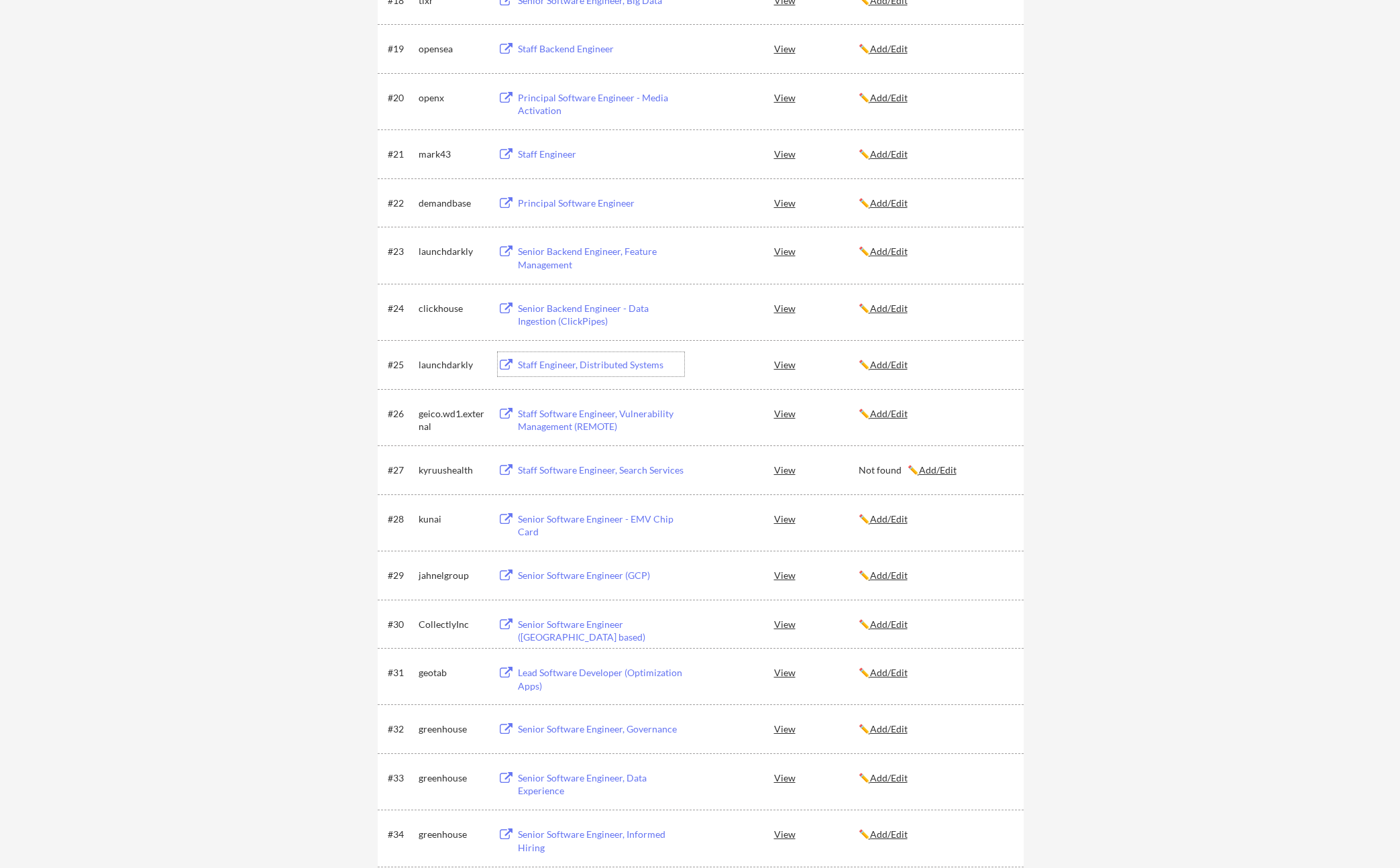
scroll to position [1195, 0]
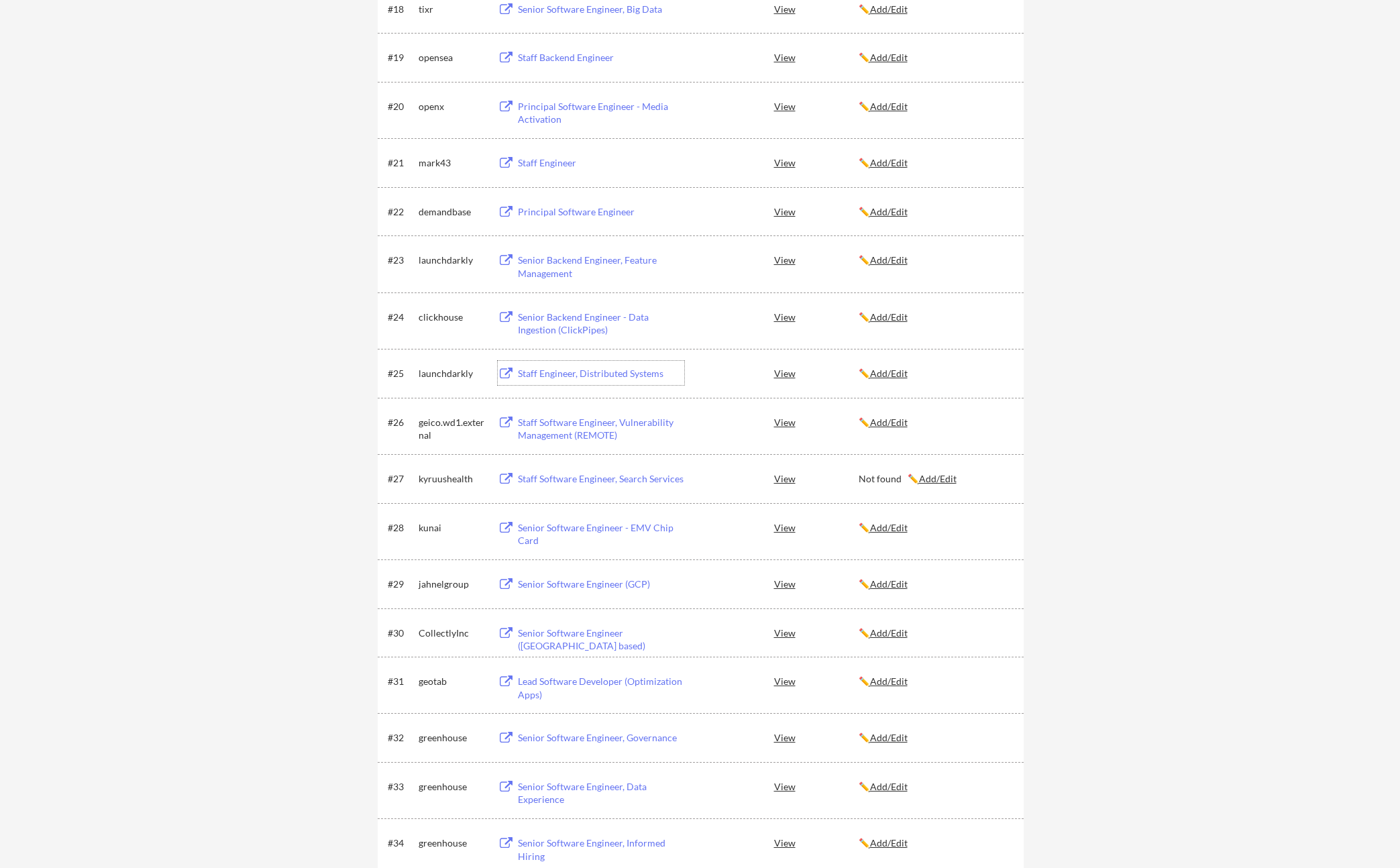
click at [550, 322] on div "Senior Backend Engineer - Data Ingestion (ClickPipes)" at bounding box center [602, 323] width 166 height 26
click at [555, 265] on div "Senior Backend Engineer, Feature Management" at bounding box center [602, 267] width 166 height 26
click at [605, 209] on div "Principal Software Engineer" at bounding box center [602, 212] width 166 height 14
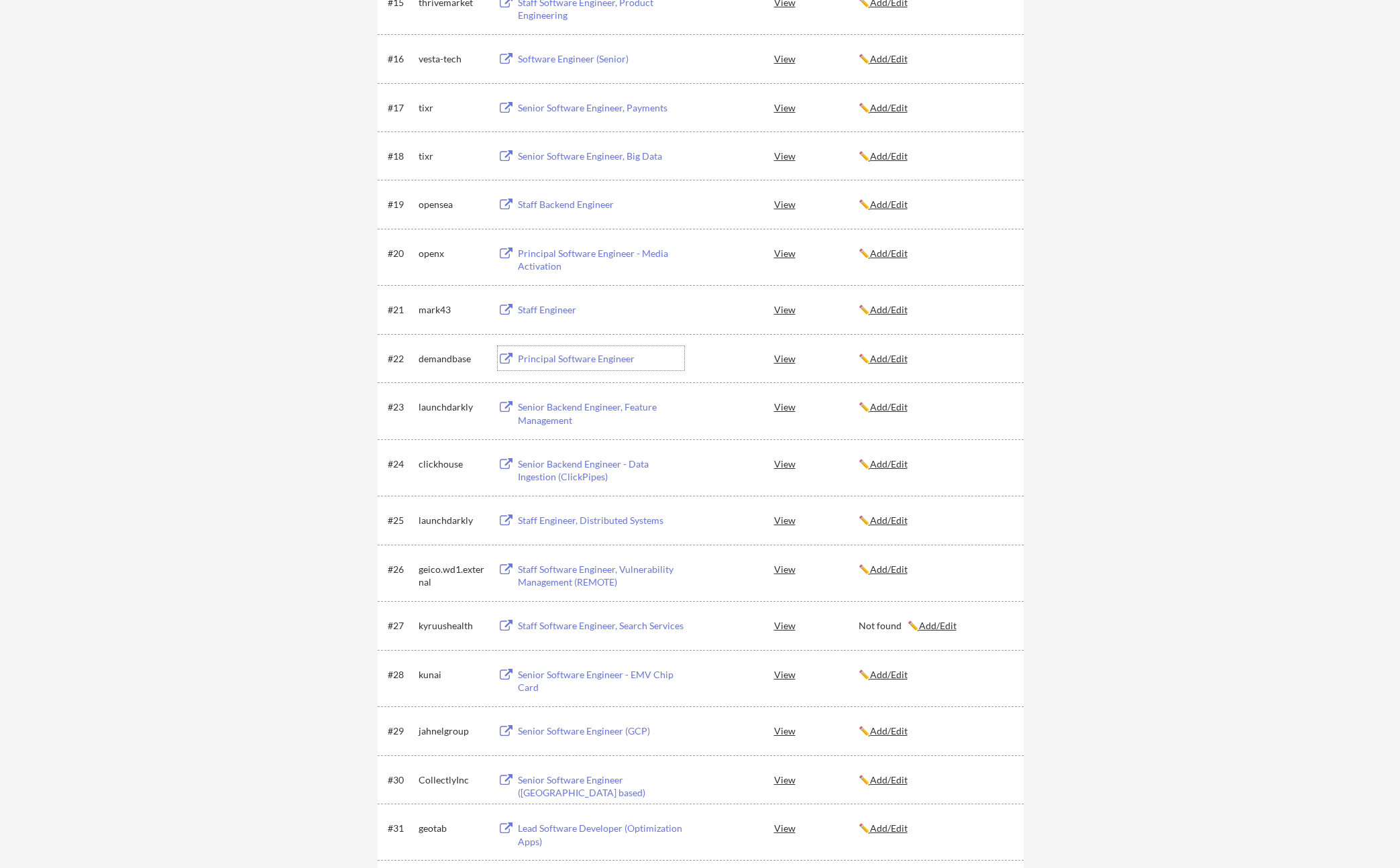
scroll to position [1039, 0]
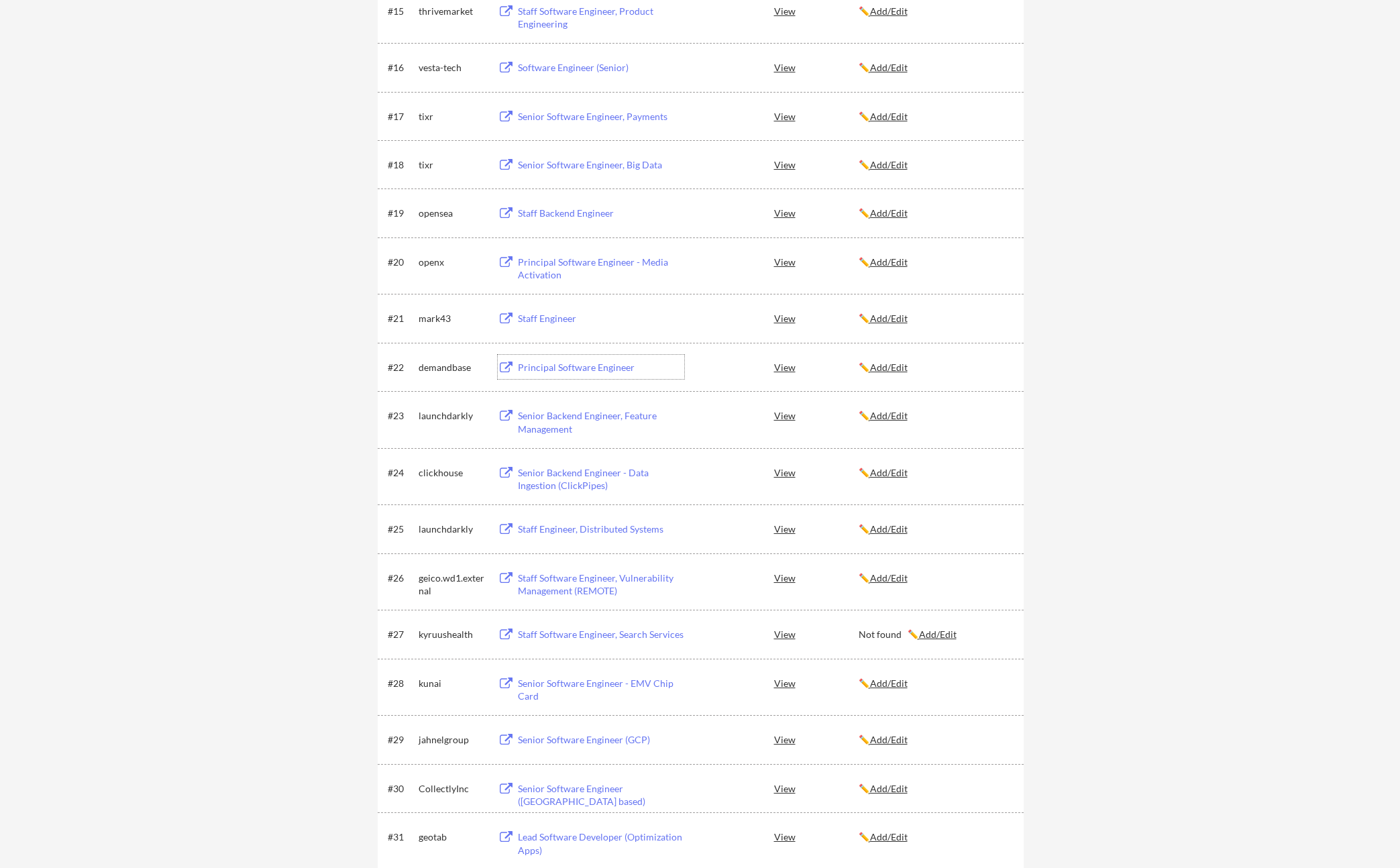
click at [556, 319] on div "Staff Engineer" at bounding box center [602, 319] width 166 height 14
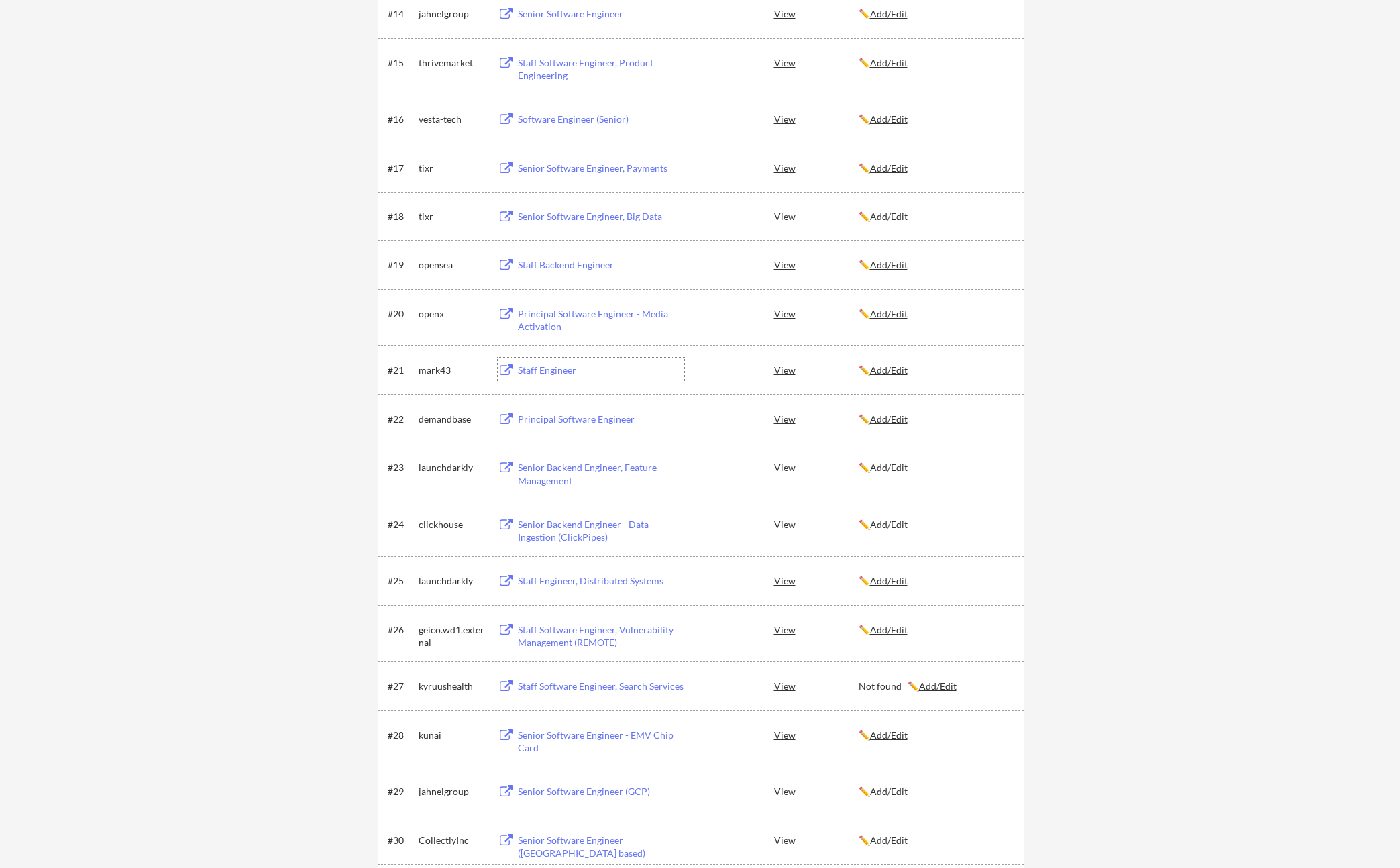
scroll to position [936, 0]
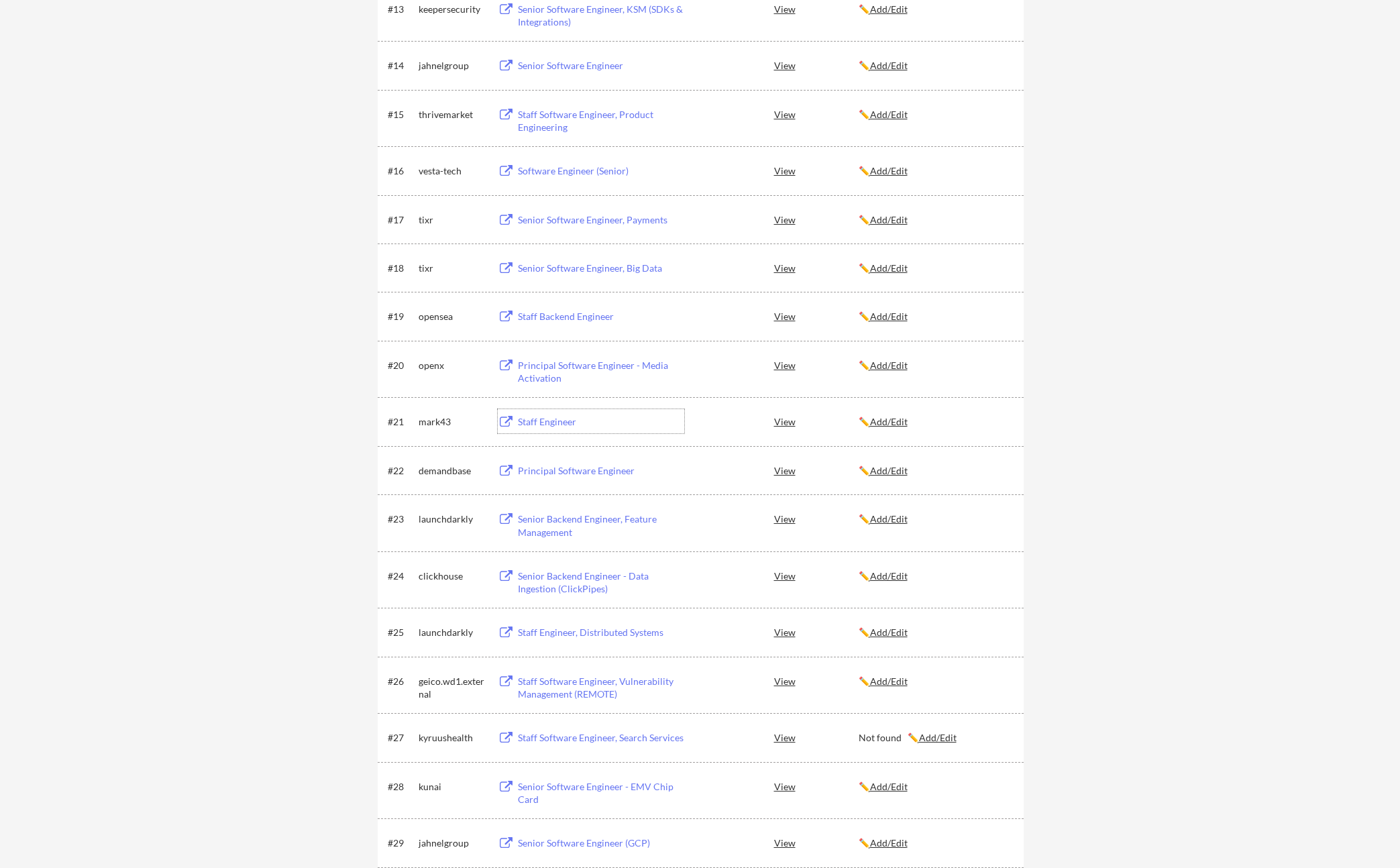
click at [550, 367] on div "Principal Software Engineer - Media Activation" at bounding box center [602, 372] width 166 height 26
click at [884, 361] on u "Add/Edit" at bounding box center [889, 365] width 38 height 12
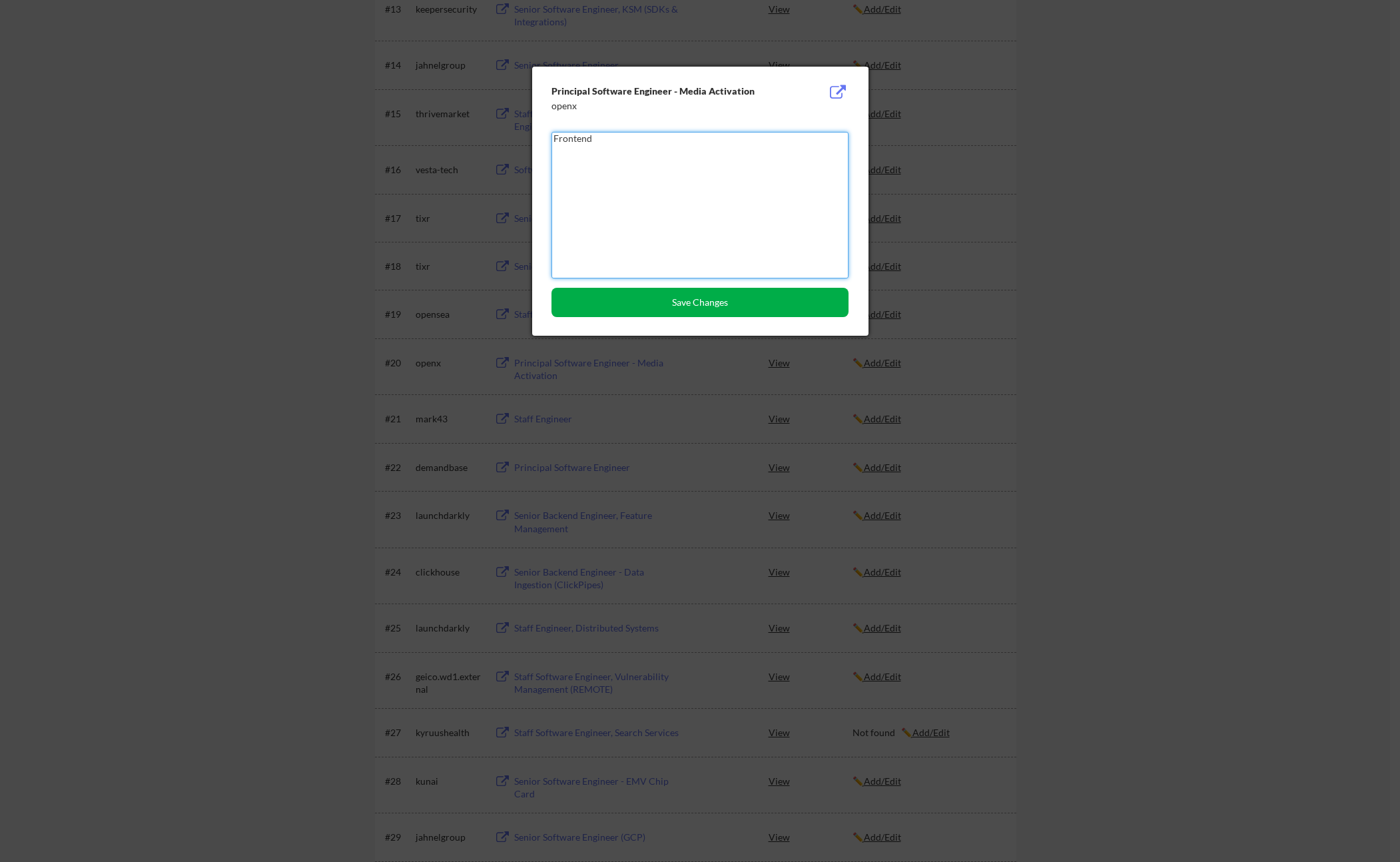
type textarea "Frontend"
click at [759, 304] on button "Save Changes" at bounding box center [700, 302] width 297 height 30
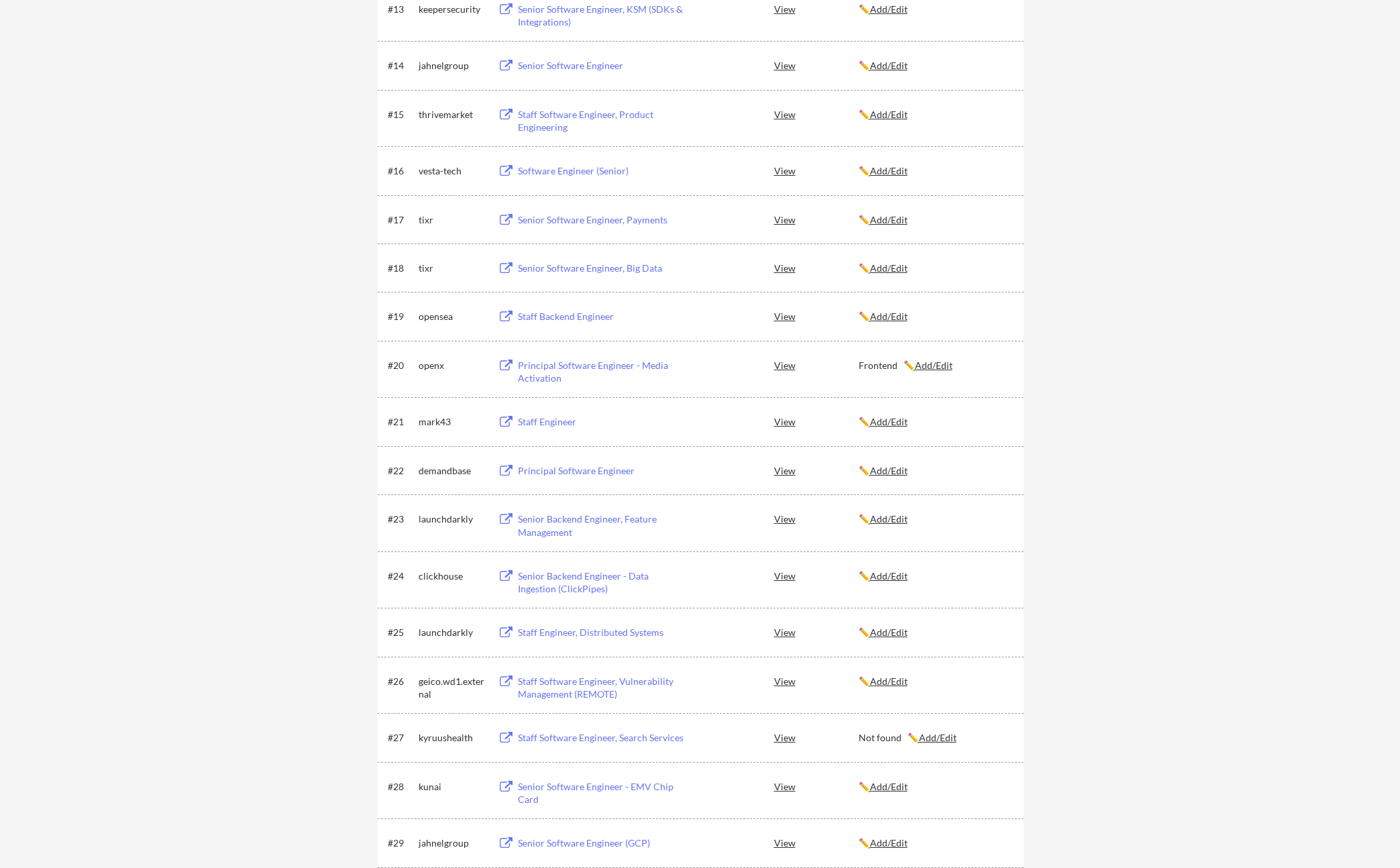
click at [569, 318] on div "Staff Backend Engineer" at bounding box center [602, 317] width 166 height 14
click at [575, 269] on div "Senior Software Engineer, Big Data" at bounding box center [602, 269] width 166 height 14
click at [880, 268] on u "Add/Edit" at bounding box center [889, 268] width 38 height 12
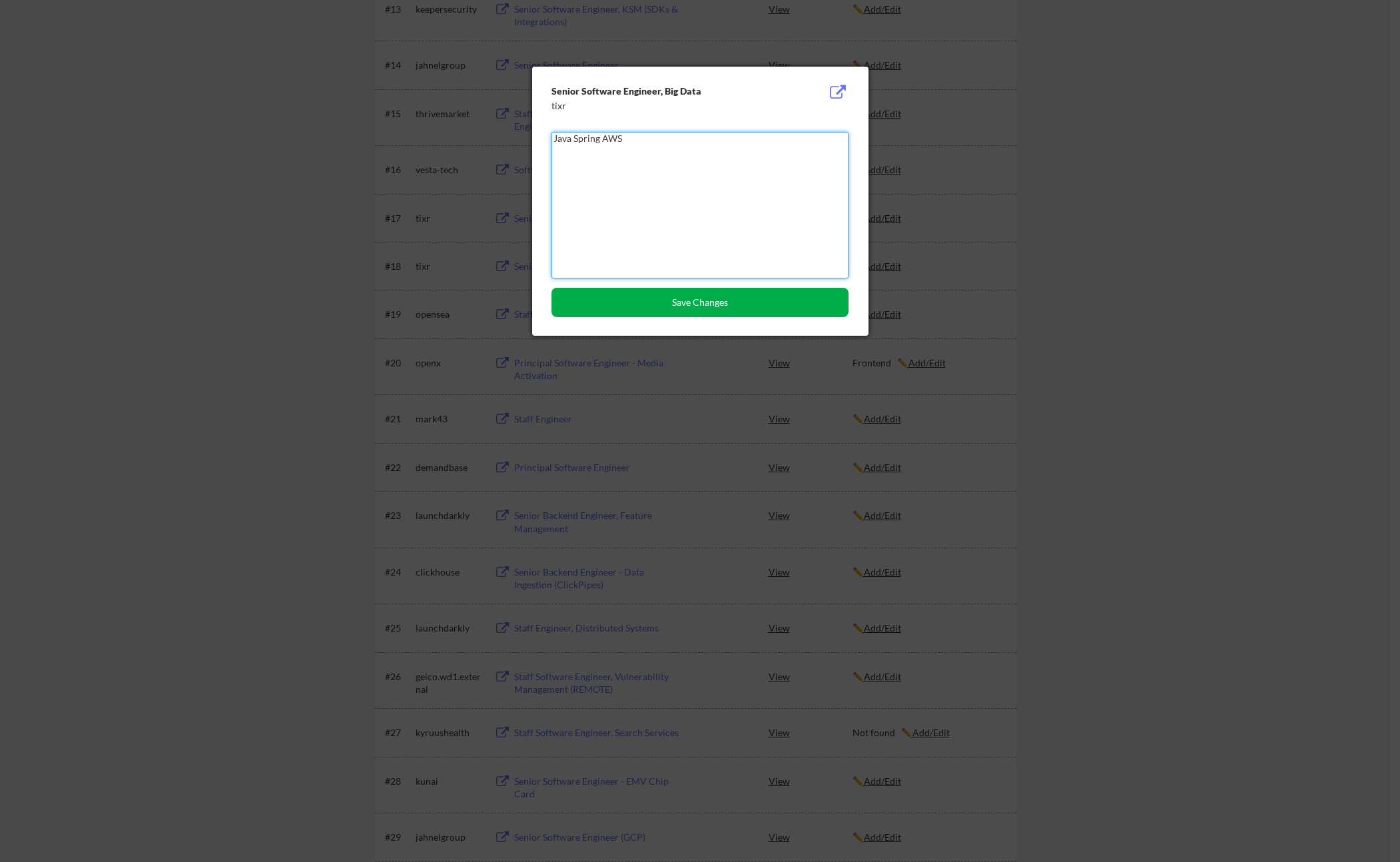
type textarea "Java Spring AWS"
click at [730, 293] on button "Save Changes" at bounding box center [700, 302] width 297 height 30
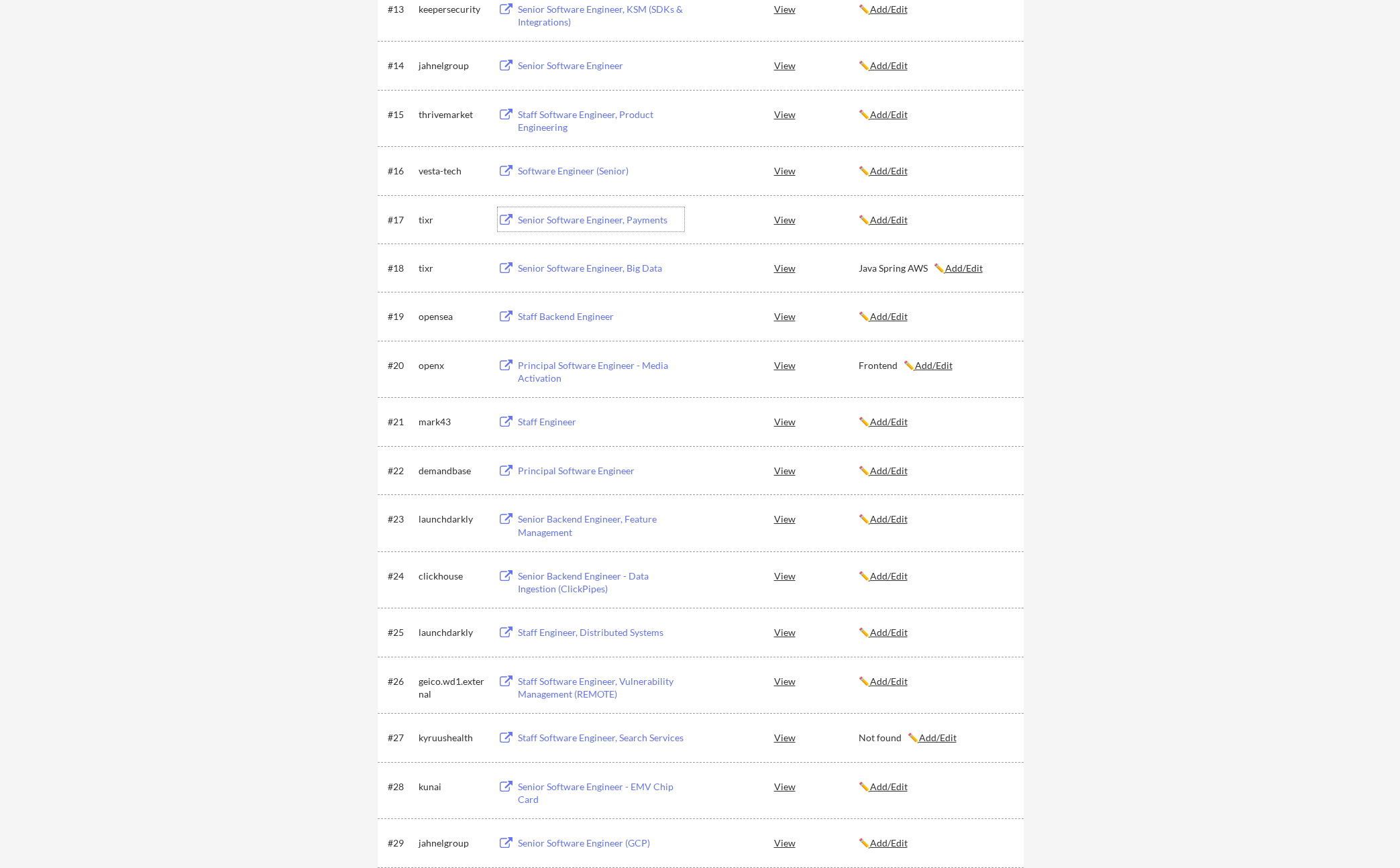
click at [556, 221] on div "Senior Software Engineer, Payments" at bounding box center [602, 220] width 166 height 14
click at [892, 218] on u "Add/Edit" at bounding box center [889, 219] width 38 height 12
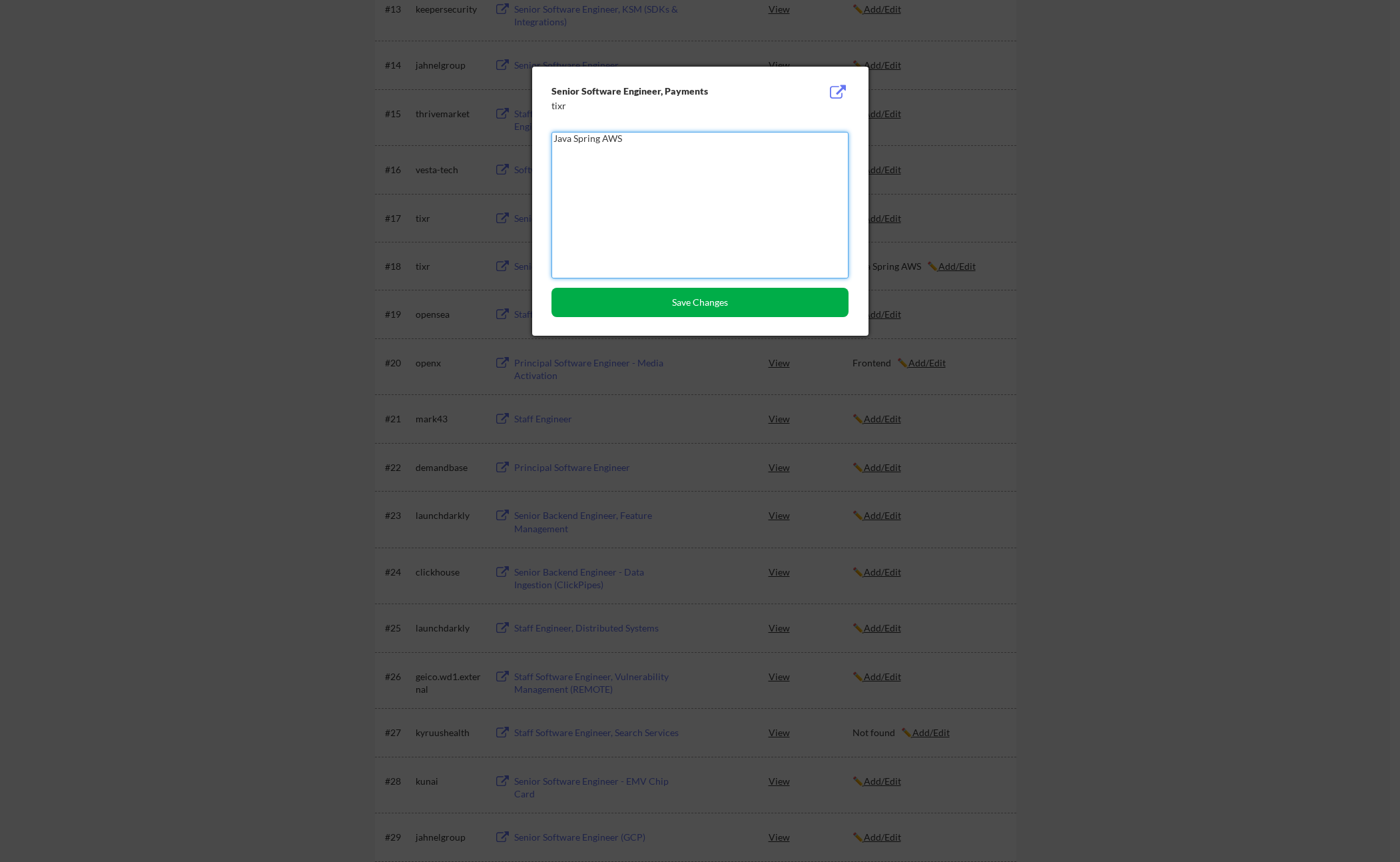
type textarea "Java Spring AWS"
click at [801, 306] on button "Save Changes" at bounding box center [700, 302] width 297 height 30
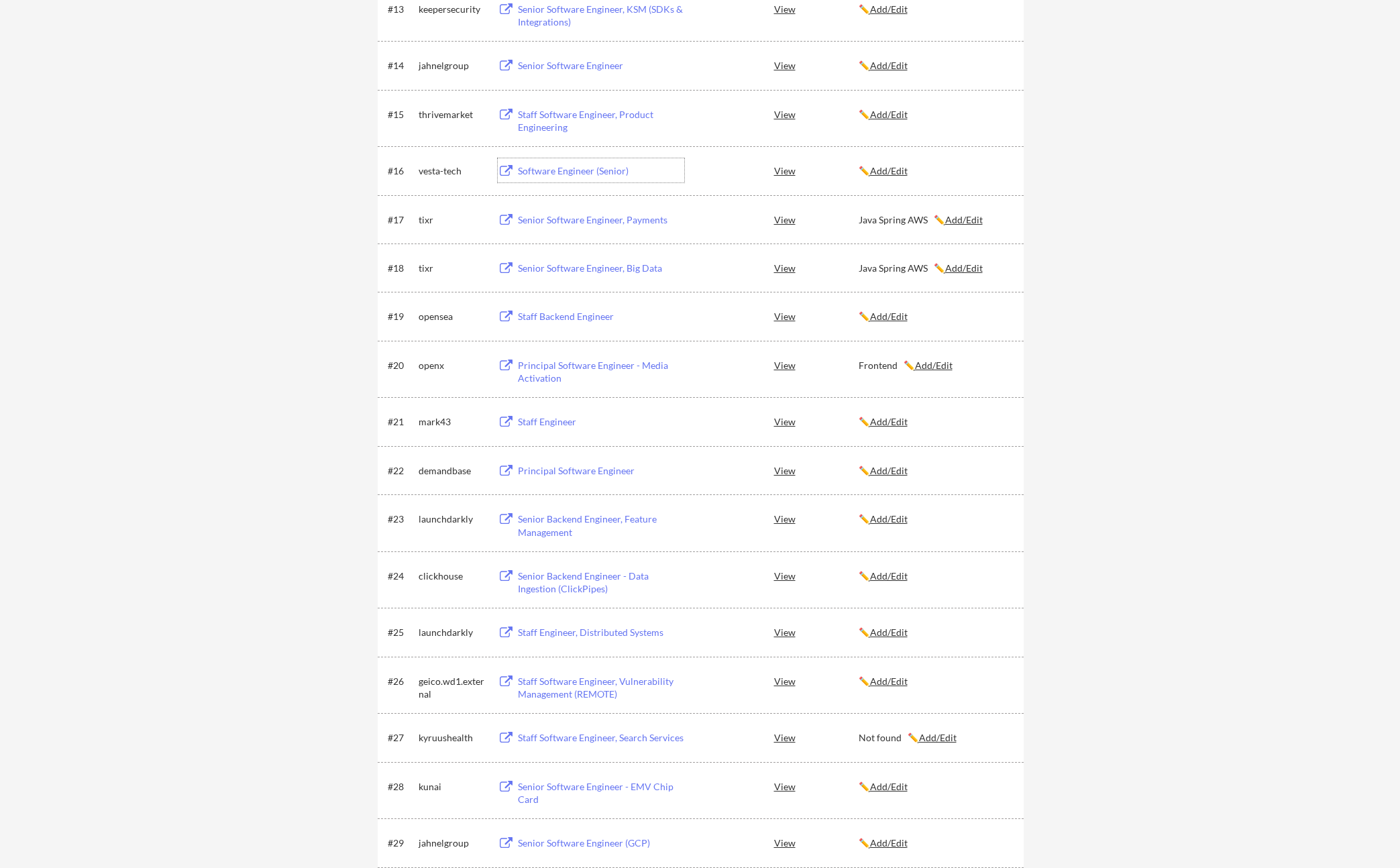
click at [560, 172] on div "Software Engineer (Senior)" at bounding box center [602, 171] width 166 height 14
click at [567, 221] on div "Senior Software Engineer, Payments" at bounding box center [602, 220] width 166 height 14
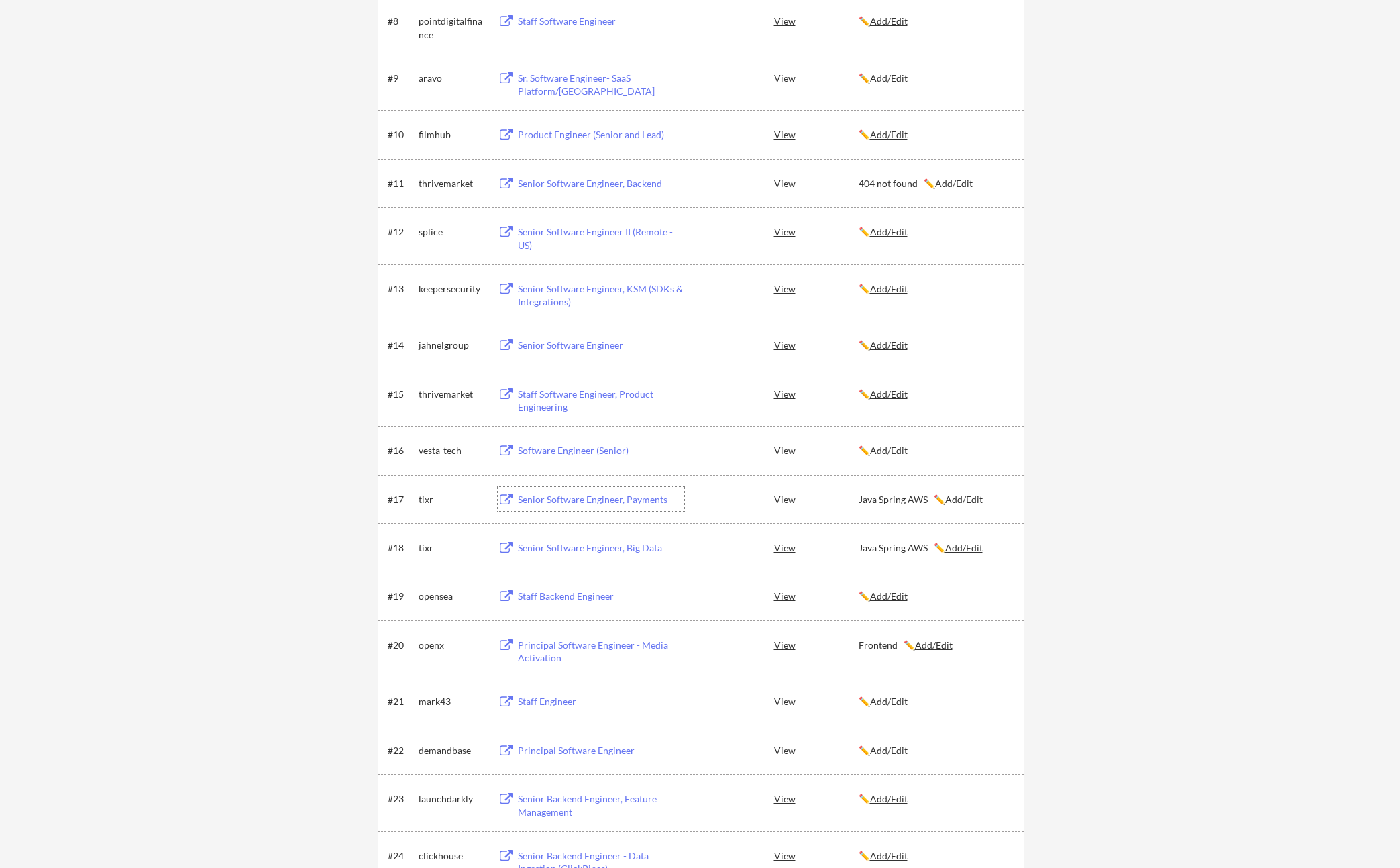
scroll to position [665, 0]
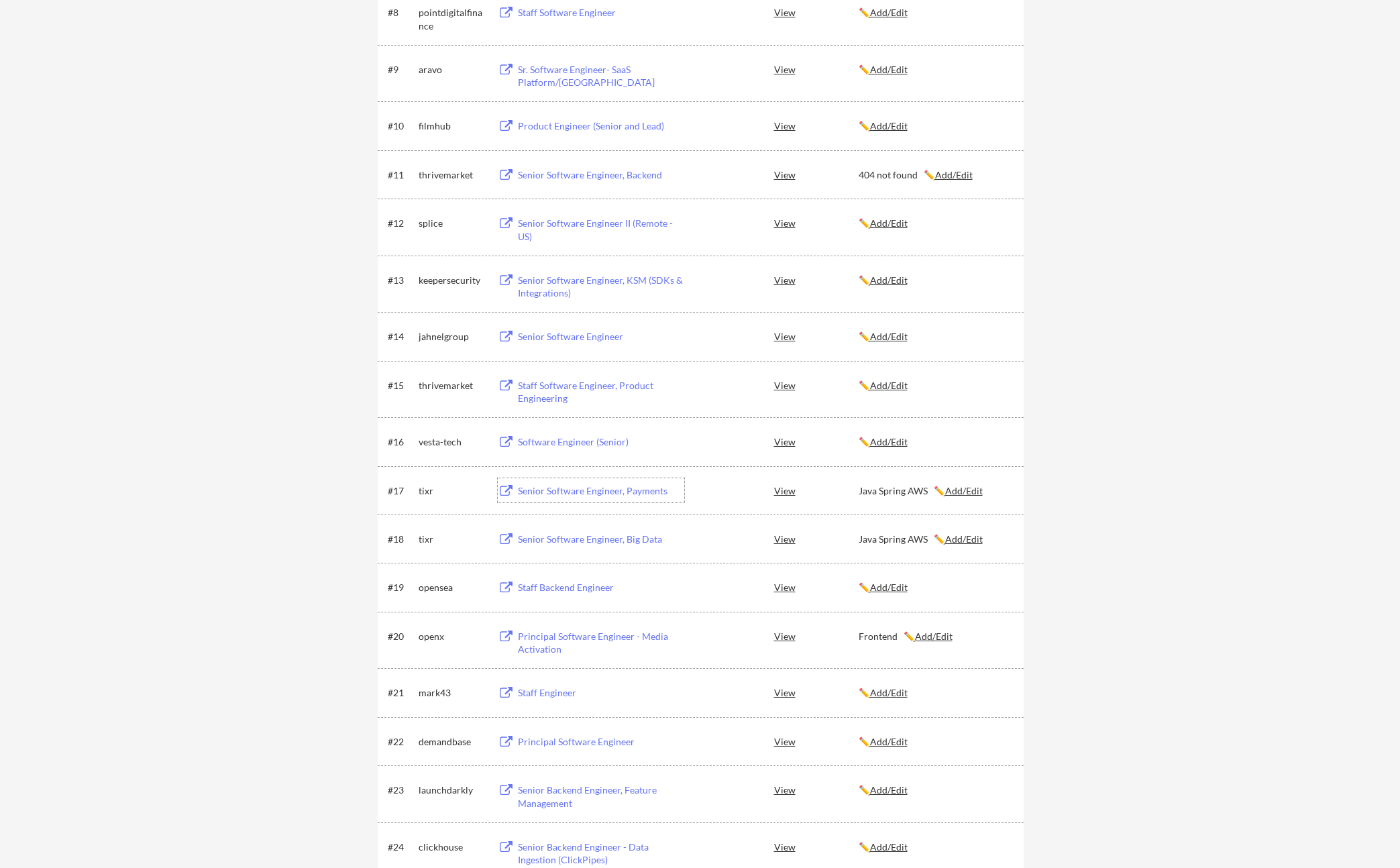
click at [548, 396] on div "Staff Software Engineer, Product Engineering" at bounding box center [602, 392] width 166 height 26
click at [883, 387] on u "Add/Edit" at bounding box center [889, 385] width 38 height 12
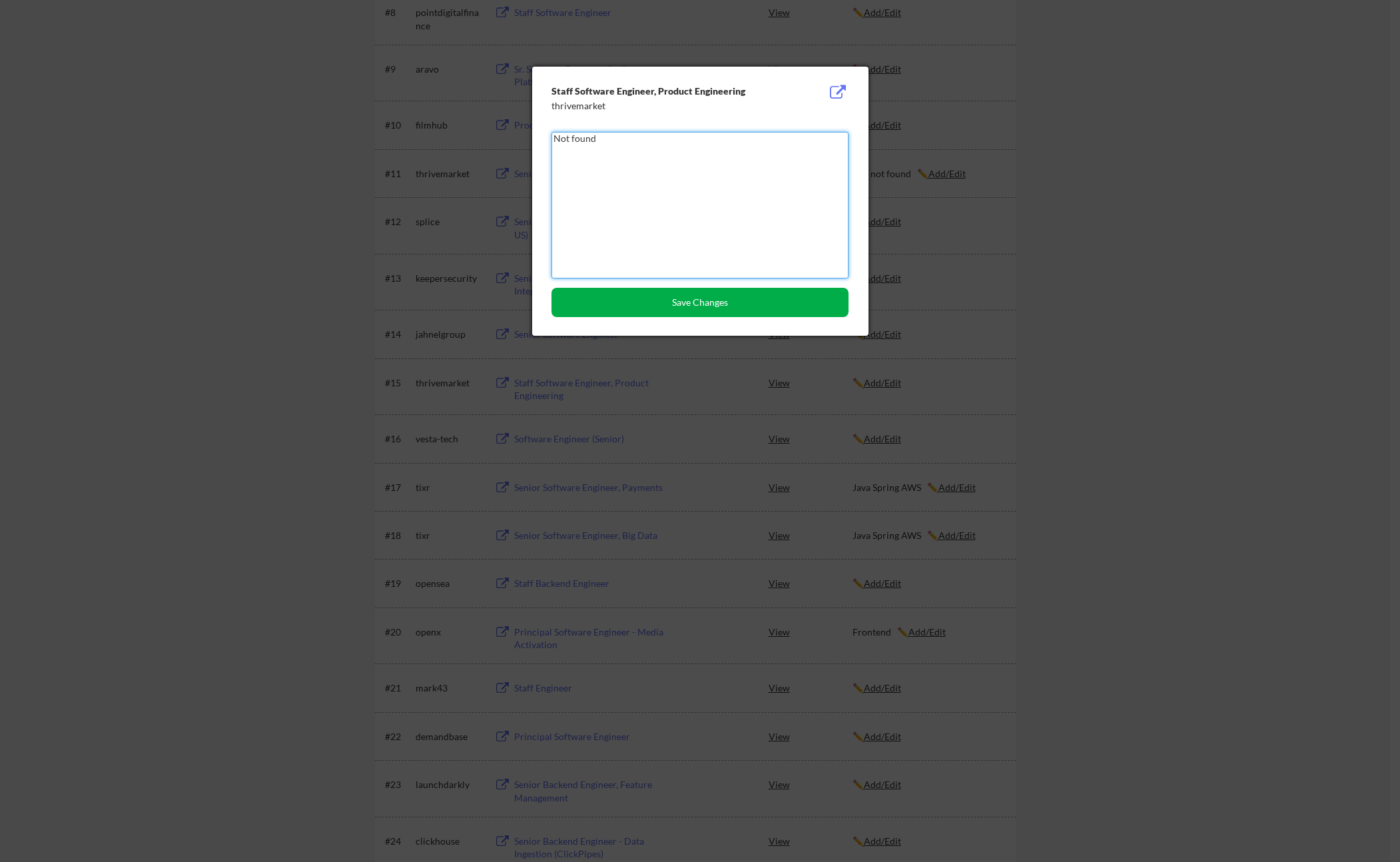
type textarea "Not found"
click at [724, 311] on button "Save Changes" at bounding box center [700, 302] width 297 height 30
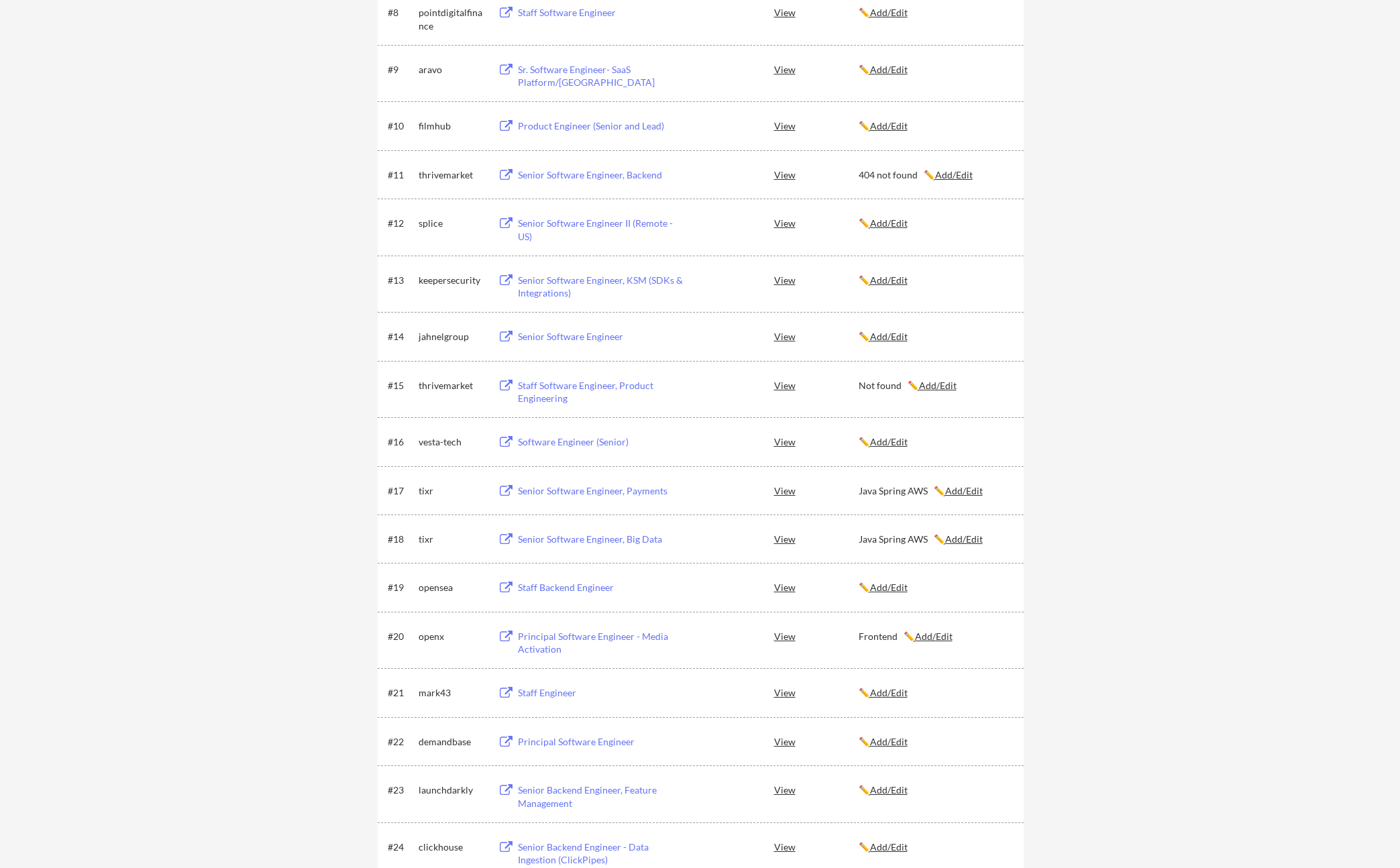
click at [566, 337] on div "Senior Software Engineer" at bounding box center [602, 337] width 166 height 14
click at [553, 286] on div "Senior Software Engineer, KSM (SDKs & Integrations)" at bounding box center [602, 287] width 166 height 26
click at [560, 225] on div "Senior Software Engineer II (Remote - US)" at bounding box center [602, 229] width 166 height 26
click at [896, 227] on u "Add/Edit" at bounding box center [889, 223] width 38 height 12
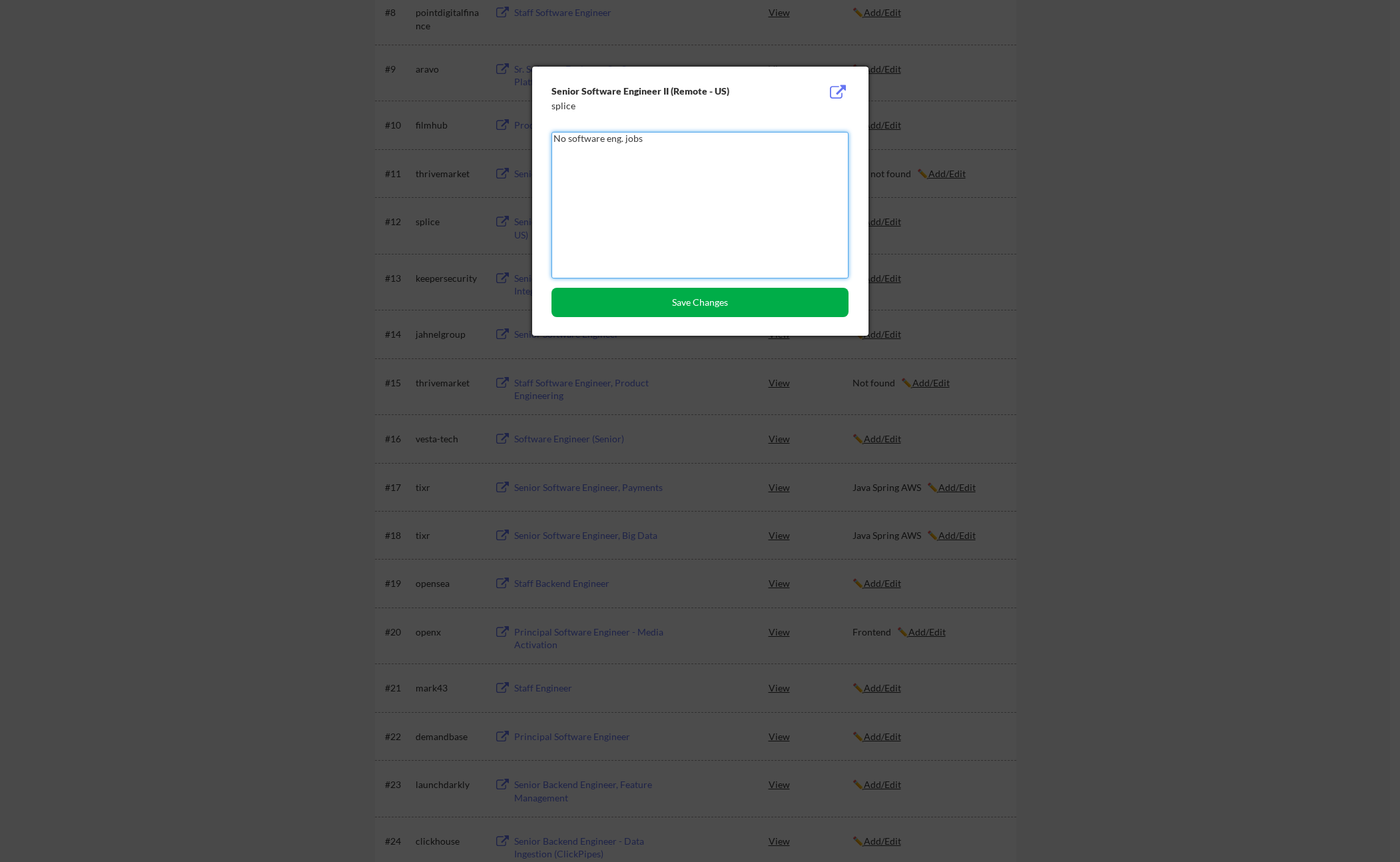
type textarea "No software eng. jobs"
click at [711, 304] on button "Save Changes" at bounding box center [700, 302] width 297 height 30
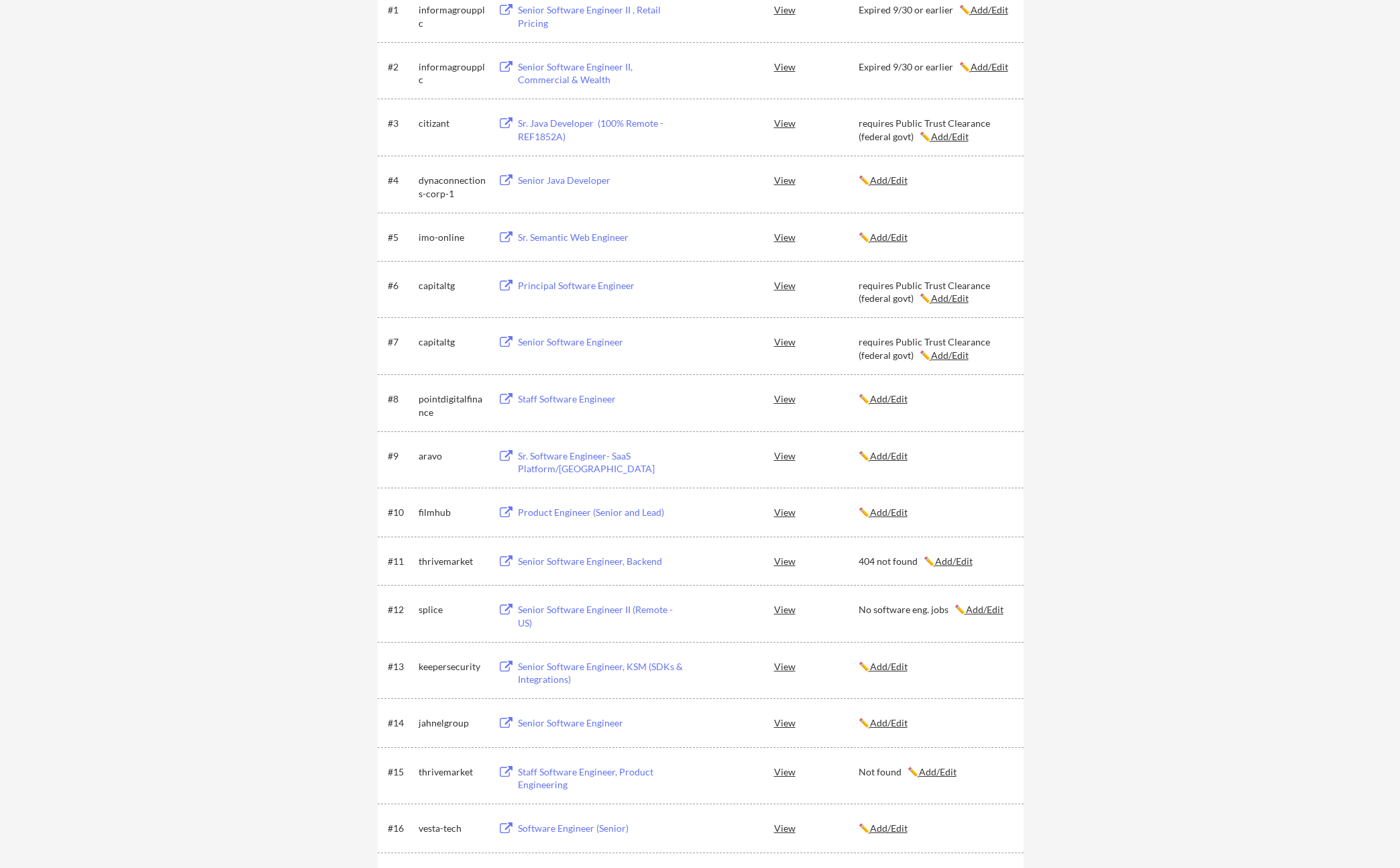
scroll to position [0, 0]
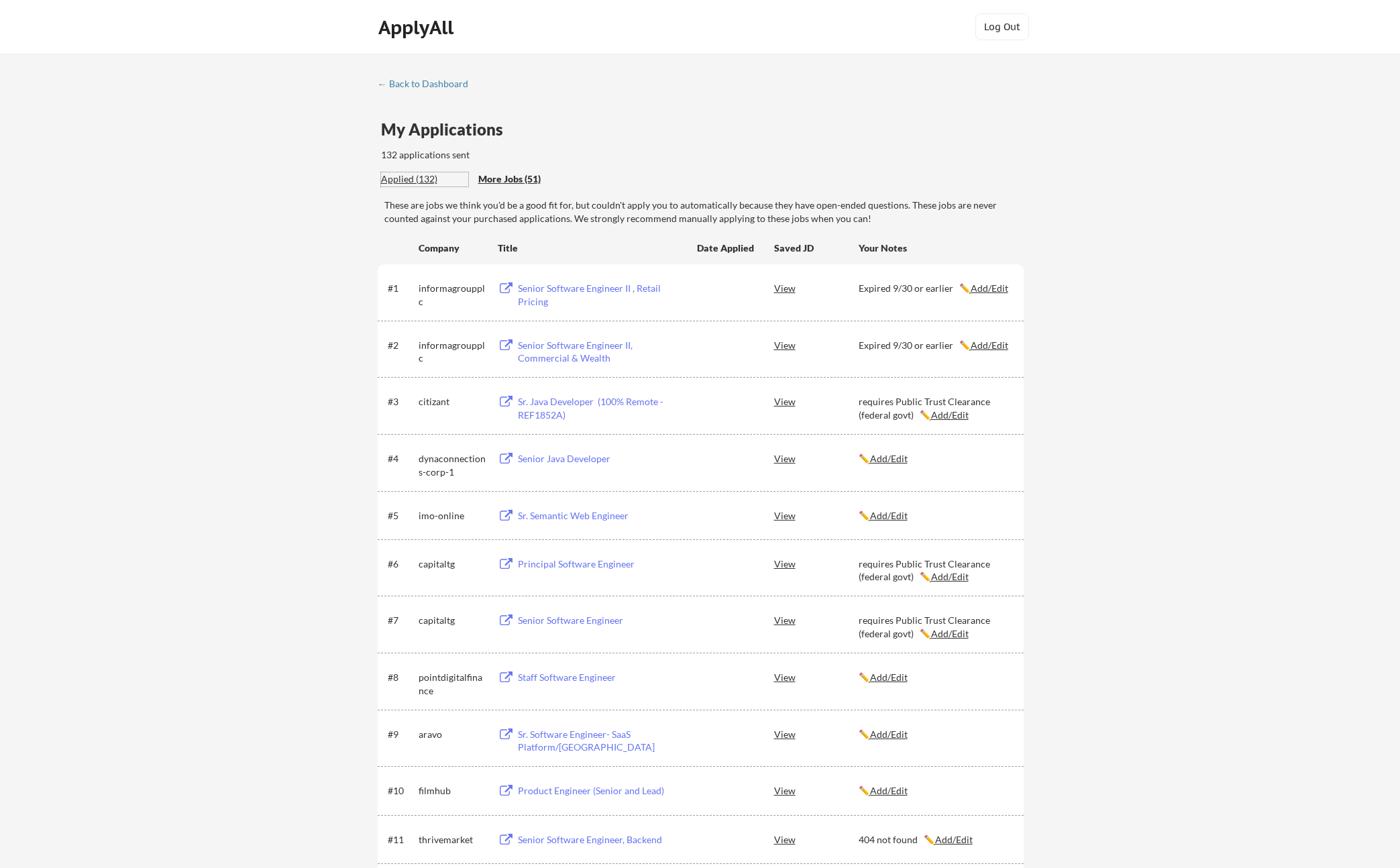
click at [393, 181] on div "Applied (132)" at bounding box center [424, 179] width 87 height 14
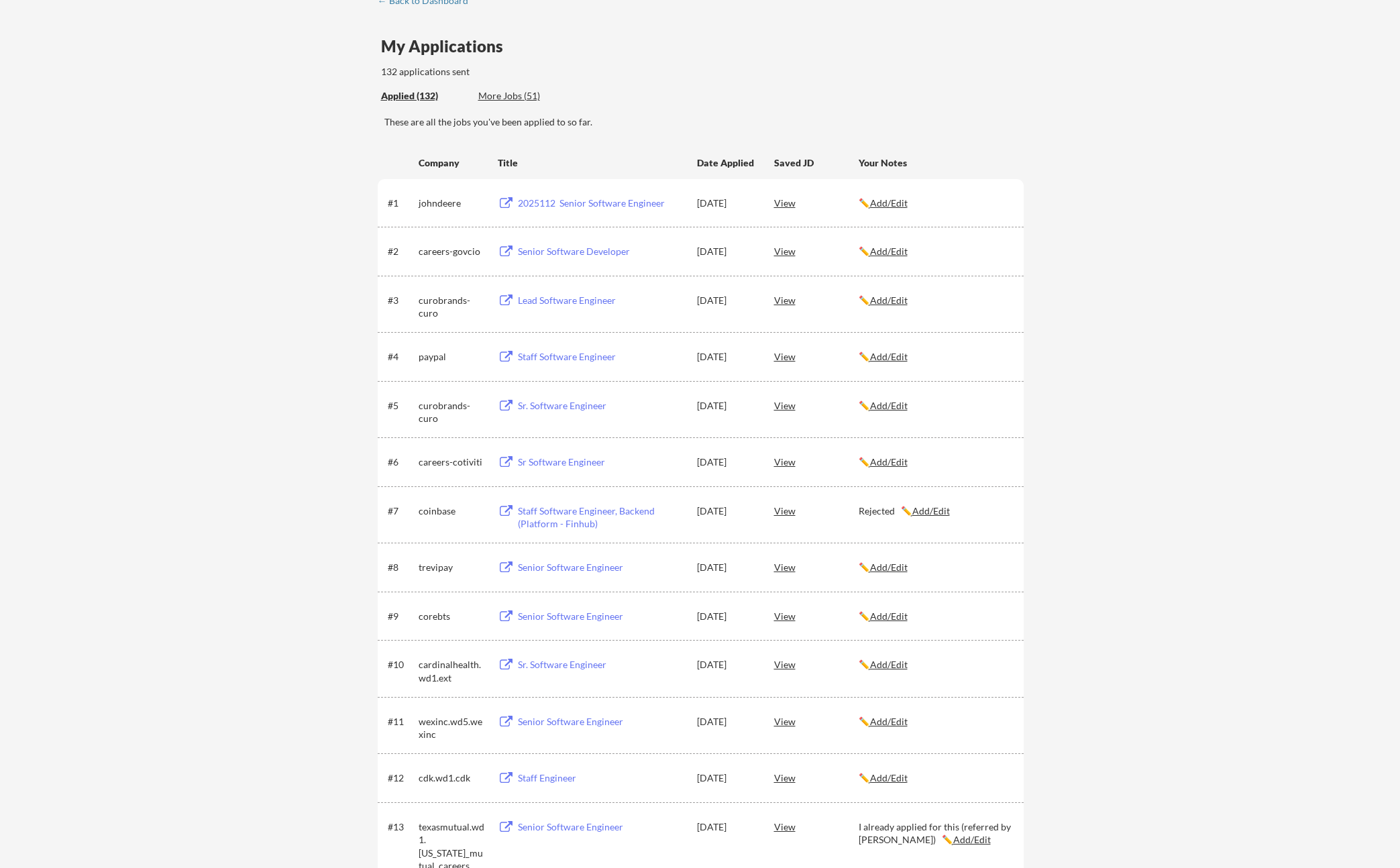
scroll to position [128, 0]
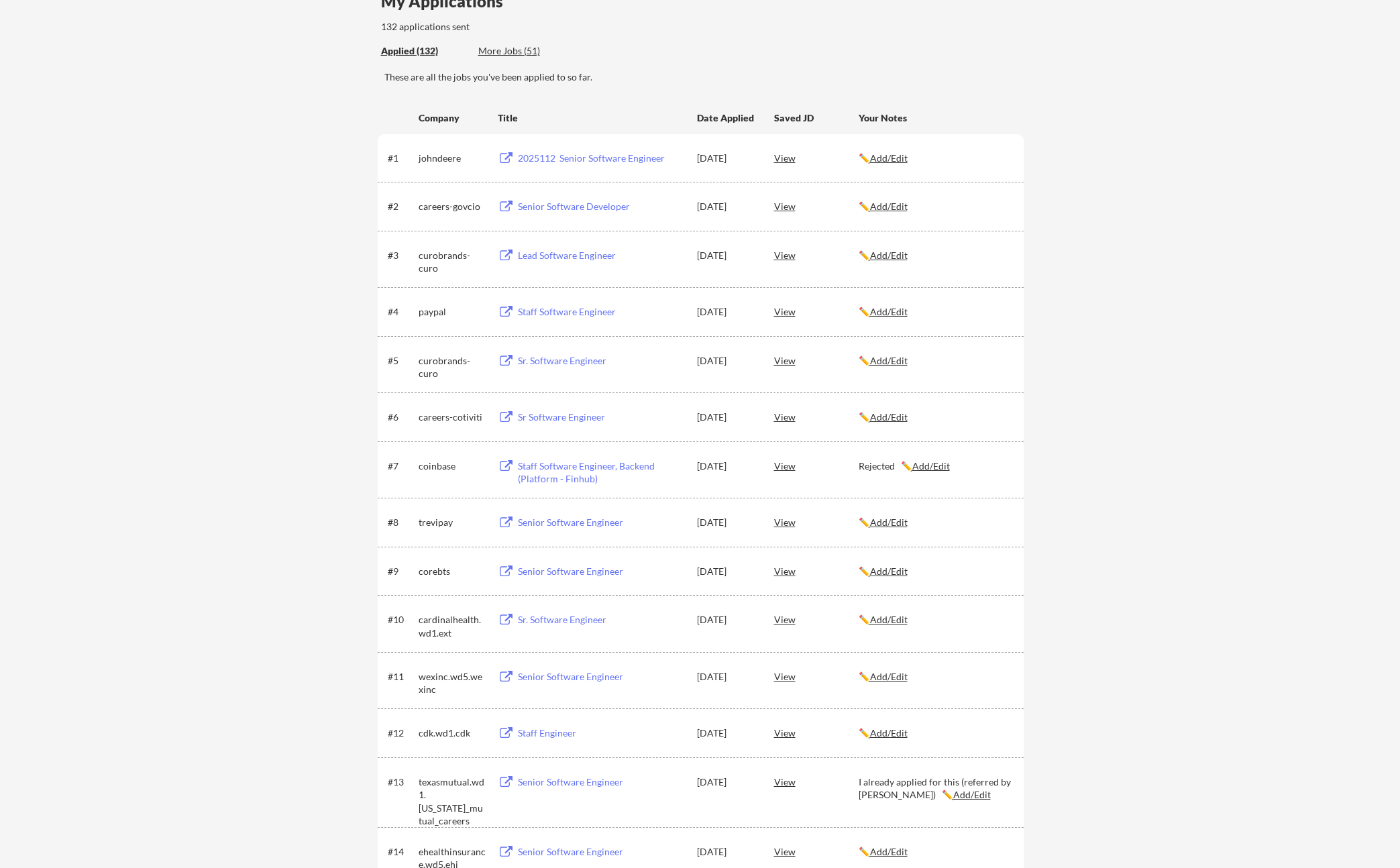
click at [551, 154] on div "2025112 Senior Software Engineer" at bounding box center [602, 158] width 166 height 14
click at [547, 208] on div "Senior Software Developer" at bounding box center [602, 206] width 166 height 14
click at [554, 255] on div "Lead Software Engineer" at bounding box center [602, 256] width 166 height 14
click at [554, 315] on div "Staff Software Engineer" at bounding box center [602, 312] width 166 height 14
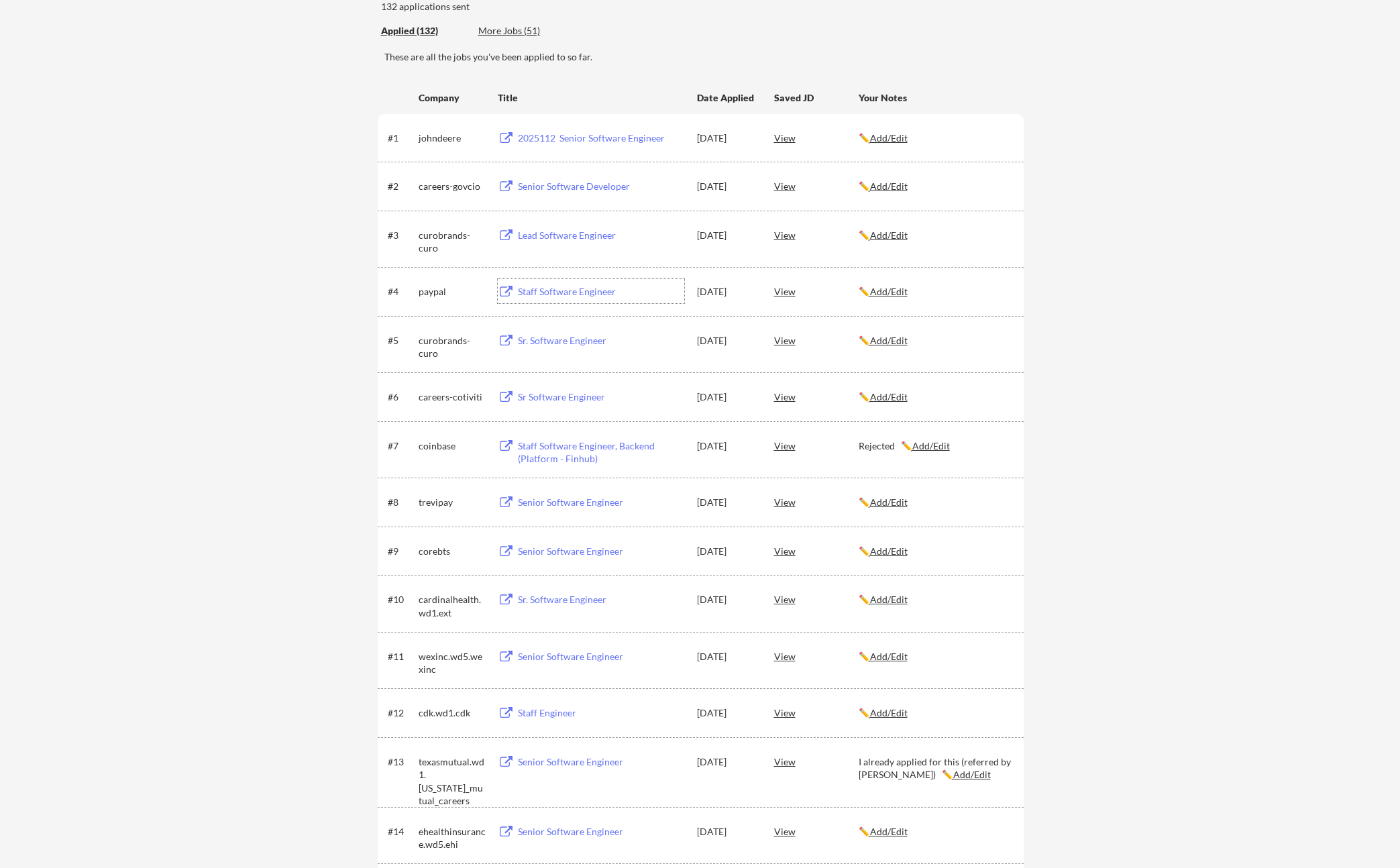
scroll to position [190, 0]
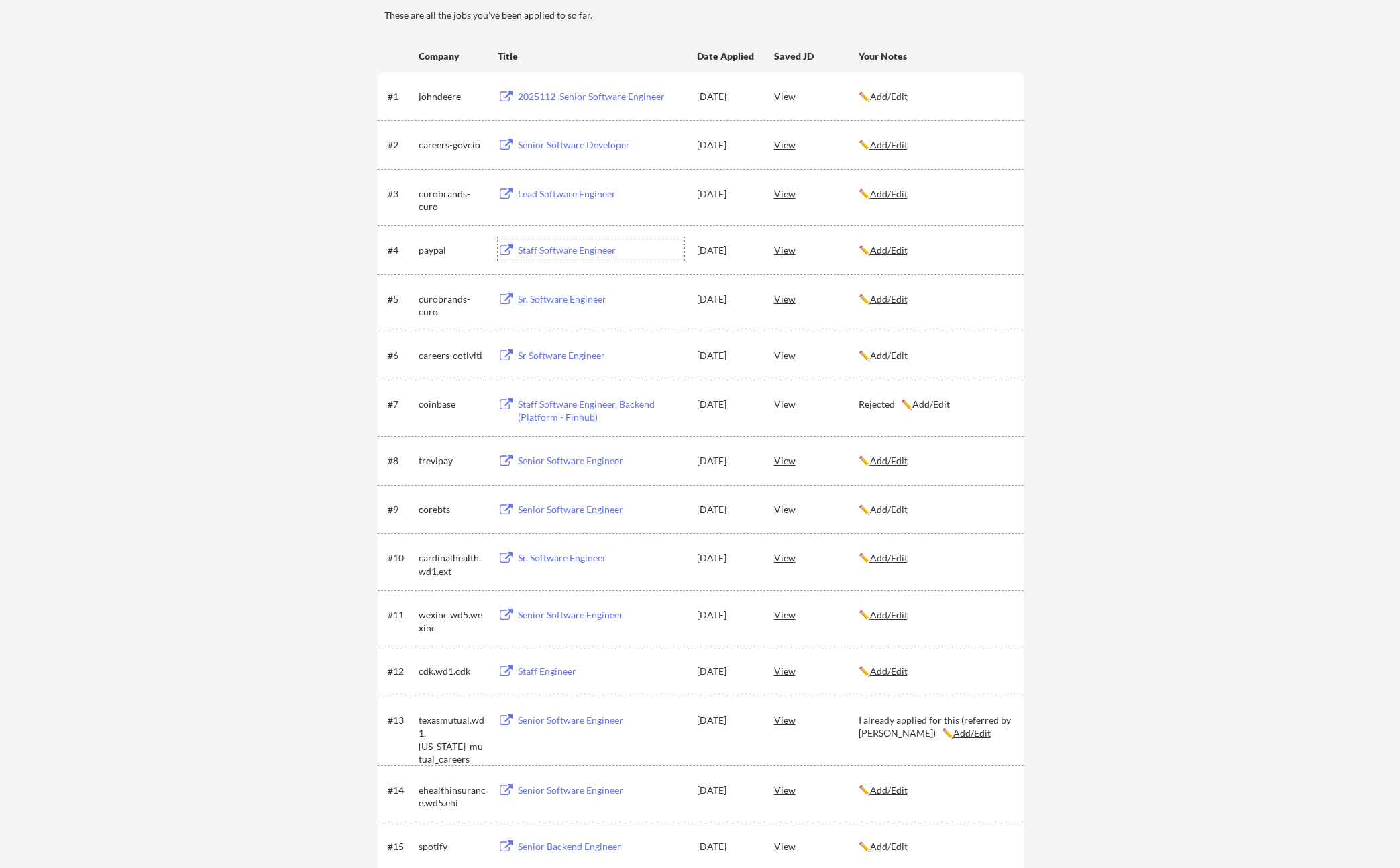
click at [558, 300] on div "Sr. Software Engineer" at bounding box center [602, 299] width 166 height 14
click at [903, 301] on u "Add/Edit" at bounding box center [889, 298] width 38 height 12
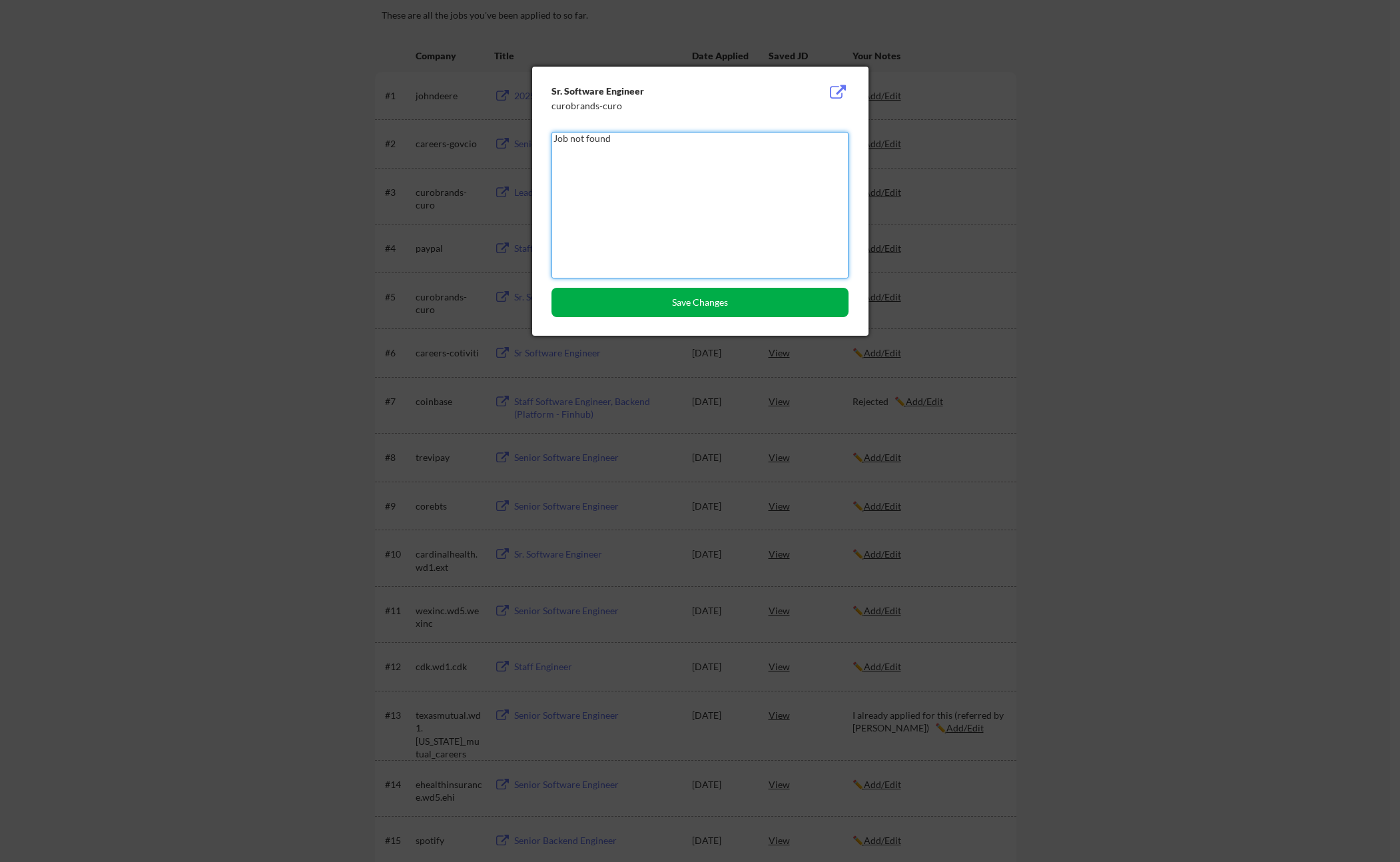
type textarea "Job not found"
click at [711, 301] on button "Save Changes" at bounding box center [700, 302] width 297 height 30
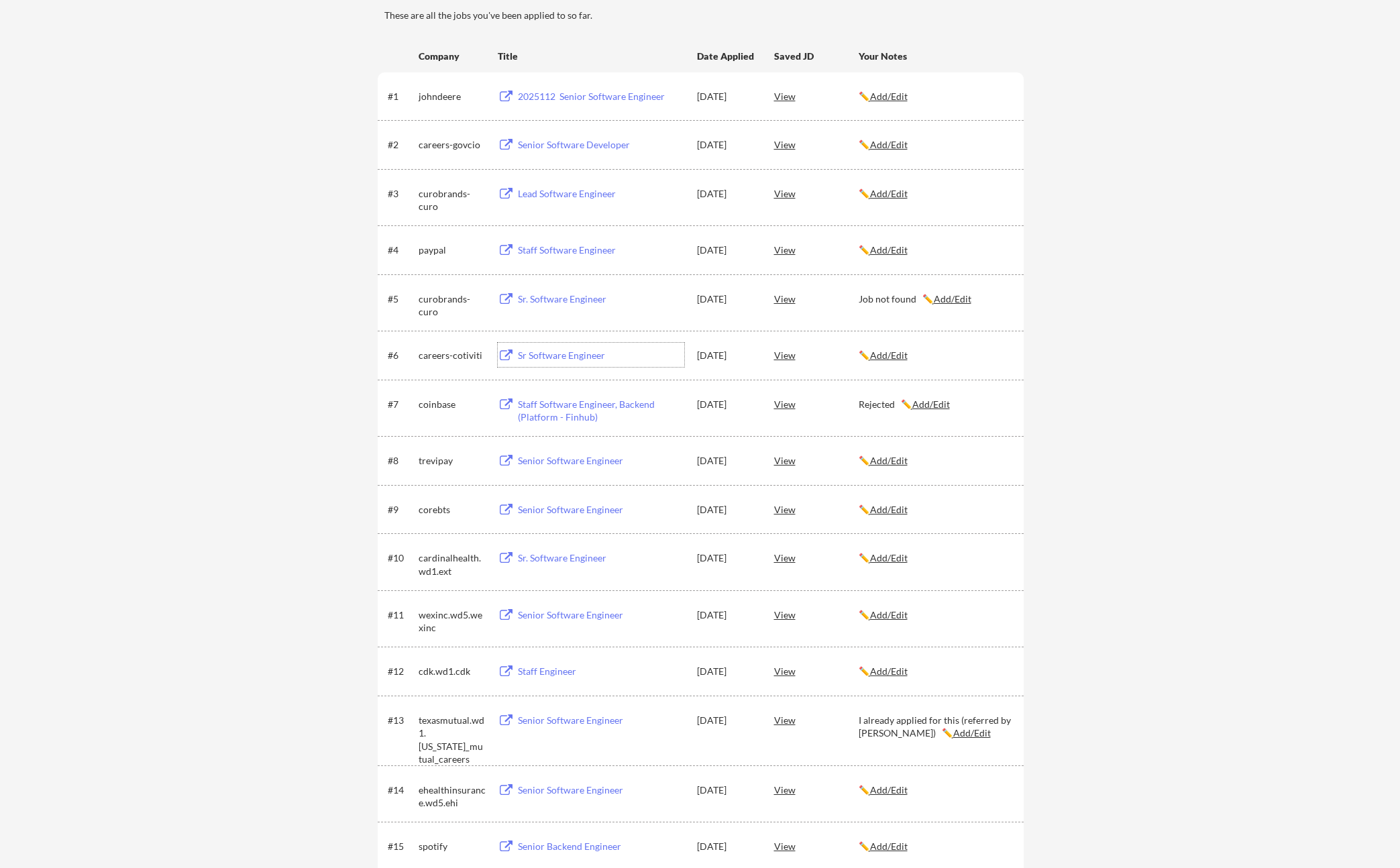
click at [575, 352] on div "Sr Software Engineer" at bounding box center [602, 356] width 166 height 14
